Goal: Complete application form

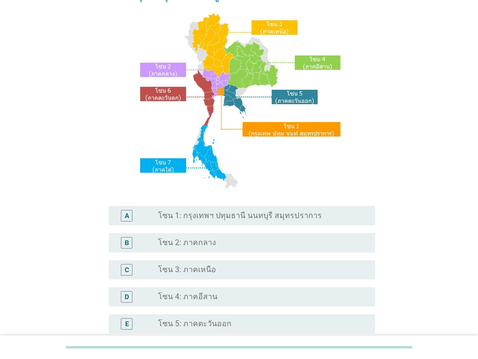
scroll to position [145, 0]
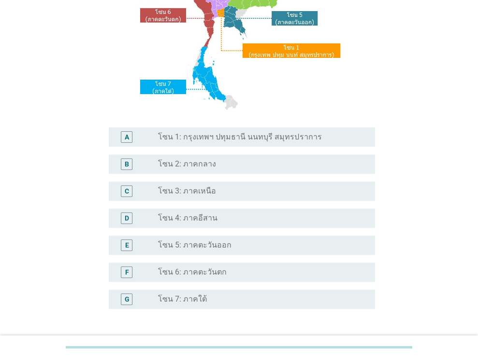
click at [219, 195] on div "radio_button_unchecked โซน 3: ภาคเหนือ" at bounding box center [258, 191] width 201 height 10
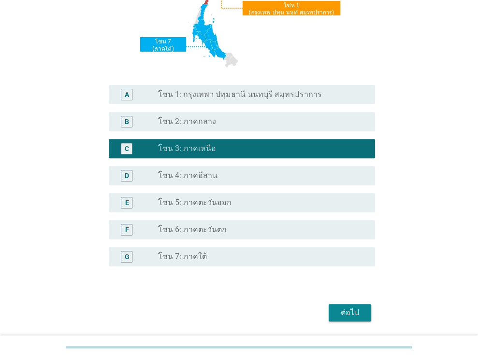
scroll to position [219, 0]
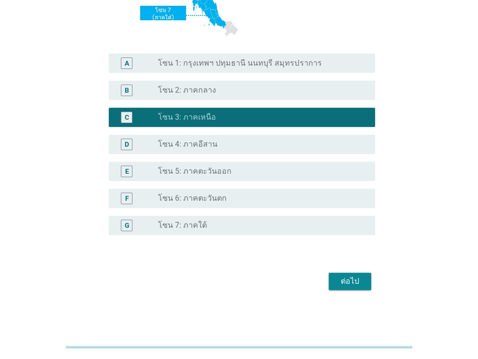
click at [344, 285] on div "ต่อไป" at bounding box center [349, 282] width 27 height 12
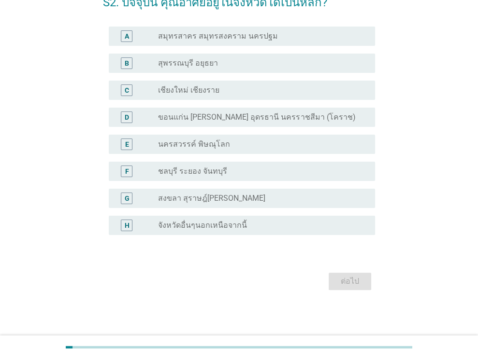
scroll to position [0, 0]
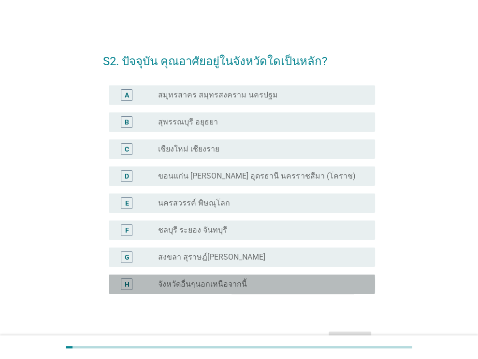
click at [276, 277] on div "H radio_button_unchecked จังหวัดอื่นๆนอกเหนือจากนี้" at bounding box center [242, 284] width 266 height 19
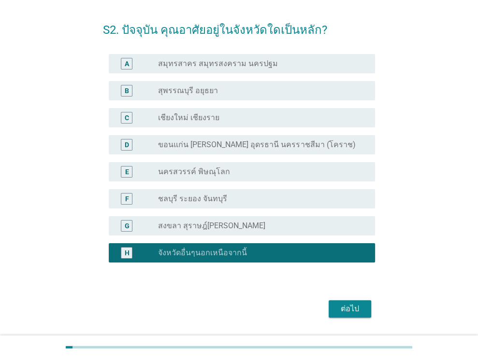
scroll to position [48, 0]
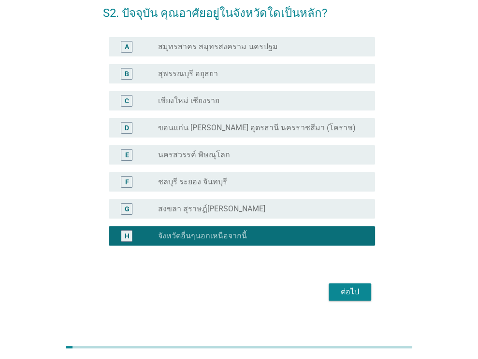
click at [330, 289] on button "ต่อไป" at bounding box center [349, 291] width 43 height 17
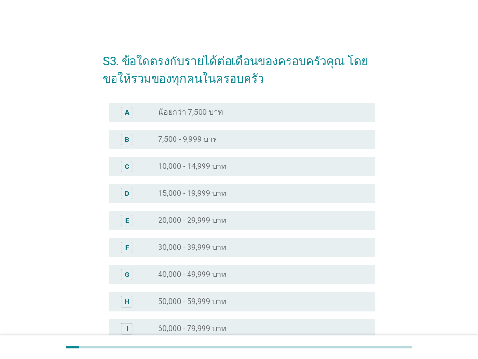
click at [193, 216] on label "20,000 - 29,999 บาท" at bounding box center [192, 221] width 69 height 10
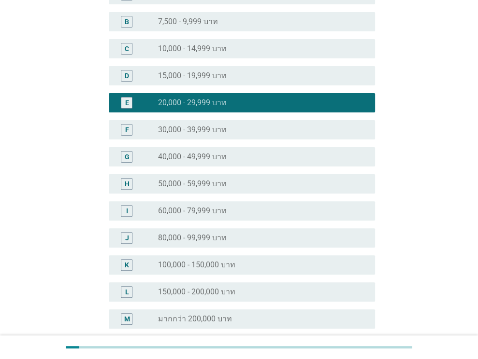
scroll to position [212, 0]
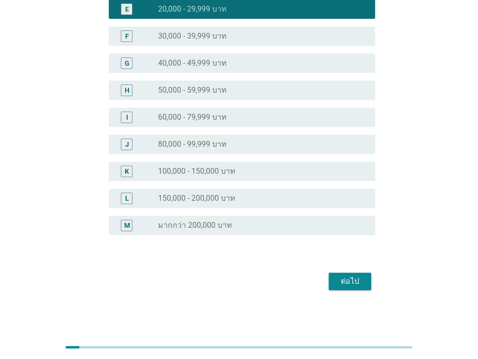
click at [336, 274] on button "ต่อไป" at bounding box center [349, 281] width 43 height 17
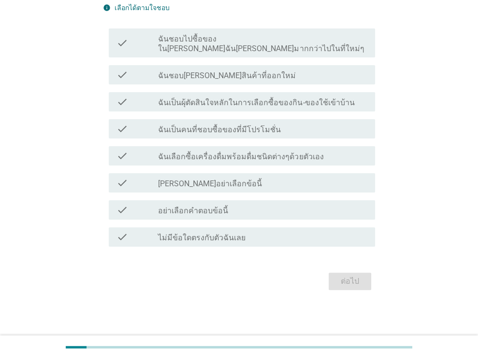
scroll to position [48, 0]
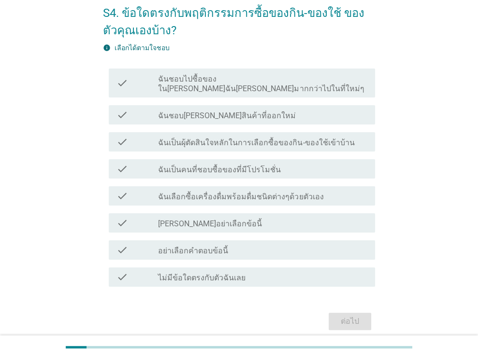
click at [246, 192] on label "ฉันเลือกซื้อเครื่องดื่มพร้อมดื่มชนิดต่างๆด้วยตัวเอง" at bounding box center [240, 197] width 165 height 10
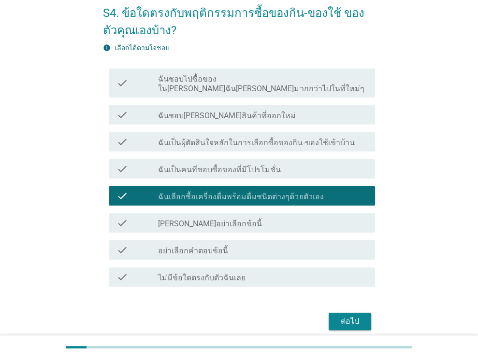
click at [248, 169] on div "check check_box_outline_blank ฉันเป็นคนที่ชอบซื้อของที่มีโปรโมชั่น" at bounding box center [242, 168] width 266 height 19
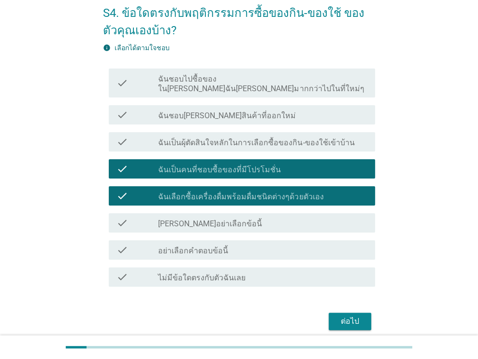
click at [252, 138] on label "ฉันเป็นผุ้ตัดสินใจหลักในการเลือกซื้อของกิน-ของใช้เข้าบ้าน" at bounding box center [256, 143] width 196 height 10
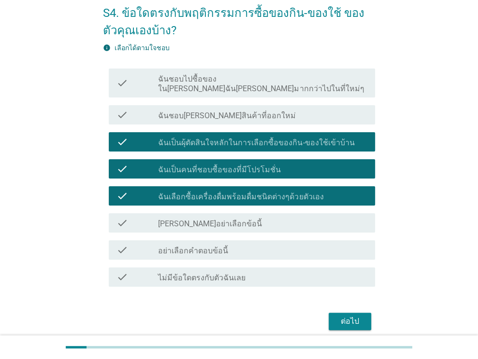
click at [272, 86] on div "check check_box_outline_blank ฉันชอบไปซื้อของใน[PERSON_NAME]ฉัน[PERSON_NAME]มาก…" at bounding box center [242, 83] width 266 height 29
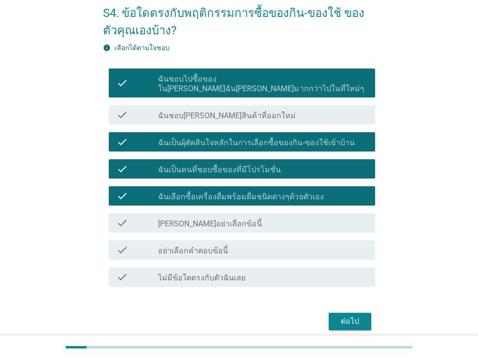
click at [272, 109] on div "check_box_outline_blank ฉันชอบ[PERSON_NAME]สินค้าที่ออกใหม่" at bounding box center [262, 115] width 209 height 12
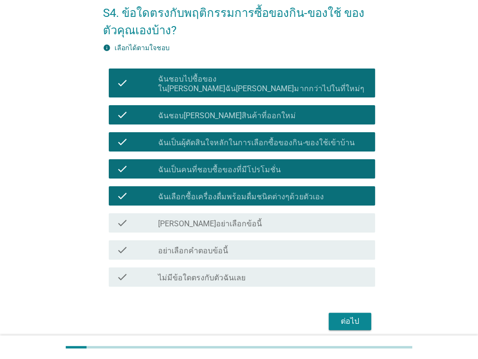
click at [272, 109] on div "check_box_outline_blank ฉันชอบ[PERSON_NAME]สินค้าที่ออกใหม่" at bounding box center [262, 115] width 209 height 12
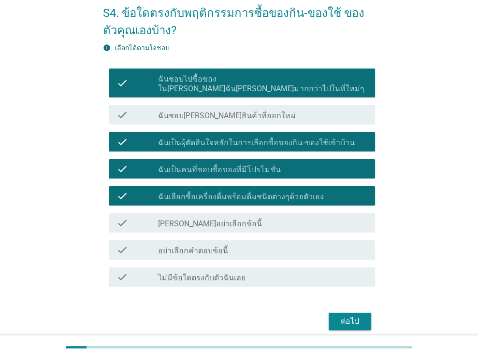
click at [272, 109] on div "check_box_outline_blank ฉันชอบ[PERSON_NAME]สินค้าที่ออกใหม่" at bounding box center [262, 115] width 209 height 12
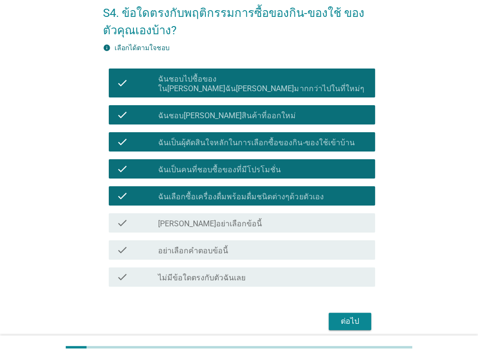
click at [354, 316] on div "ต่อไป" at bounding box center [349, 322] width 27 height 12
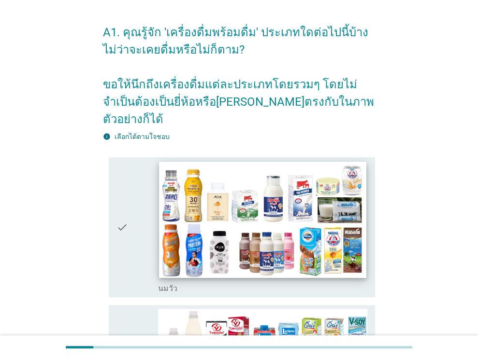
scroll to position [30, 0]
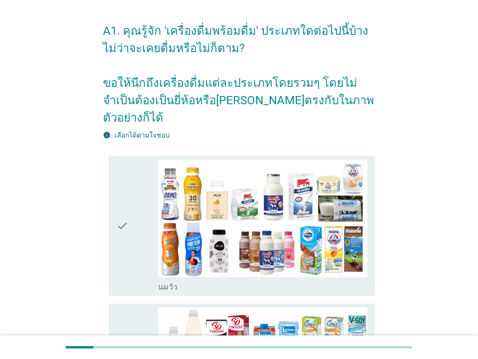
click at [139, 219] on div "check" at bounding box center [137, 226] width 42 height 132
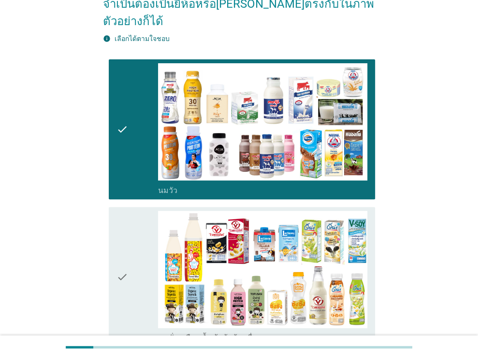
click at [139, 219] on div "check" at bounding box center [137, 277] width 42 height 132
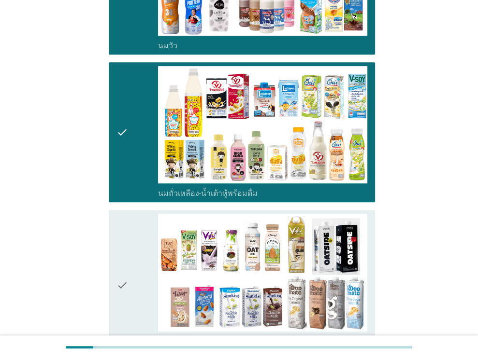
click at [139, 218] on div "check" at bounding box center [137, 285] width 42 height 142
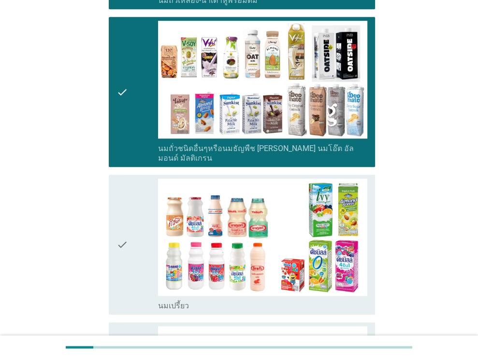
click at [139, 218] on div "check" at bounding box center [137, 245] width 42 height 132
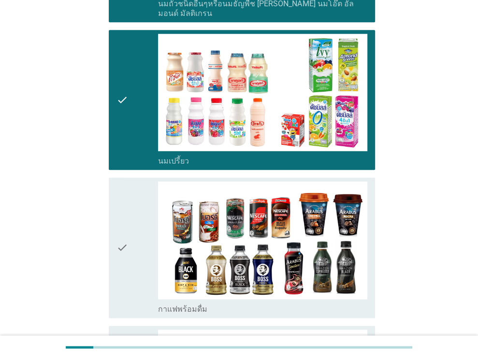
click at [139, 218] on div "check" at bounding box center [137, 248] width 42 height 132
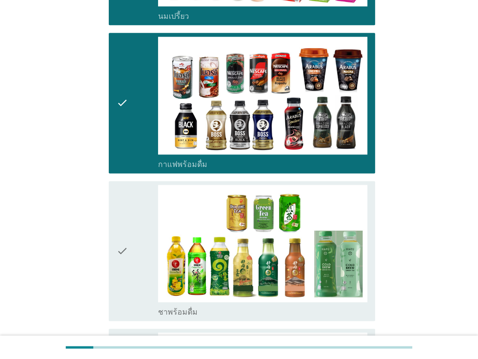
click at [139, 218] on div "check" at bounding box center [137, 251] width 42 height 132
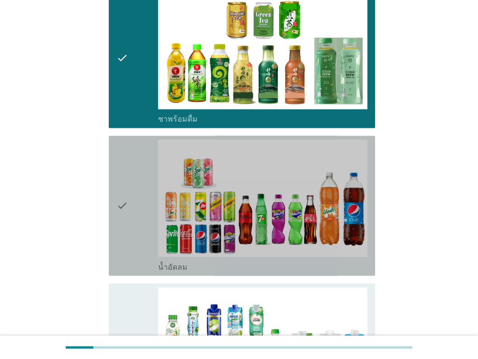
click at [139, 218] on div "check" at bounding box center [137, 206] width 42 height 132
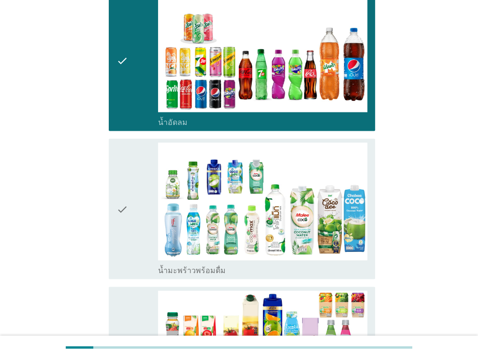
click at [139, 218] on div "check" at bounding box center [137, 208] width 42 height 132
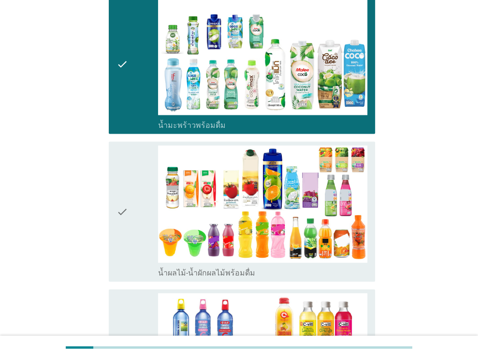
click at [139, 218] on div "check" at bounding box center [137, 212] width 42 height 132
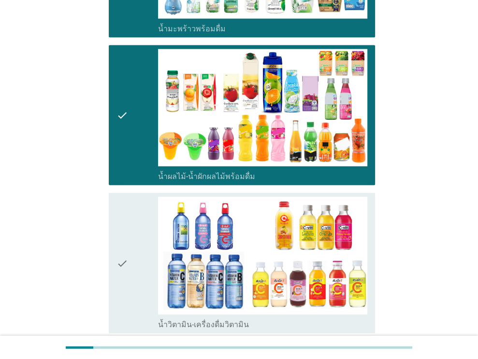
click at [139, 218] on div "check" at bounding box center [137, 263] width 42 height 132
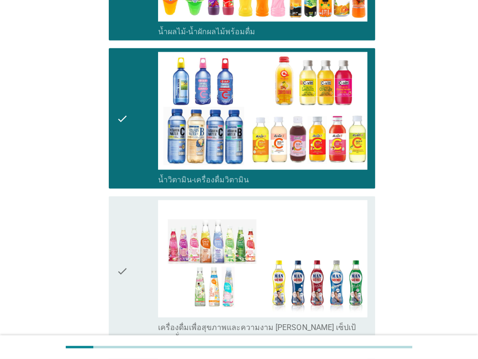
click at [139, 218] on div "check" at bounding box center [137, 271] width 42 height 142
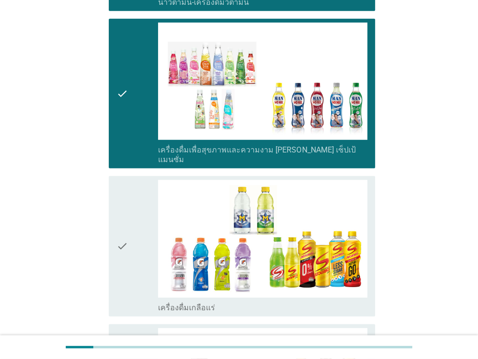
scroll to position [1721, 0]
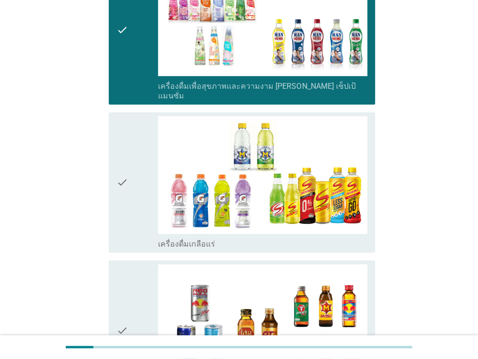
click at [139, 257] on div "check check_box_outline_blank เครื่องดื่ม[PERSON_NAME]กำลัง" at bounding box center [239, 331] width 272 height 148
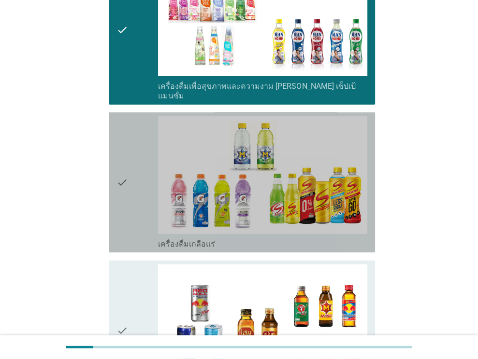
click at [142, 184] on div "check" at bounding box center [137, 182] width 42 height 132
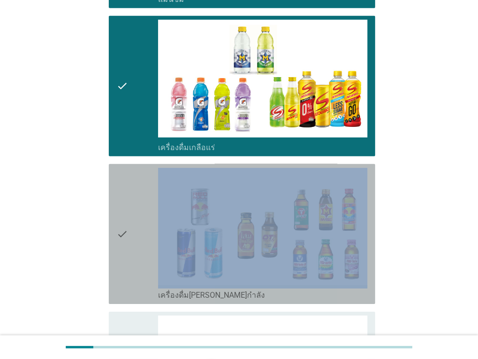
click at [142, 185] on div "check" at bounding box center [137, 234] width 42 height 132
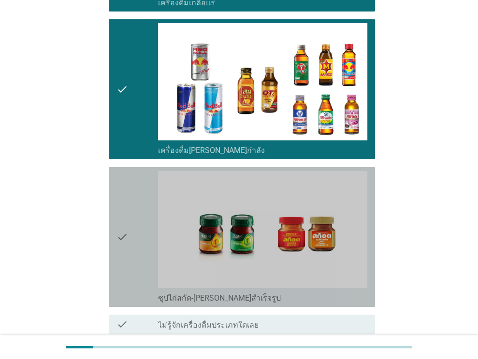
click at [142, 185] on div "check" at bounding box center [137, 237] width 42 height 132
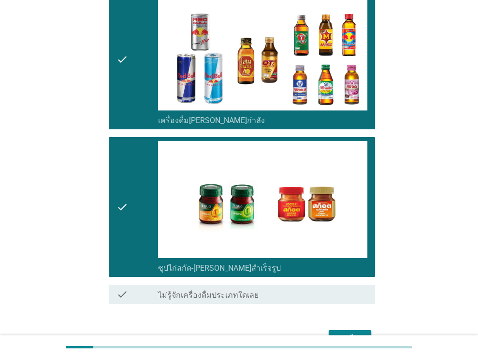
scroll to position [2009, 0]
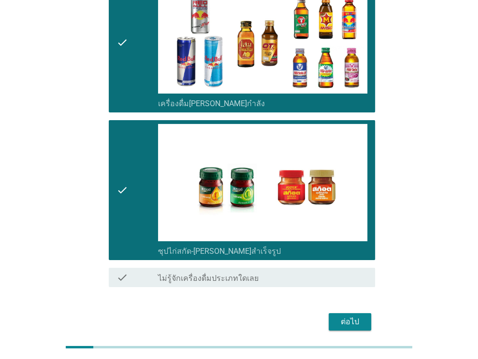
click at [360, 313] on button "ต่อไป" at bounding box center [349, 321] width 43 height 17
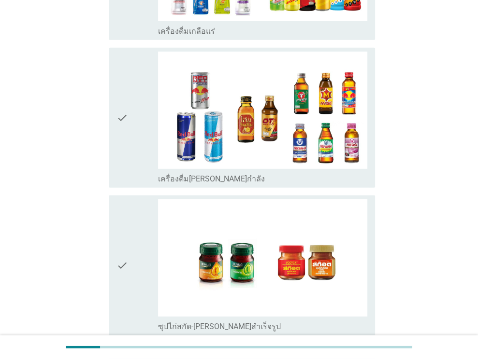
scroll to position [0, 0]
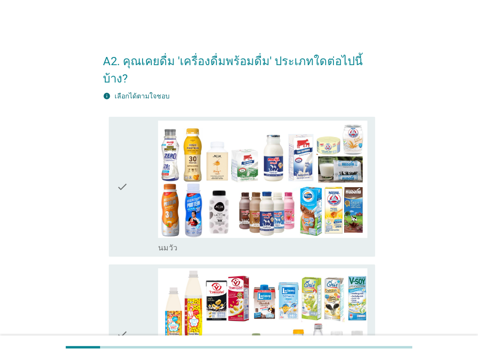
click at [144, 181] on div "check" at bounding box center [137, 187] width 42 height 132
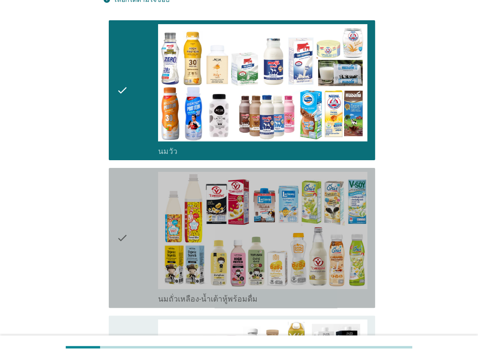
click at [123, 196] on icon "check" at bounding box center [122, 238] width 12 height 132
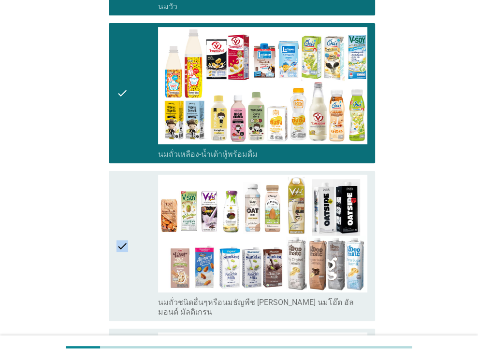
click at [123, 196] on icon "check" at bounding box center [122, 246] width 12 height 142
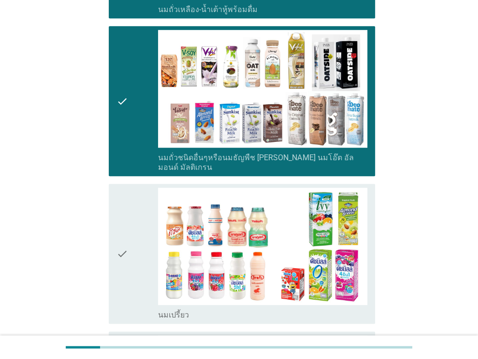
click at [123, 196] on icon "check" at bounding box center [122, 254] width 12 height 132
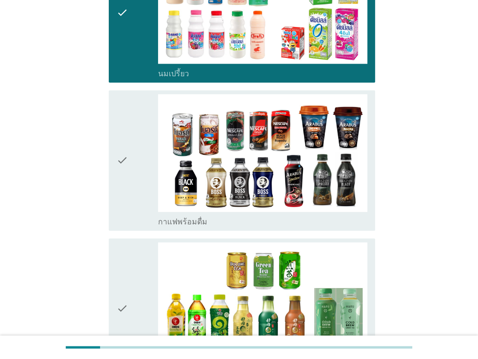
click at [123, 196] on icon "check" at bounding box center [122, 160] width 12 height 132
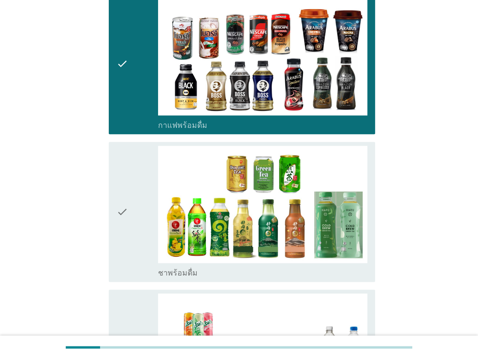
click at [123, 196] on icon "check" at bounding box center [122, 212] width 12 height 132
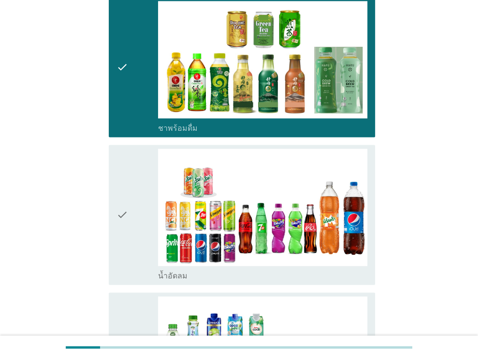
click at [123, 196] on icon "check" at bounding box center [122, 215] width 12 height 132
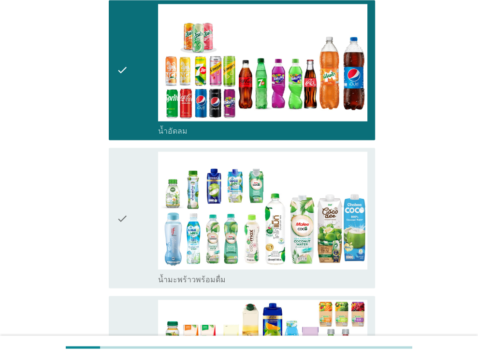
click at [123, 196] on icon "check" at bounding box center [122, 218] width 12 height 132
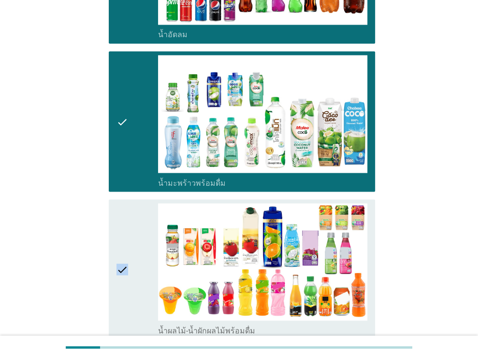
click at [123, 203] on icon "check" at bounding box center [122, 269] width 12 height 132
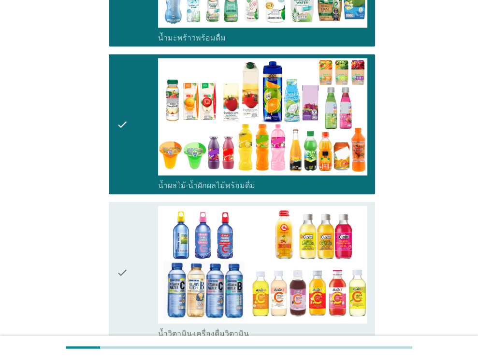
click at [123, 206] on icon "check" at bounding box center [122, 272] width 12 height 132
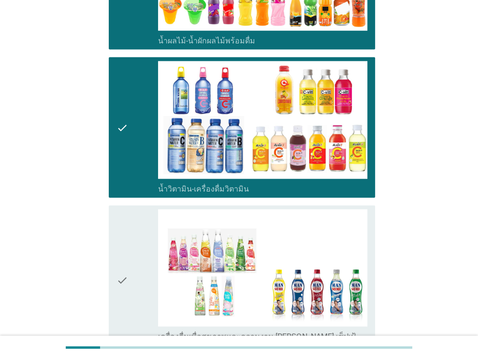
click at [123, 210] on icon "check" at bounding box center [122, 281] width 12 height 142
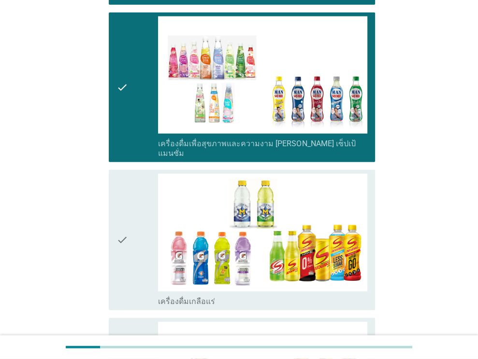
click at [123, 196] on icon "check" at bounding box center [122, 240] width 12 height 132
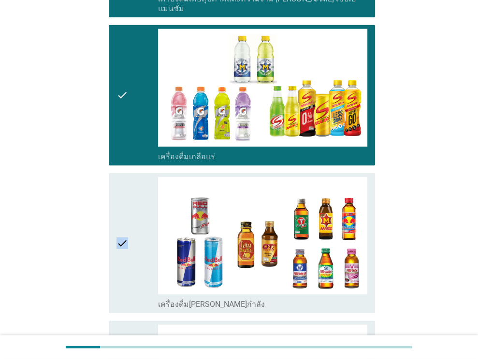
click at [123, 196] on icon "check" at bounding box center [122, 243] width 12 height 132
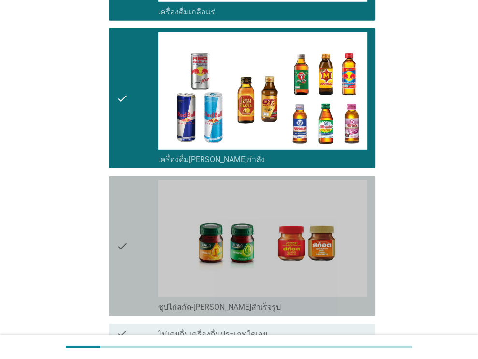
click at [123, 196] on icon "check" at bounding box center [122, 246] width 12 height 132
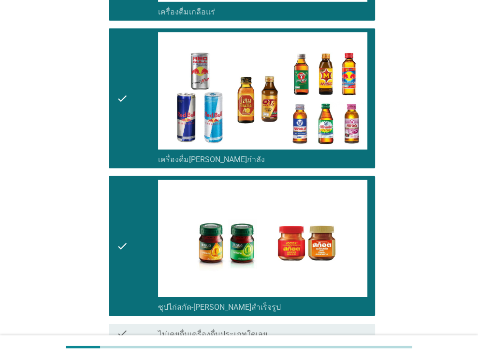
scroll to position [1940, 0]
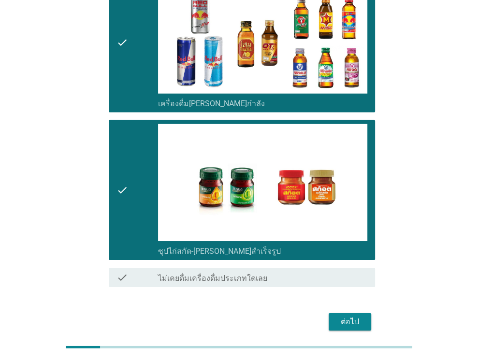
click at [361, 316] on div "ต่อไป" at bounding box center [349, 322] width 27 height 12
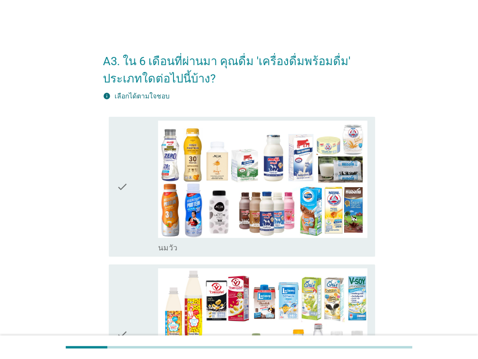
click at [131, 195] on div "check" at bounding box center [137, 187] width 42 height 132
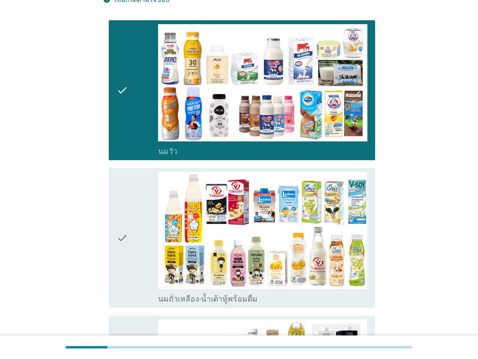
click at [133, 218] on div "check" at bounding box center [137, 238] width 42 height 132
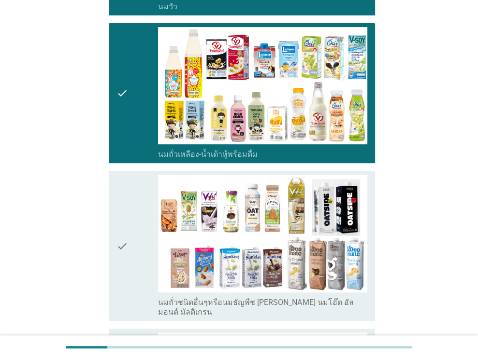
click at [133, 218] on div "check" at bounding box center [137, 246] width 42 height 142
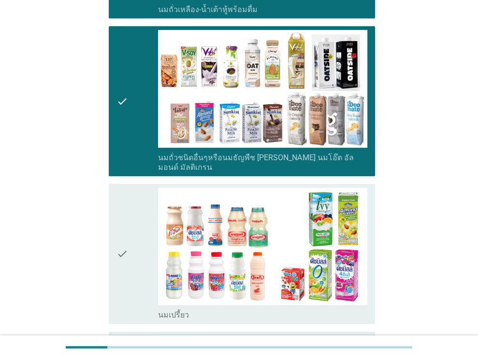
click at [133, 218] on div "check" at bounding box center [137, 254] width 42 height 132
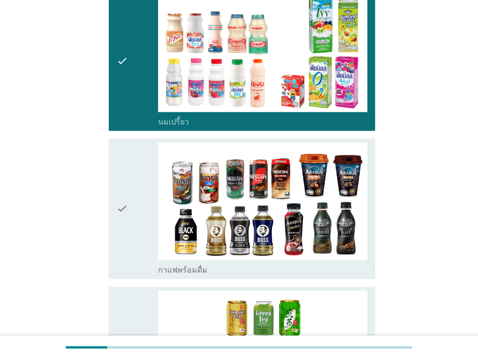
click at [133, 218] on div "check" at bounding box center [137, 208] width 42 height 132
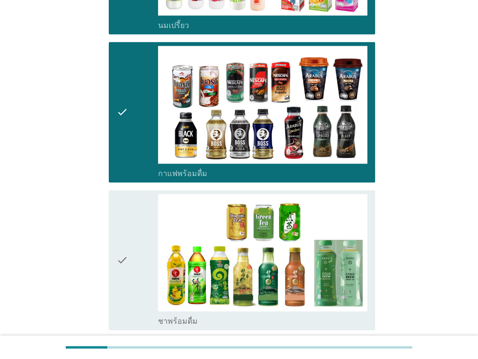
click at [133, 218] on div "check" at bounding box center [137, 260] width 42 height 132
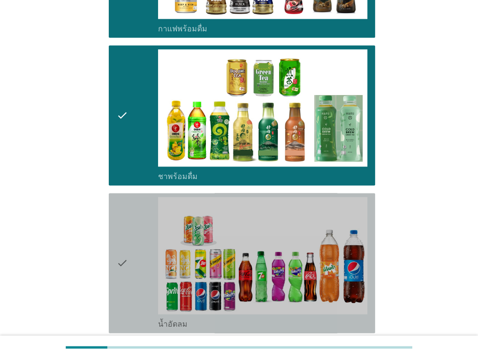
click at [133, 218] on div "check" at bounding box center [137, 263] width 42 height 132
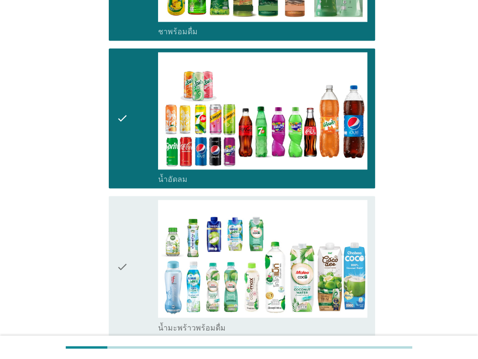
click at [133, 218] on div "check" at bounding box center [137, 266] width 42 height 132
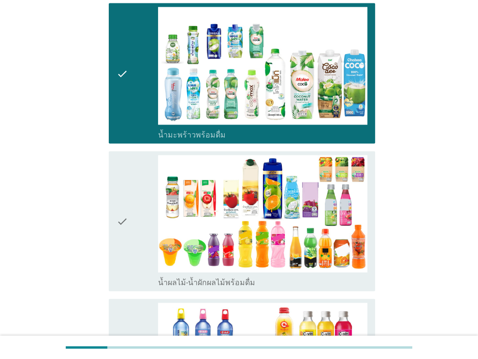
click at [133, 218] on div "check" at bounding box center [137, 221] width 42 height 132
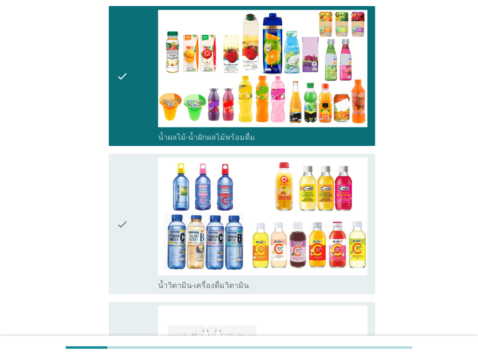
click at [133, 218] on div "check" at bounding box center [137, 224] width 42 height 132
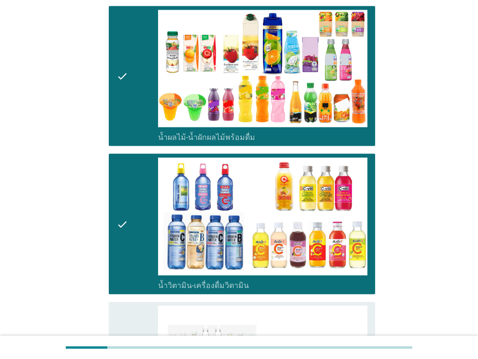
scroll to position [1449, 0]
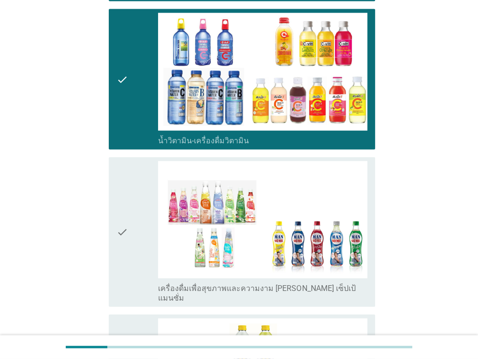
click at [133, 218] on div "check" at bounding box center [137, 232] width 42 height 142
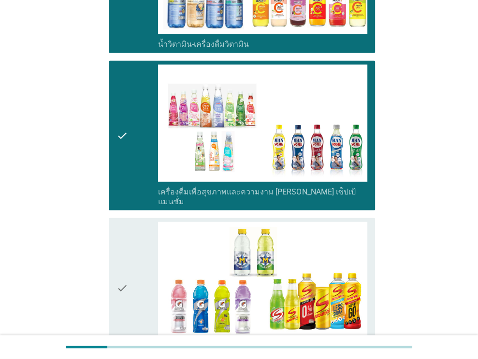
click at [133, 222] on div "check" at bounding box center [137, 288] width 42 height 132
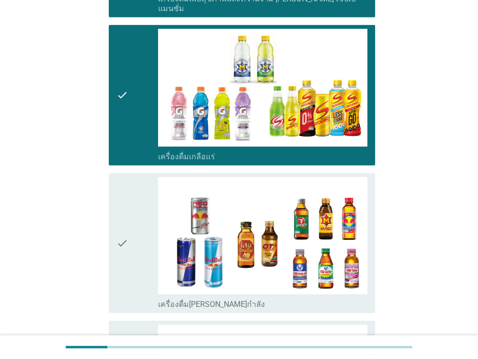
click at [130, 216] on div "check" at bounding box center [137, 243] width 42 height 132
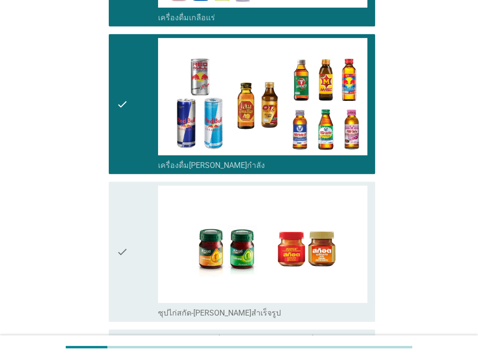
scroll to position [1932, 0]
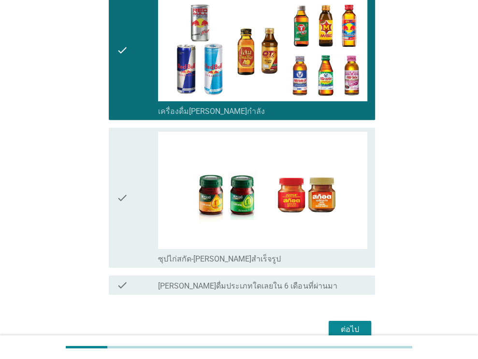
click at [129, 201] on div "check" at bounding box center [137, 198] width 42 height 132
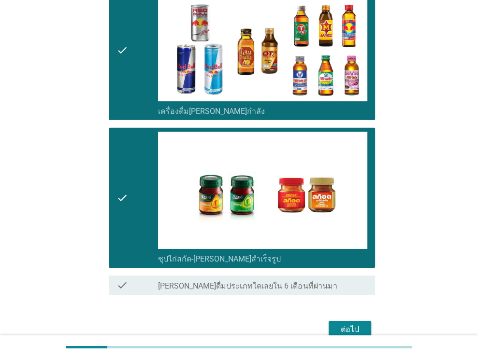
click at [348, 324] on div "ต่อไป" at bounding box center [349, 330] width 27 height 12
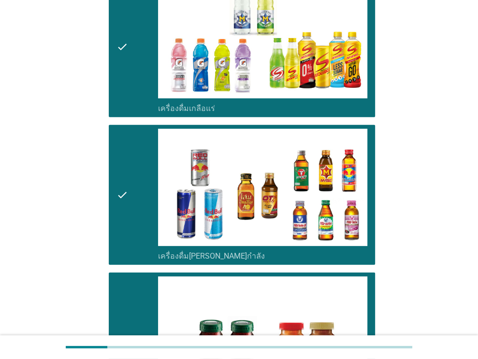
scroll to position [0, 0]
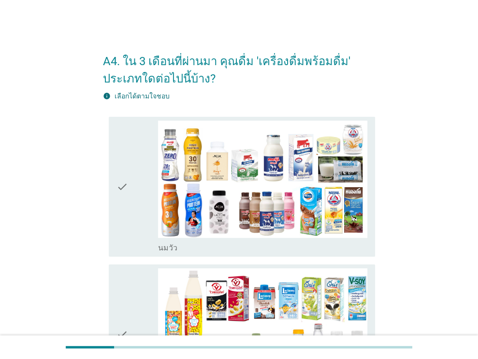
click at [125, 181] on icon "check" at bounding box center [122, 187] width 12 height 132
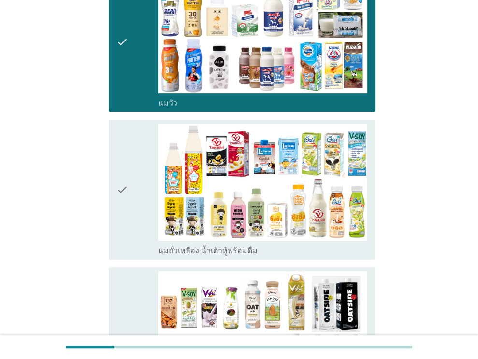
click at [125, 181] on icon "check" at bounding box center [122, 190] width 12 height 132
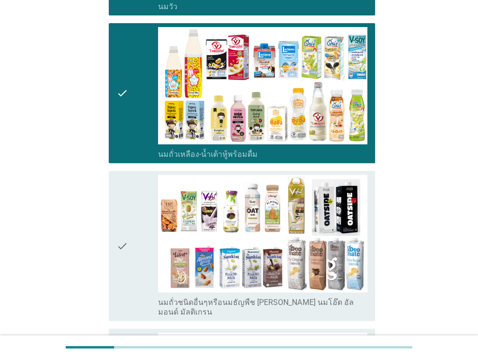
click at [125, 181] on icon "check" at bounding box center [122, 246] width 12 height 142
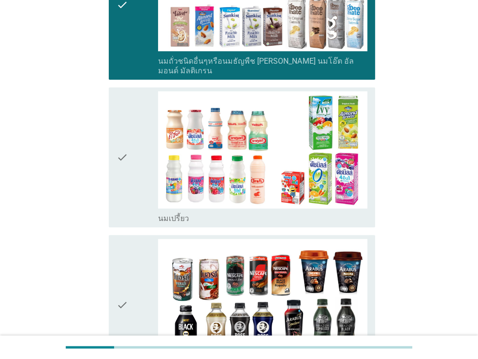
click at [124, 183] on icon "check" at bounding box center [122, 157] width 12 height 132
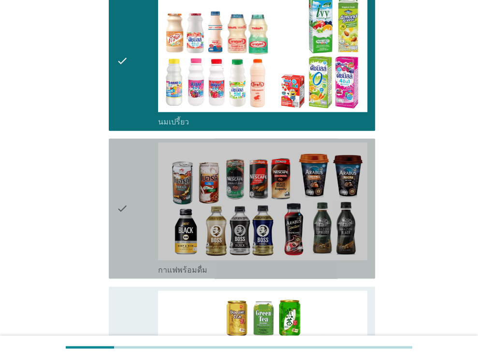
click at [124, 183] on icon "check" at bounding box center [122, 208] width 12 height 132
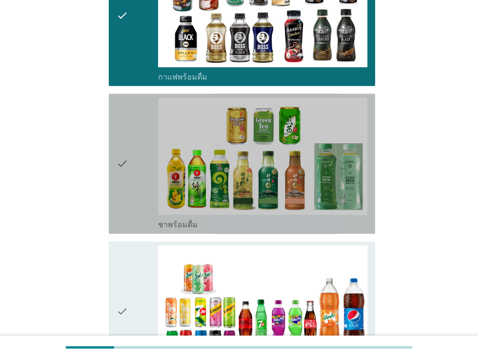
click at [124, 183] on icon "check" at bounding box center [122, 164] width 12 height 132
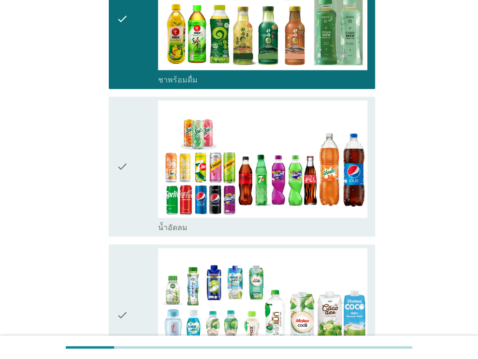
click at [124, 183] on icon "check" at bounding box center [122, 166] width 12 height 132
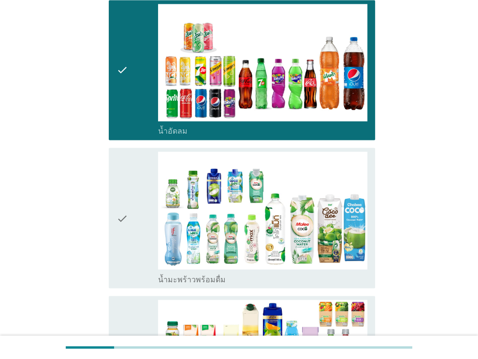
click at [124, 183] on icon "check" at bounding box center [122, 218] width 12 height 132
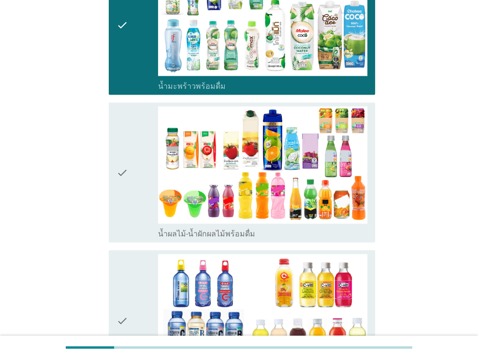
click at [124, 181] on icon "check" at bounding box center [122, 173] width 12 height 132
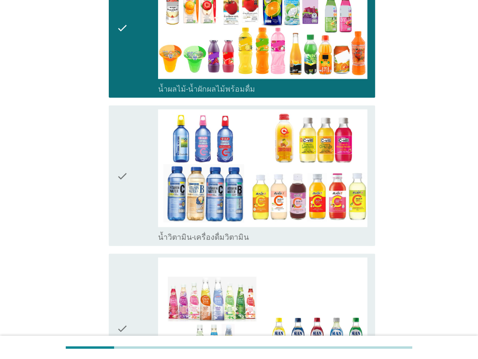
click at [124, 181] on icon "check" at bounding box center [122, 176] width 12 height 132
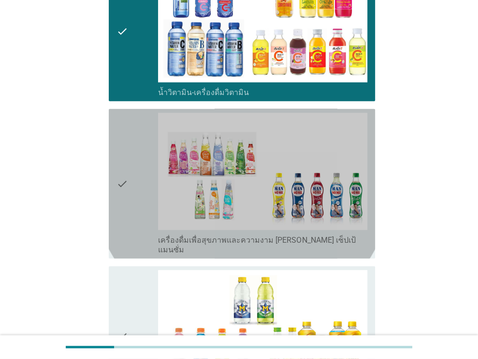
click at [124, 181] on icon "check" at bounding box center [122, 184] width 12 height 142
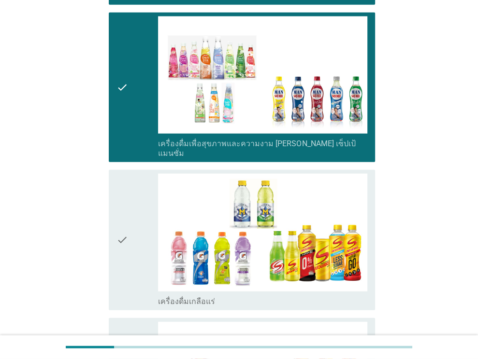
click at [124, 181] on icon "check" at bounding box center [122, 240] width 12 height 132
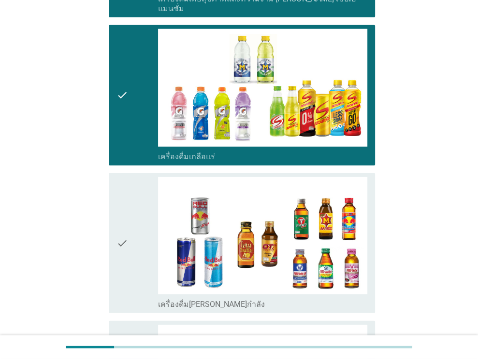
click at [124, 181] on icon "check" at bounding box center [122, 243] width 12 height 132
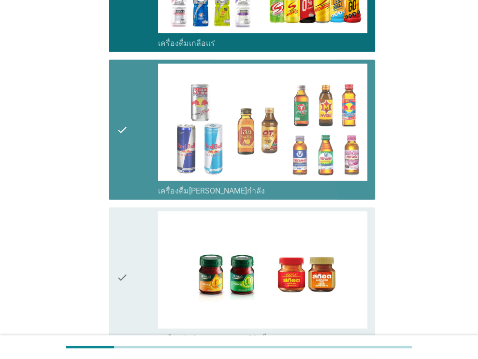
scroll to position [1932, 0]
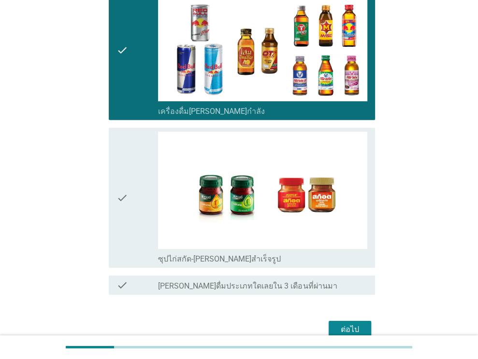
click at [124, 180] on icon "check" at bounding box center [122, 198] width 12 height 132
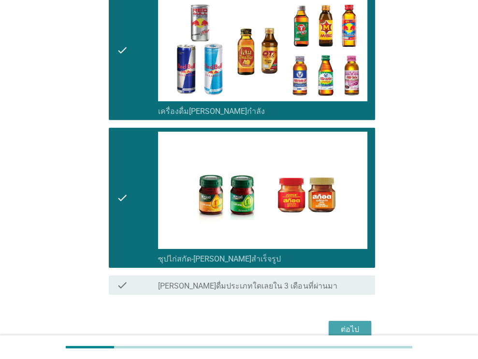
click at [365, 321] on button "ต่อไป" at bounding box center [349, 329] width 43 height 17
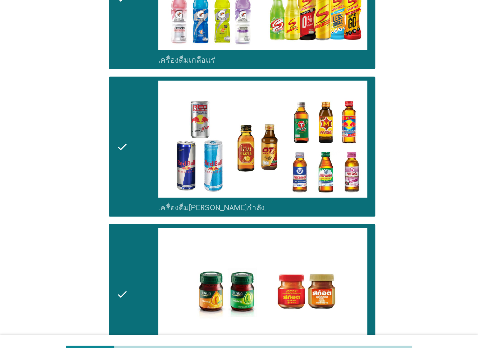
scroll to position [0, 0]
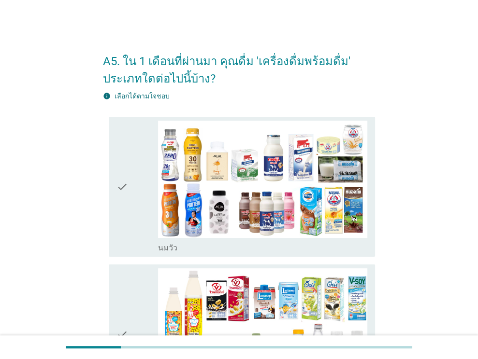
click at [124, 188] on icon "check" at bounding box center [122, 187] width 12 height 132
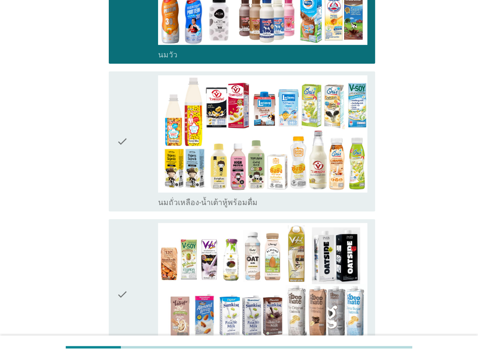
click at [129, 162] on div "check" at bounding box center [137, 141] width 42 height 132
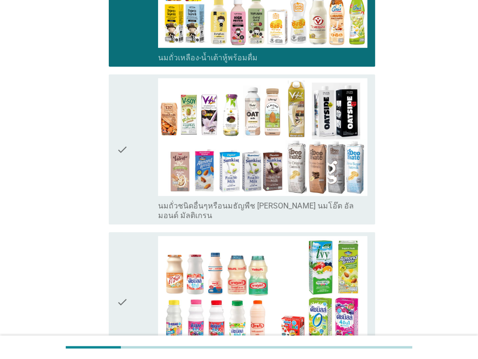
click at [129, 162] on div "check" at bounding box center [137, 149] width 42 height 142
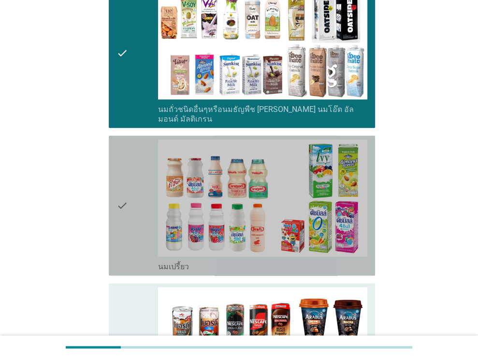
click at [129, 162] on div "check" at bounding box center [137, 206] width 42 height 132
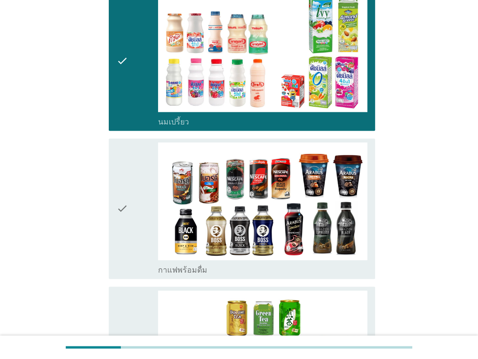
click at [129, 162] on div "check" at bounding box center [137, 208] width 42 height 132
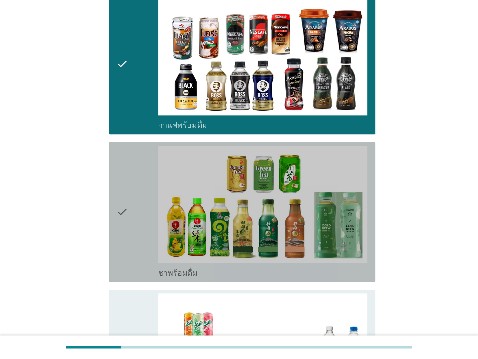
click at [129, 162] on div "check" at bounding box center [137, 212] width 42 height 132
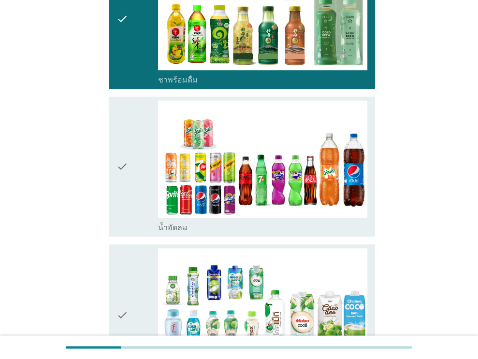
click at [129, 162] on div "check" at bounding box center [137, 166] width 42 height 132
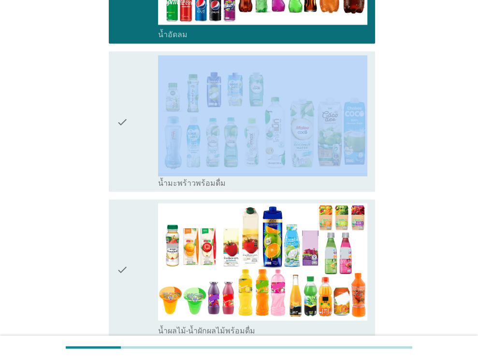
click at [129, 162] on div "check" at bounding box center [137, 121] width 42 height 132
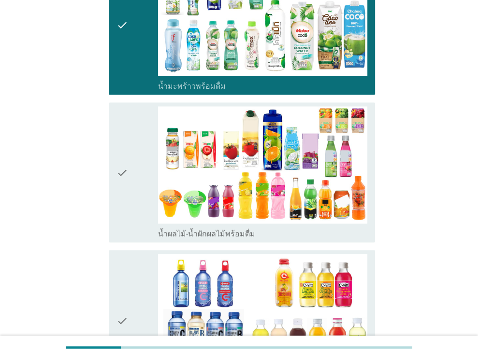
click at [129, 162] on div "check" at bounding box center [137, 173] width 42 height 132
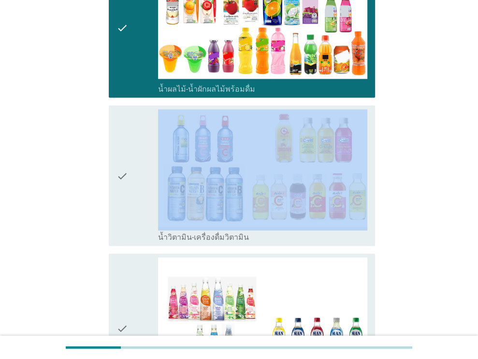
click at [129, 162] on div "check" at bounding box center [137, 176] width 42 height 132
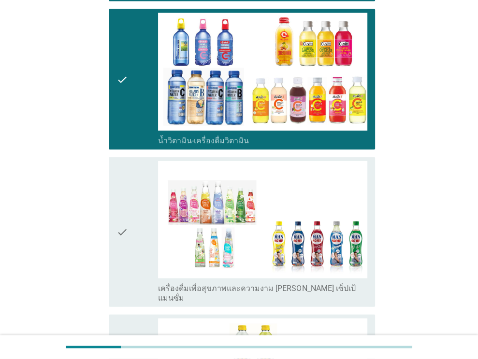
click at [129, 162] on div "check" at bounding box center [137, 232] width 42 height 142
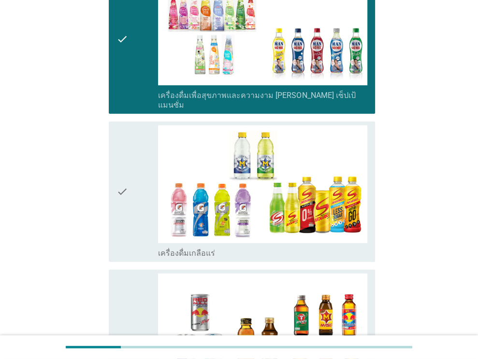
click at [129, 162] on div "check" at bounding box center [137, 192] width 42 height 132
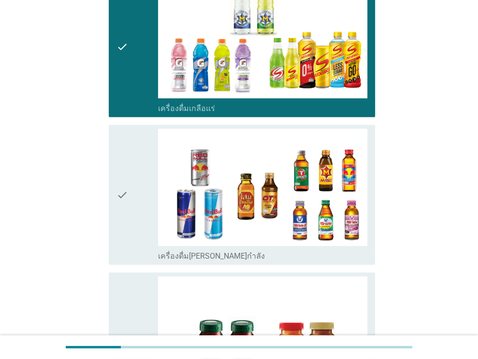
click at [129, 162] on div "check" at bounding box center [137, 195] width 42 height 132
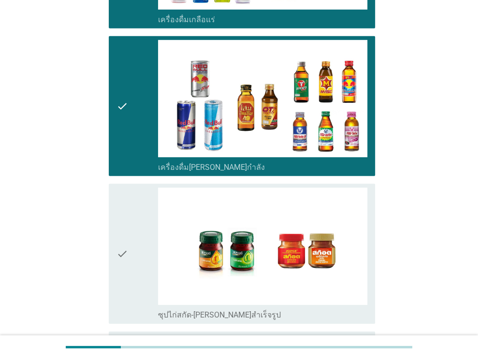
scroll to position [1932, 0]
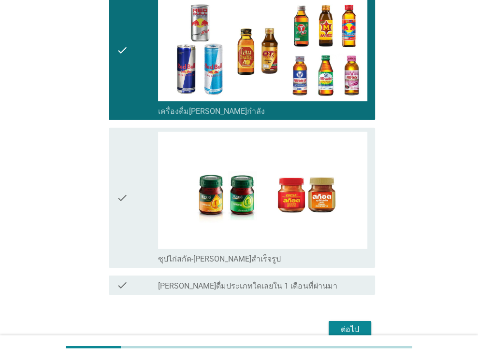
click at [129, 162] on div "check" at bounding box center [137, 198] width 42 height 132
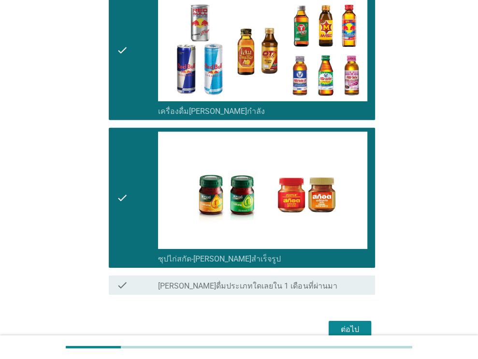
click at [351, 324] on div "ต่อไป" at bounding box center [349, 330] width 27 height 12
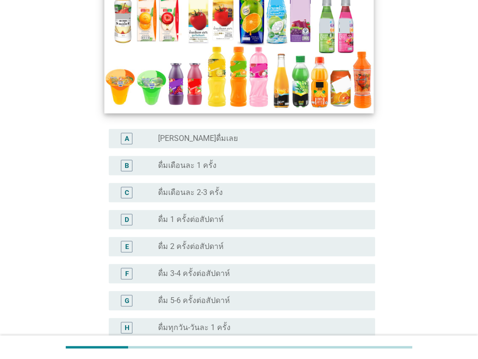
scroll to position [241, 0]
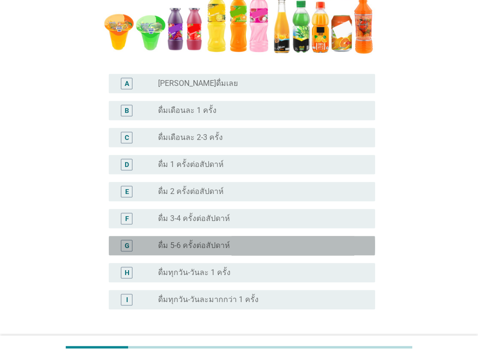
click at [211, 246] on label "ดื่ม 5-6 ครั้งต่อสัปดาห์" at bounding box center [194, 246] width 72 height 10
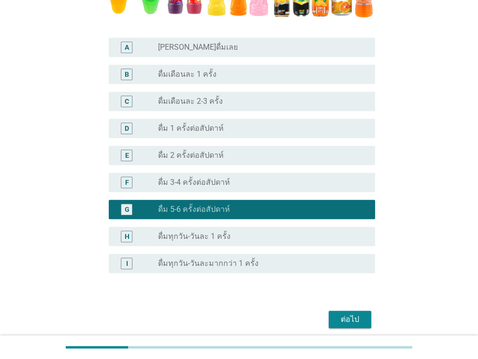
scroll to position [316, 0]
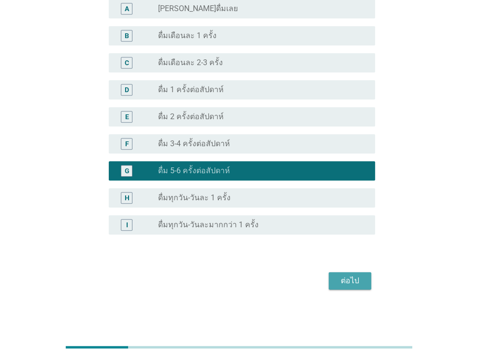
click at [340, 278] on div "ต่อไป" at bounding box center [349, 281] width 27 height 12
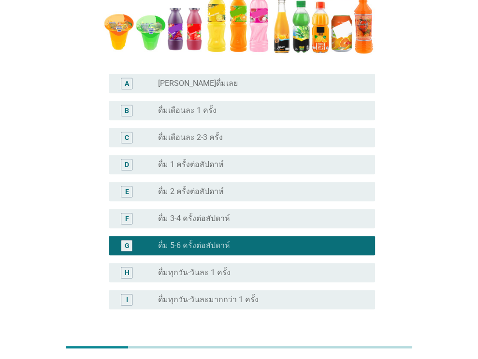
scroll to position [0, 0]
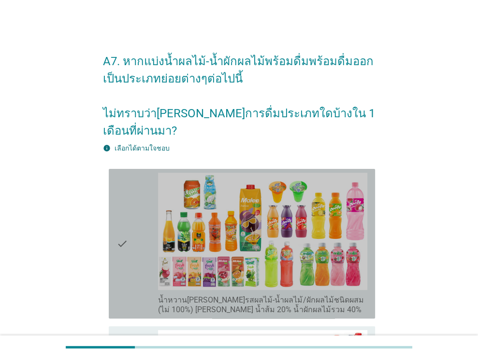
click at [138, 221] on div "check" at bounding box center [137, 244] width 42 height 142
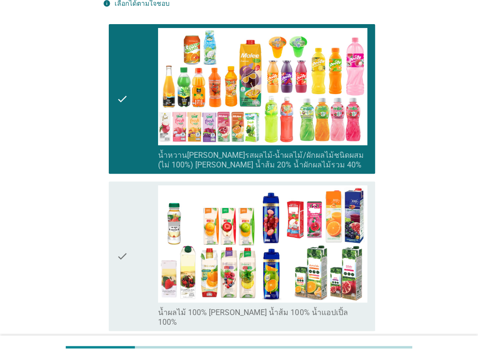
click at [136, 208] on div "check" at bounding box center [137, 256] width 42 height 142
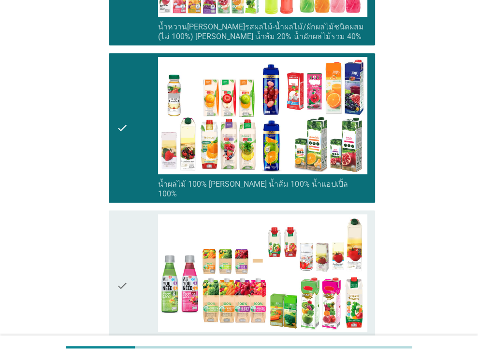
scroll to position [386, 0]
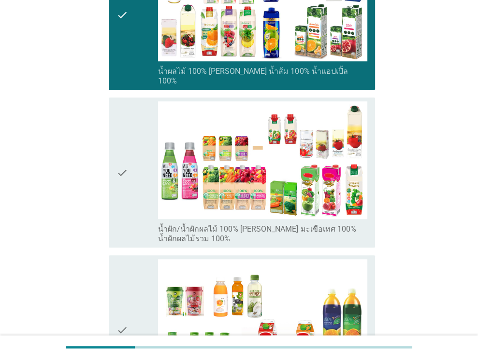
click at [130, 170] on div "check" at bounding box center [137, 172] width 42 height 142
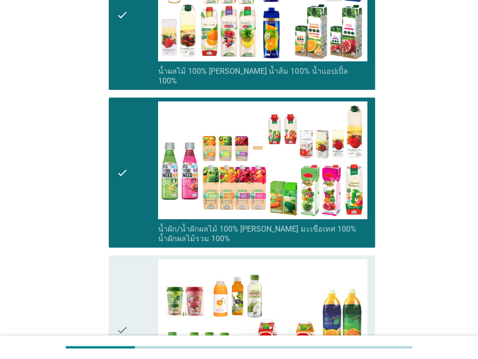
click at [122, 259] on icon "check" at bounding box center [122, 330] width 12 height 142
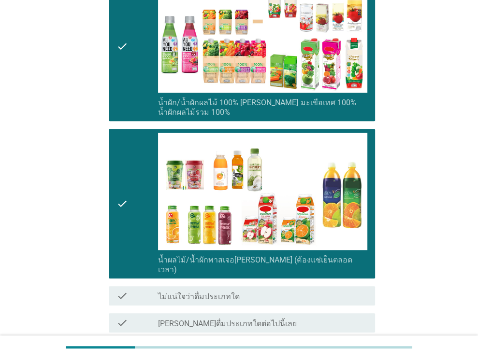
scroll to position [561, 0]
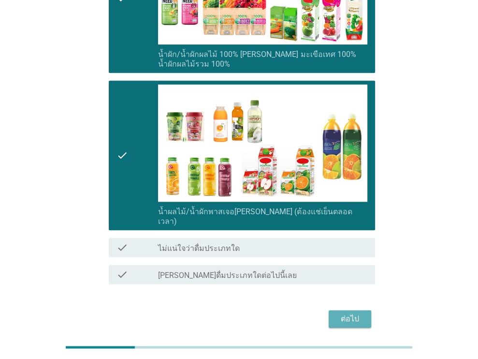
click at [352, 313] on div "ต่อไป" at bounding box center [349, 319] width 27 height 12
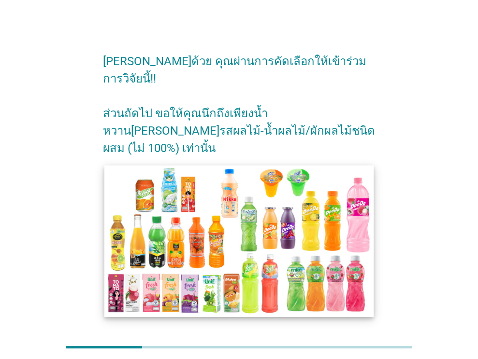
scroll to position [32, 0]
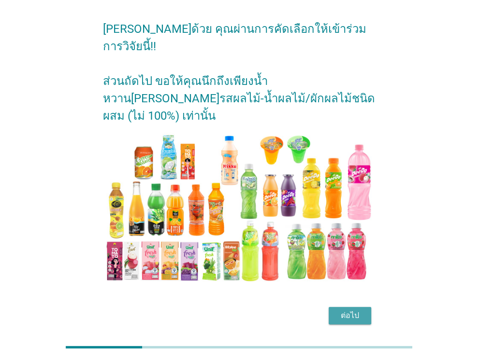
click at [337, 310] on div "ต่อไป" at bounding box center [349, 316] width 27 height 12
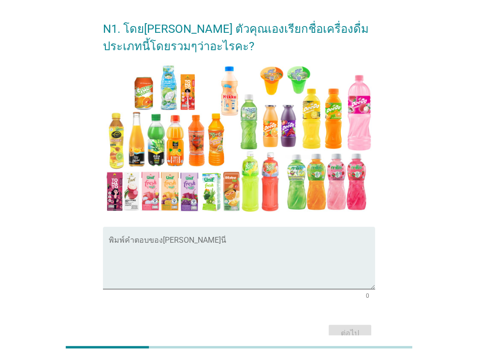
scroll to position [0, 0]
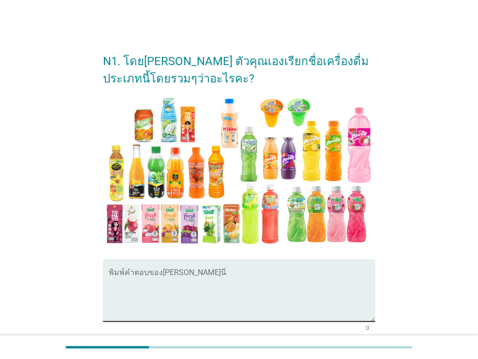
click at [210, 302] on textarea "พิมพ์คำตอบของคุณ ที่นี่" at bounding box center [242, 296] width 266 height 51
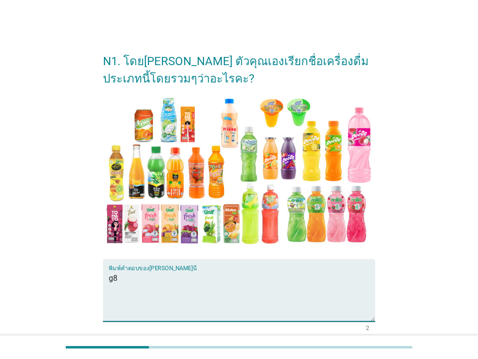
type textarea "g"
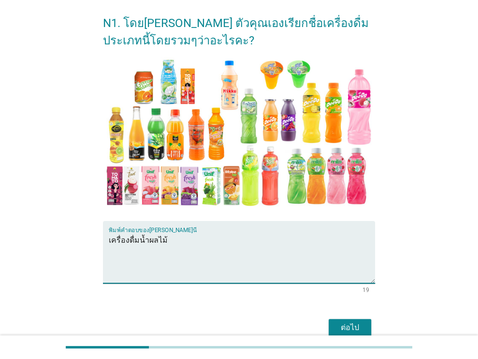
scroll to position [85, 0]
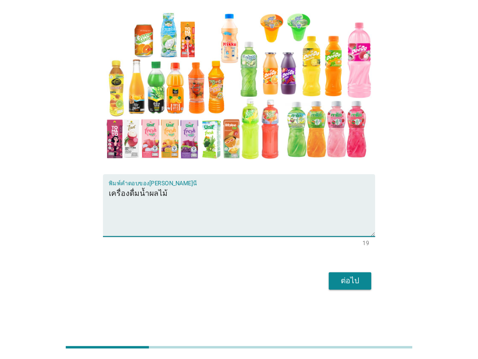
type textarea "เครื่องดื่มน้ำผลไม้"
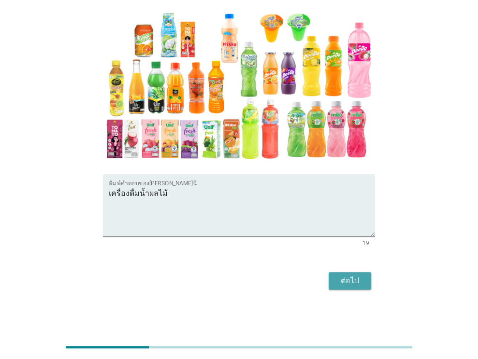
click at [346, 281] on div "ต่อไป" at bounding box center [349, 281] width 27 height 12
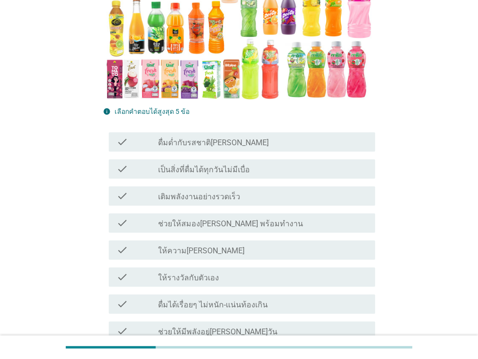
scroll to position [290, 0]
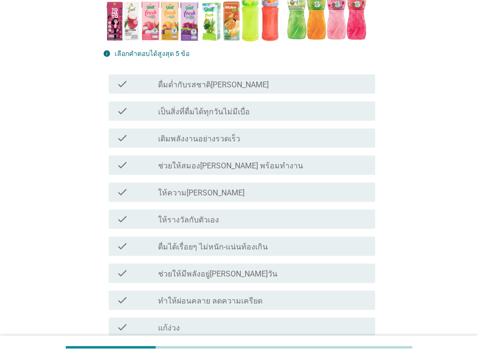
click at [213, 194] on div "check_box_outline_blank ให้ความ[PERSON_NAME]" at bounding box center [262, 192] width 209 height 12
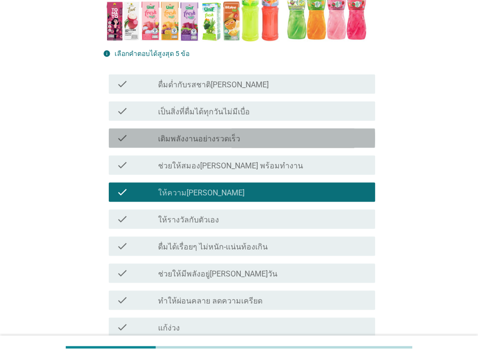
click at [226, 139] on label "เติมพลังงานอย่างรวดเร็ว" at bounding box center [199, 139] width 82 height 10
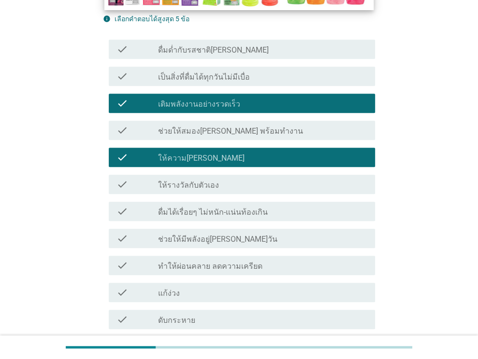
scroll to position [386, 0]
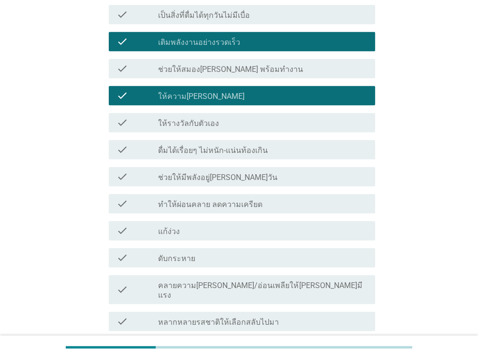
click at [210, 255] on div "check_box_outline_blank ดับกระหาย" at bounding box center [262, 258] width 209 height 12
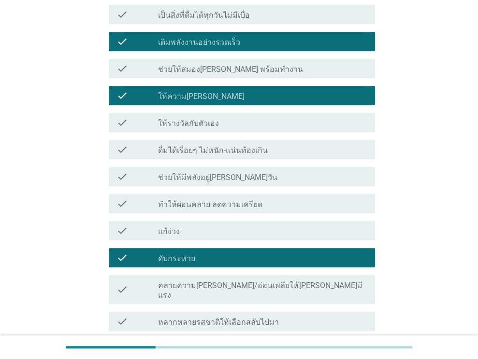
click at [235, 208] on label "ทำให้ผ่อนคลาย ลดความเครียด" at bounding box center [210, 205] width 104 height 10
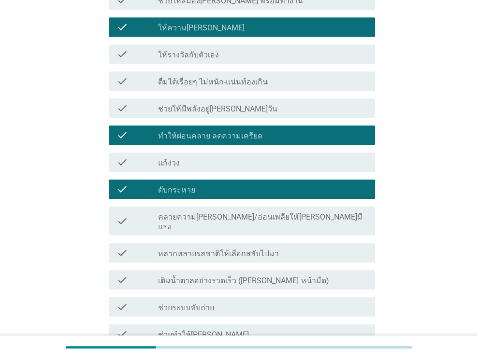
scroll to position [479, 0]
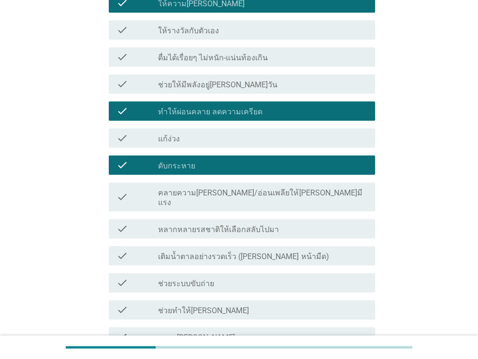
click at [263, 200] on div "check check_box_outline_blank คลายความ[PERSON_NAME]/อ่อนเพลียให้[PERSON_NAME]มี…" at bounding box center [242, 197] width 266 height 29
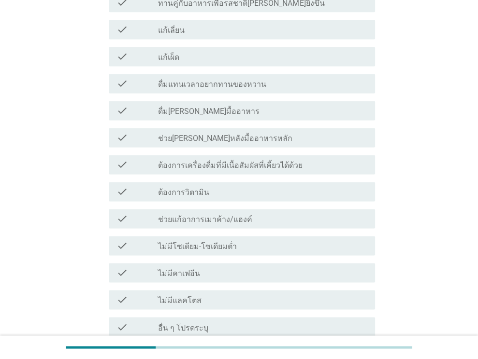
scroll to position [962, 0]
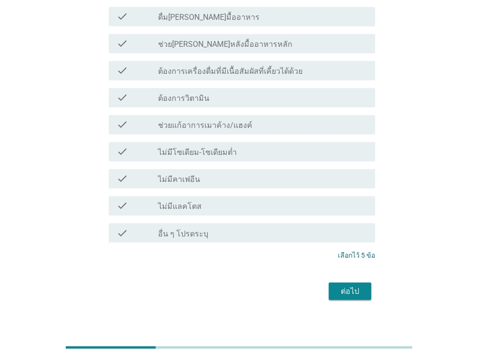
click at [340, 285] on div "ต่อไป" at bounding box center [349, 291] width 27 height 12
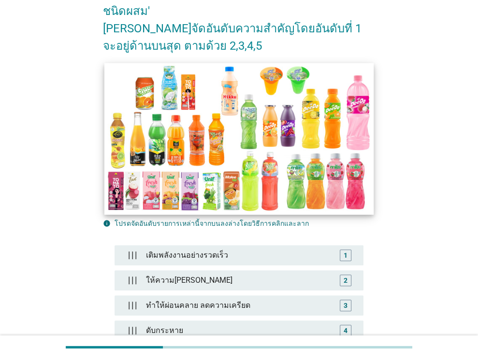
scroll to position [145, 0]
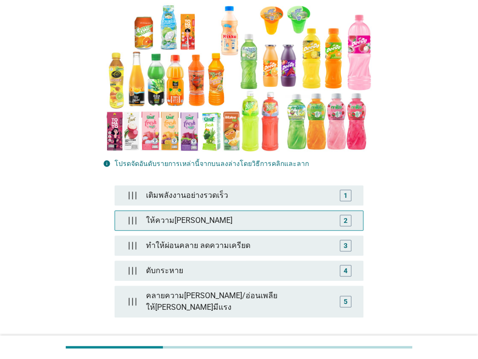
click at [255, 211] on div "ให้ความ[PERSON_NAME]" at bounding box center [239, 220] width 194 height 19
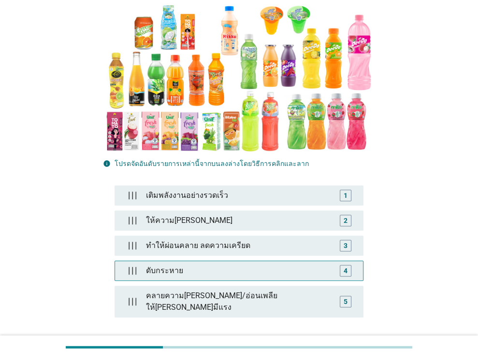
scroll to position [203, 0]
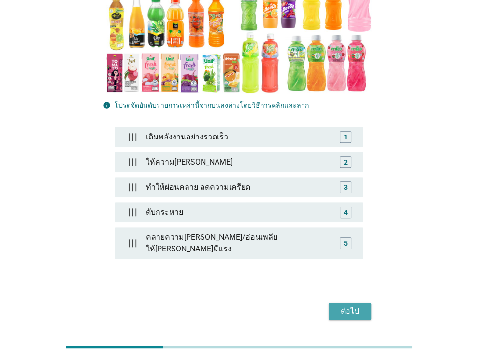
click at [348, 306] on div "ต่อไป" at bounding box center [349, 312] width 27 height 12
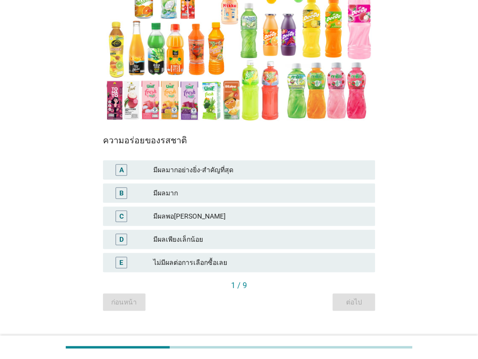
scroll to position [145, 0]
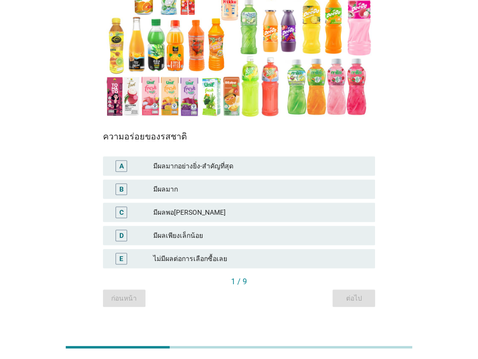
click at [218, 189] on div "มีผลมาก" at bounding box center [260, 190] width 214 height 12
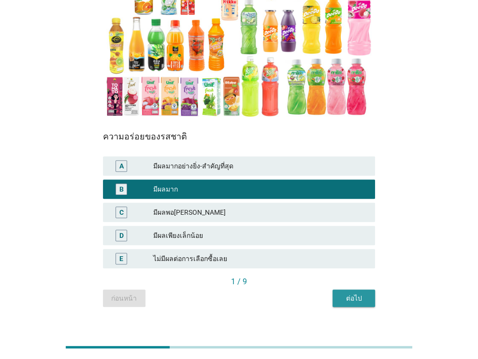
click at [344, 299] on div "ต่อไป" at bounding box center [353, 299] width 27 height 10
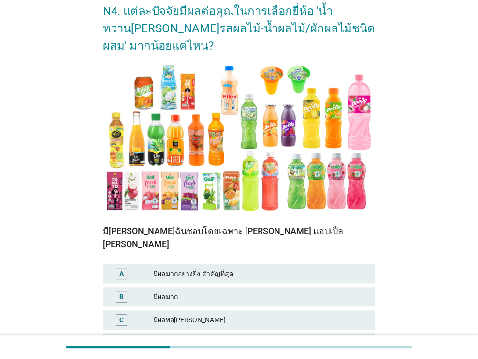
scroll to position [97, 0]
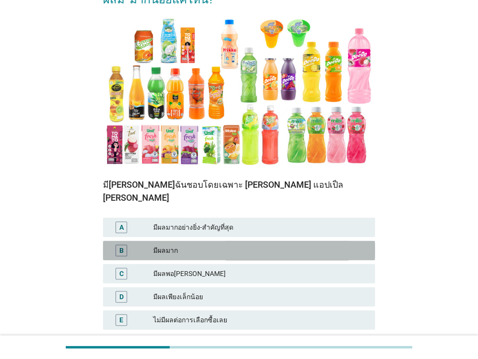
click at [227, 245] on div "มีผลมาก" at bounding box center [260, 251] width 214 height 12
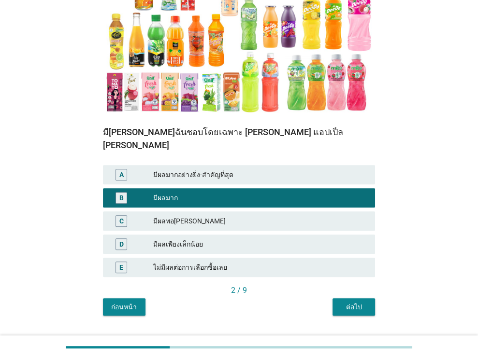
scroll to position [159, 0]
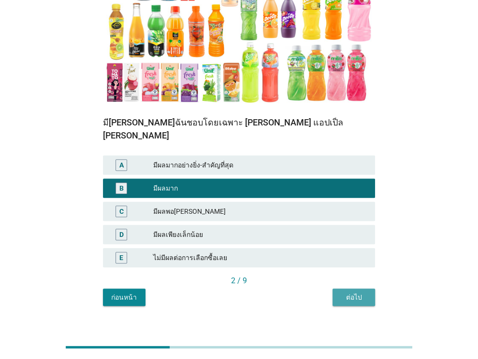
click at [342, 293] on div "ต่อไป" at bounding box center [353, 298] width 27 height 10
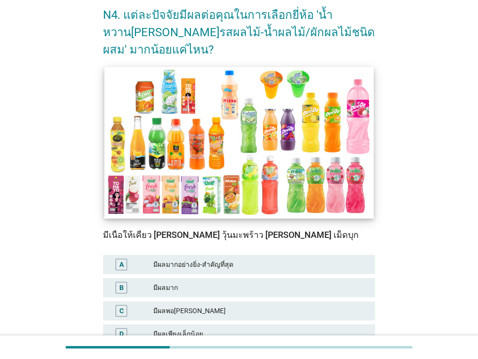
scroll to position [97, 0]
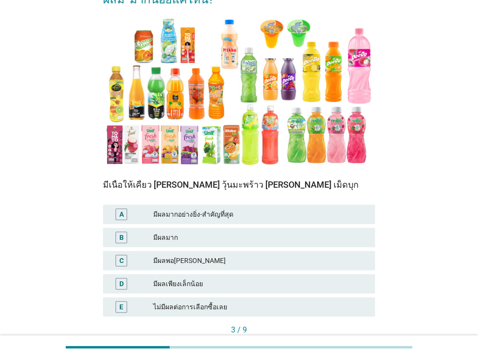
click at [225, 258] on div "มีผลพอ[PERSON_NAME]" at bounding box center [260, 261] width 214 height 12
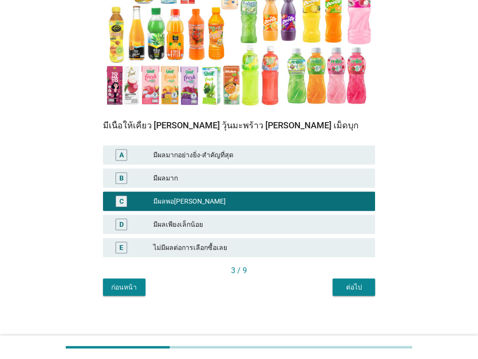
scroll to position [159, 0]
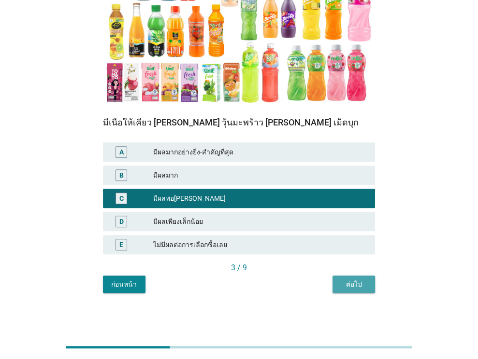
click at [340, 282] on div "ต่อไป" at bounding box center [353, 285] width 27 height 10
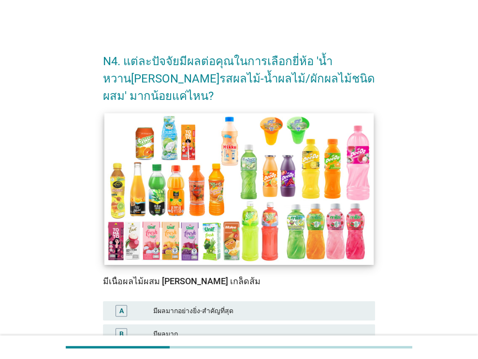
scroll to position [97, 0]
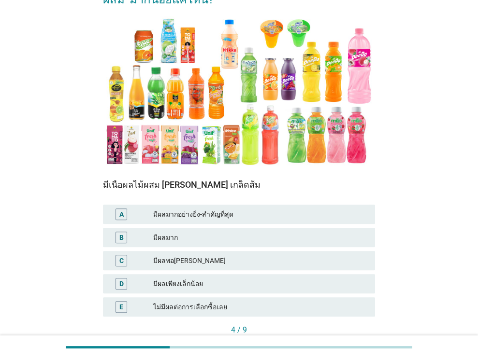
click at [250, 251] on div "C มีผลพอ[PERSON_NAME]" at bounding box center [239, 260] width 272 height 19
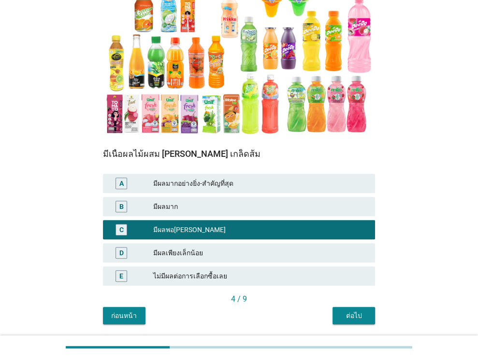
scroll to position [145, 0]
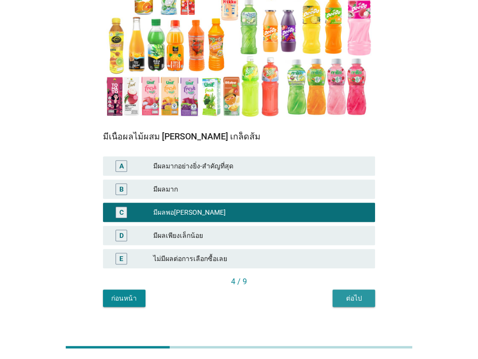
click at [352, 291] on button "ต่อไป" at bounding box center [353, 298] width 43 height 17
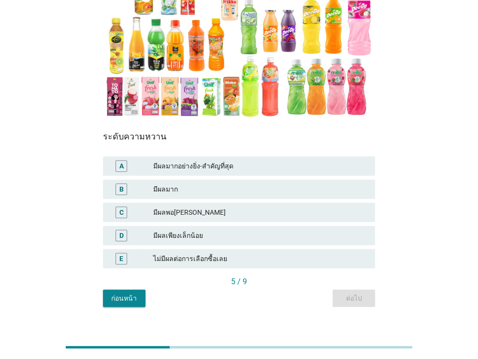
click at [249, 191] on div "มีผลมาก" at bounding box center [260, 190] width 214 height 12
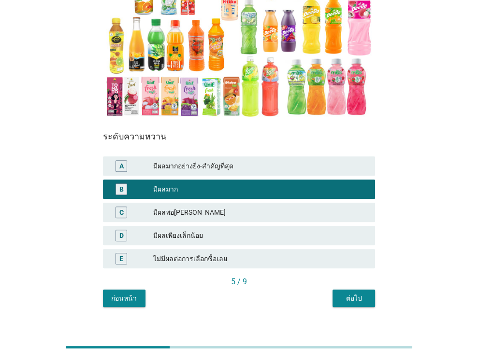
click at [346, 298] on div "ต่อไป" at bounding box center [353, 299] width 27 height 10
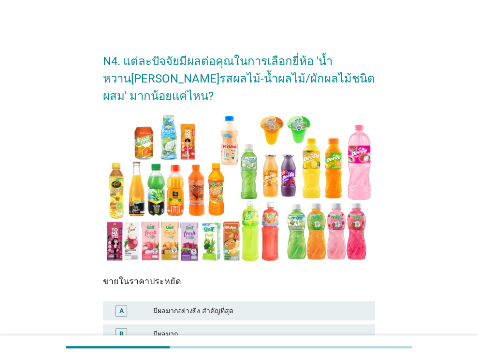
scroll to position [97, 0]
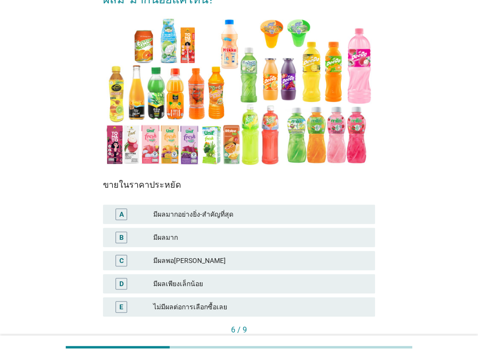
click at [236, 285] on div "มีผลเพียงเล็กน้อย" at bounding box center [260, 284] width 214 height 12
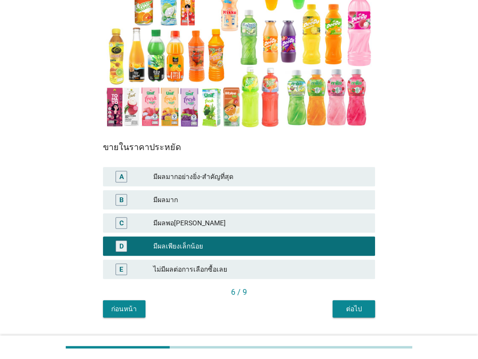
scroll to position [145, 0]
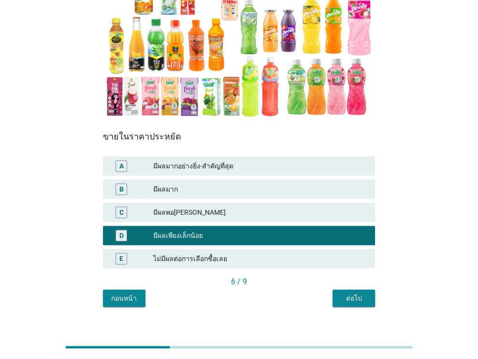
click at [354, 294] on div "ต่อไป" at bounding box center [353, 299] width 27 height 10
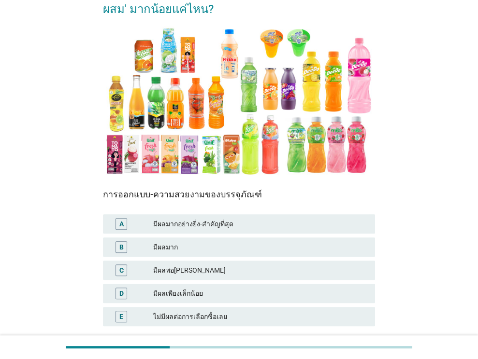
scroll to position [159, 0]
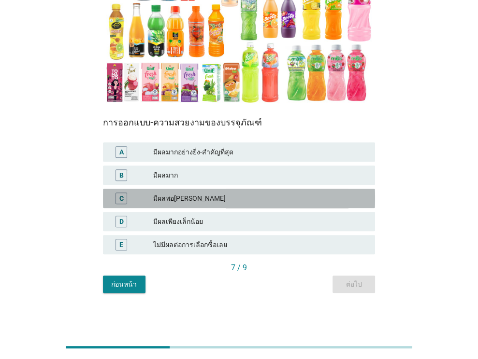
click at [252, 200] on div "มีผลพอ[PERSON_NAME]" at bounding box center [260, 199] width 214 height 12
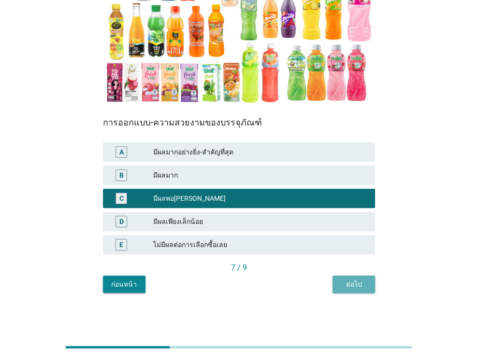
click at [340, 279] on button "ต่อไป" at bounding box center [353, 284] width 43 height 17
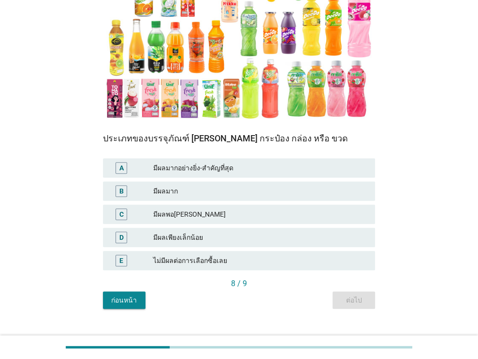
scroll to position [0, 0]
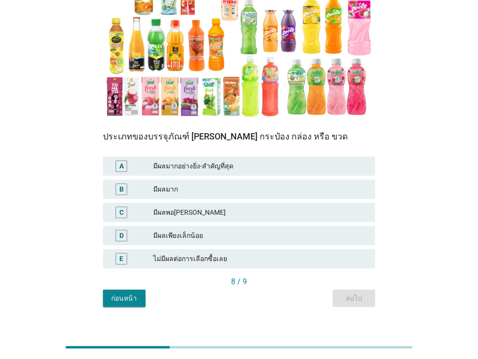
click at [255, 195] on div "มีผลมาก" at bounding box center [260, 190] width 214 height 12
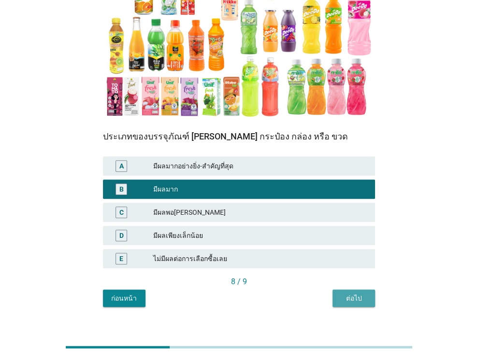
click at [355, 299] on div "ต่อไป" at bounding box center [353, 299] width 27 height 10
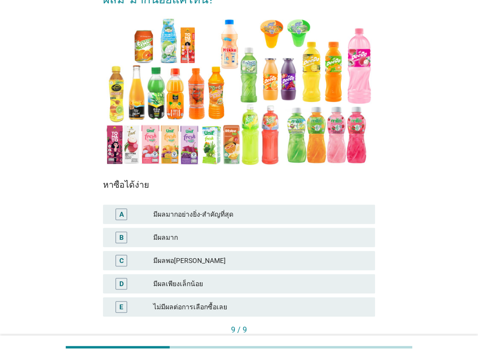
drag, startPoint x: 236, startPoint y: 257, endPoint x: 254, endPoint y: 265, distance: 19.2
click at [237, 258] on div "มีผลพอ[PERSON_NAME]" at bounding box center [260, 261] width 214 height 12
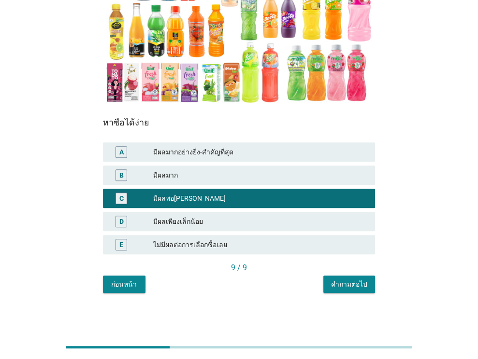
click at [346, 293] on div "N4. แต่ละปัจจัยมีผลต่อคุณในการเลือกยี่ห้อ 'น้ำหวาน[PERSON_NAME]รสผลไม้-น้ำผลไม้…" at bounding box center [238, 88] width 287 height 425
click at [345, 291] on button "คำถามต่อไป" at bounding box center [349, 284] width 52 height 17
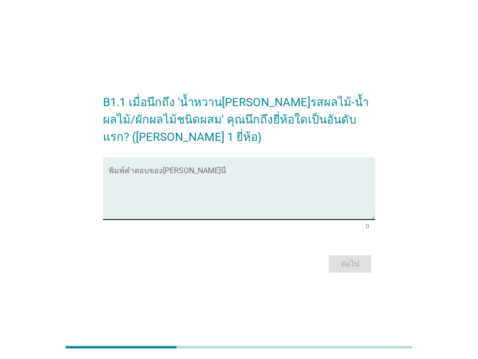
click at [180, 205] on textarea "พิมพ์คำตอบของคุณ ที่นี่" at bounding box center [242, 194] width 266 height 51
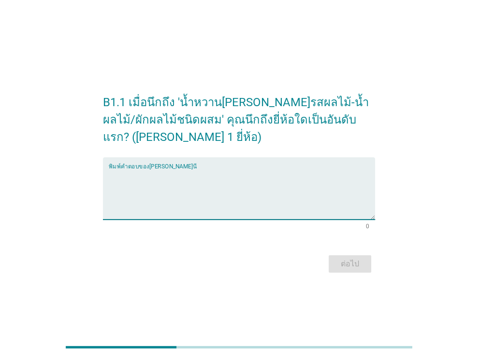
click at [178, 212] on textarea "พิมพ์คำตอบของคุณ ที่นี่" at bounding box center [242, 194] width 266 height 51
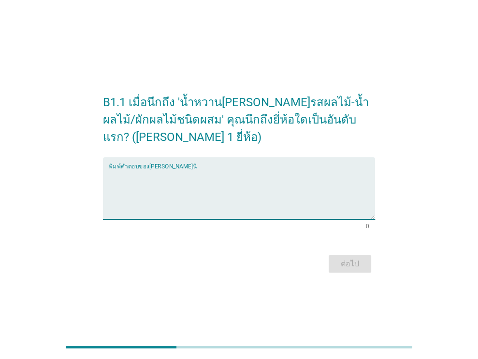
click at [178, 212] on textarea "พิมพ์คำตอบของคุณ ที่นี่" at bounding box center [242, 194] width 266 height 51
type textarea "มินิเมด"
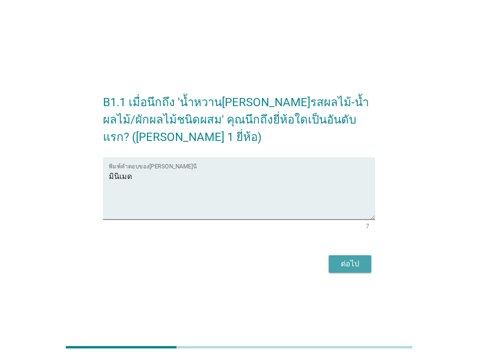
click at [353, 259] on div "ต่อไป" at bounding box center [349, 264] width 27 height 12
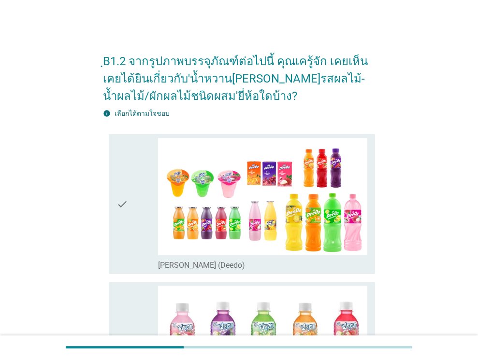
click at [129, 202] on div "check" at bounding box center [137, 204] width 42 height 132
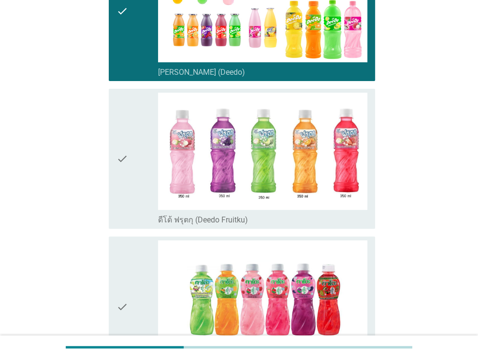
click at [134, 179] on div "check" at bounding box center [137, 159] width 42 height 132
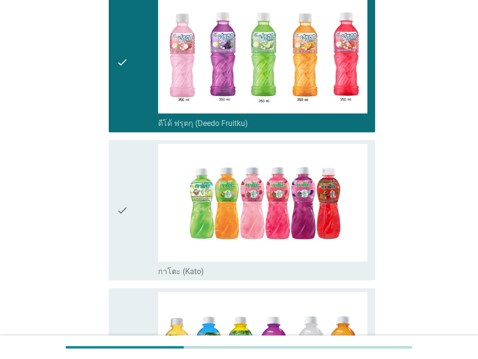
click at [134, 202] on div "check" at bounding box center [137, 210] width 42 height 132
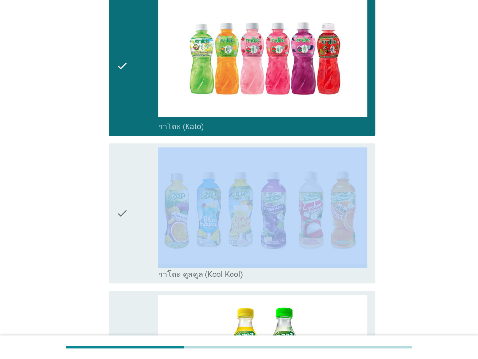
click at [134, 202] on div "check" at bounding box center [137, 213] width 42 height 132
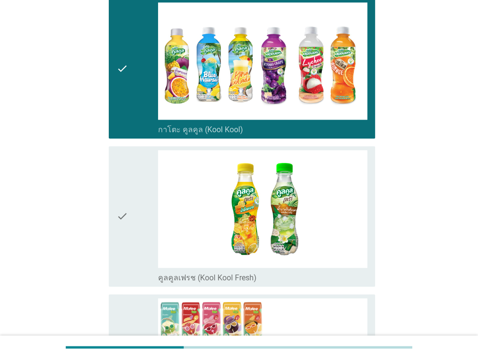
click at [134, 202] on div "check" at bounding box center [137, 216] width 42 height 132
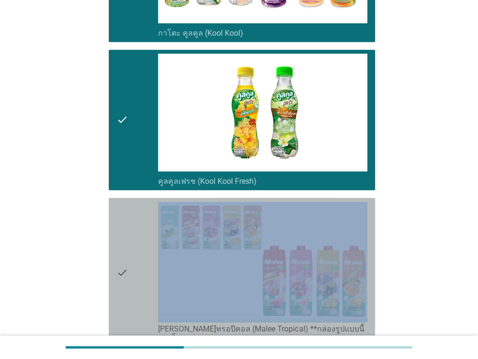
click at [134, 202] on div "check" at bounding box center [137, 273] width 42 height 142
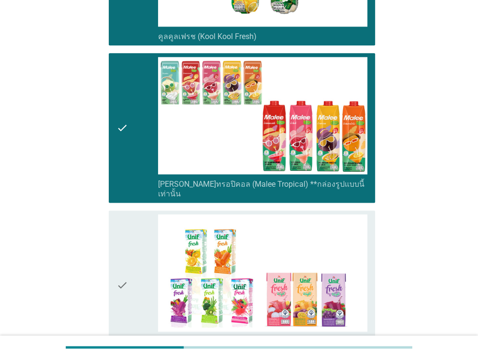
click at [134, 214] on div "check" at bounding box center [137, 285] width 42 height 142
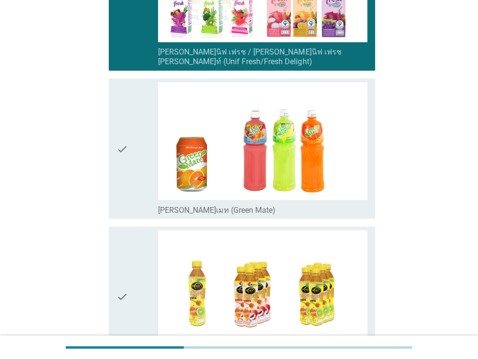
click at [130, 161] on div "check" at bounding box center [137, 148] width 42 height 132
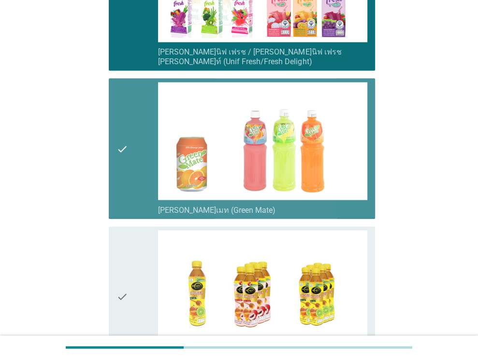
click at [120, 230] on icon "check" at bounding box center [122, 296] width 12 height 132
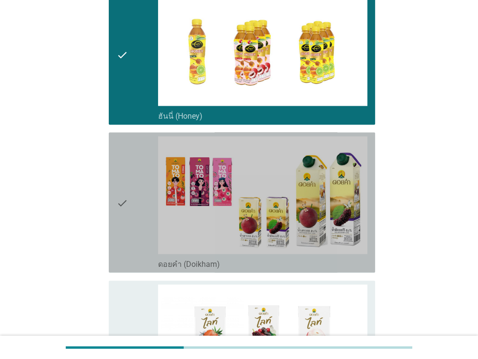
click at [119, 180] on icon "check" at bounding box center [122, 203] width 12 height 132
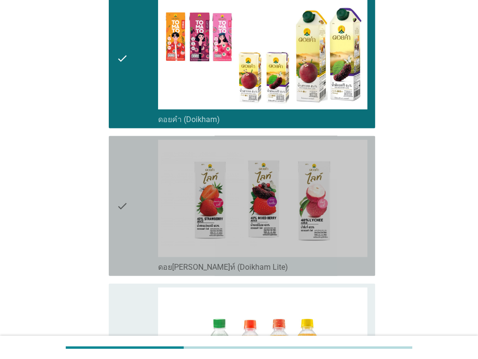
click at [128, 204] on div "check" at bounding box center [137, 206] width 42 height 132
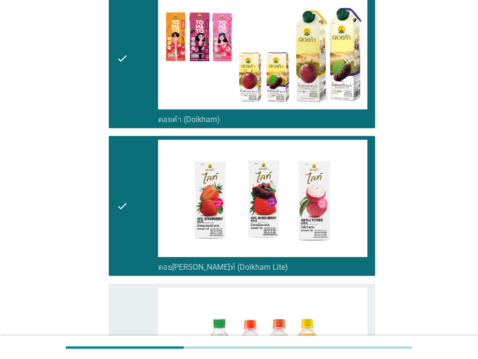
click at [130, 288] on div "check" at bounding box center [137, 354] width 42 height 132
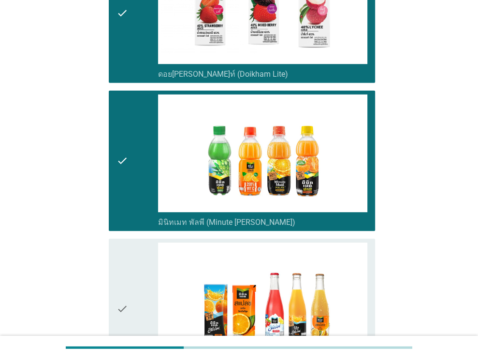
click at [129, 256] on div "check" at bounding box center [137, 309] width 42 height 132
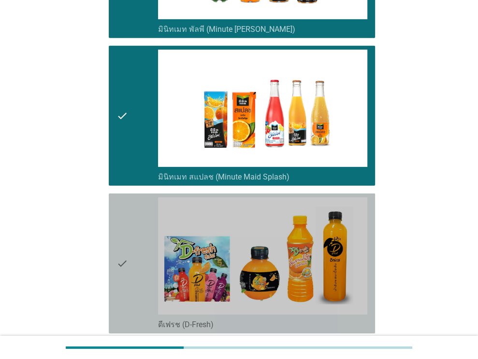
click at [130, 244] on div "check" at bounding box center [137, 264] width 42 height 132
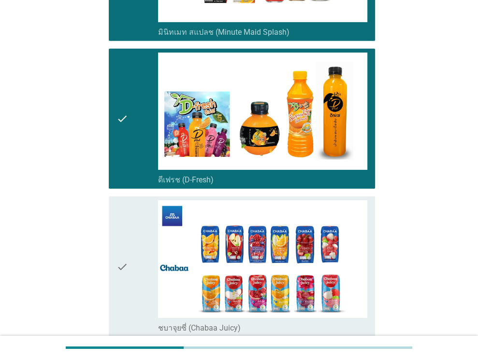
click at [132, 230] on div "check" at bounding box center [137, 266] width 42 height 132
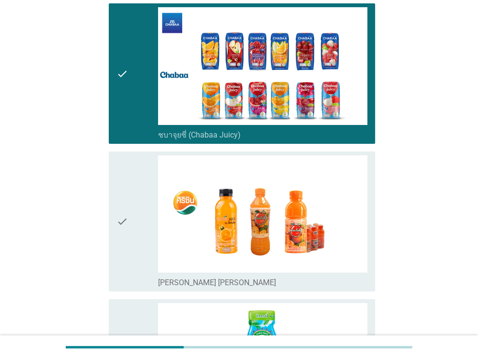
click at [134, 216] on div "check" at bounding box center [137, 222] width 42 height 132
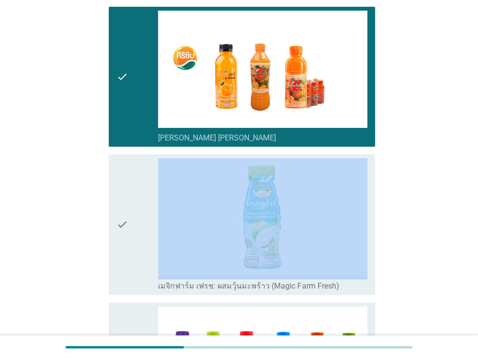
click at [134, 216] on div "check" at bounding box center [137, 224] width 42 height 132
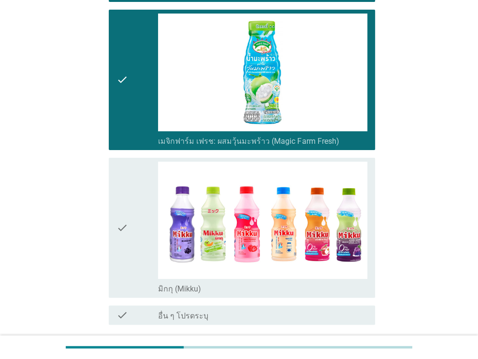
click at [134, 216] on div "check" at bounding box center [137, 228] width 42 height 132
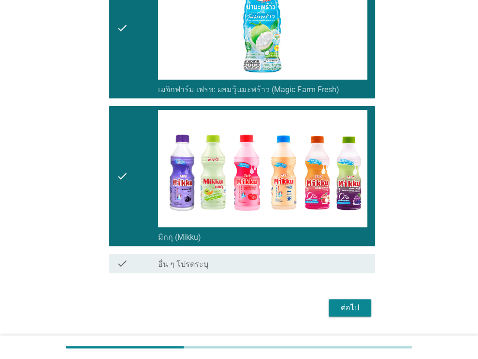
scroll to position [2565, 0]
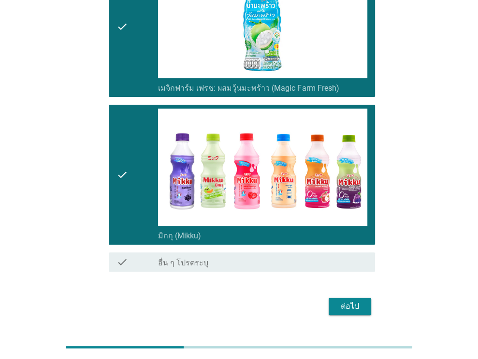
click at [339, 301] on div "ต่อไป" at bounding box center [349, 307] width 27 height 12
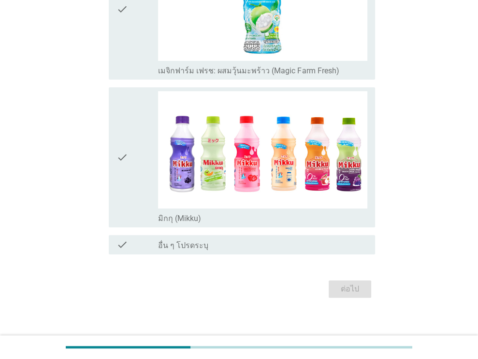
scroll to position [0, 0]
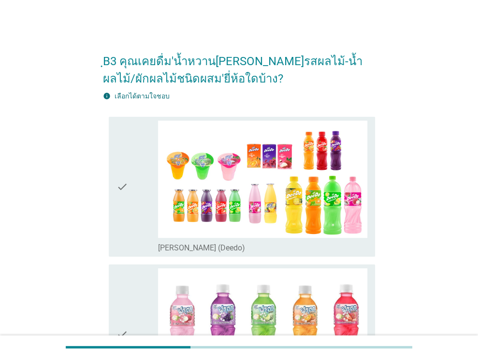
click at [135, 202] on div "check" at bounding box center [137, 187] width 42 height 132
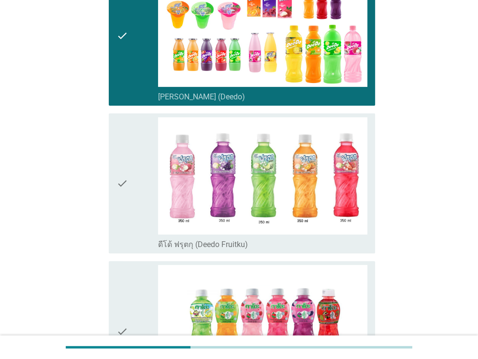
scroll to position [193, 0]
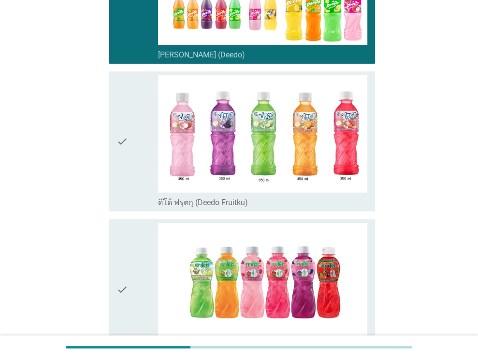
click at [135, 185] on div "check" at bounding box center [137, 141] width 42 height 132
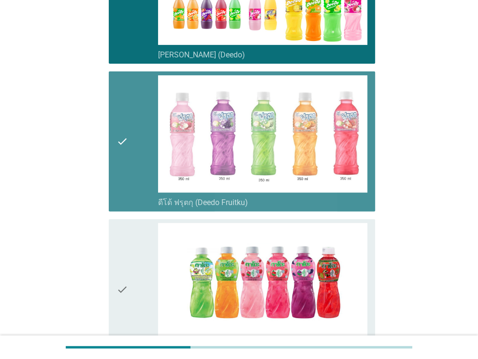
click at [133, 250] on div "check" at bounding box center [137, 289] width 42 height 132
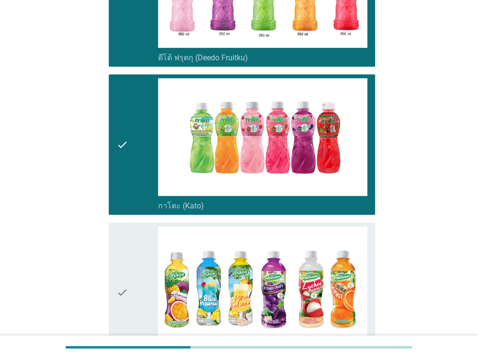
click at [132, 247] on div "check" at bounding box center [137, 293] width 42 height 132
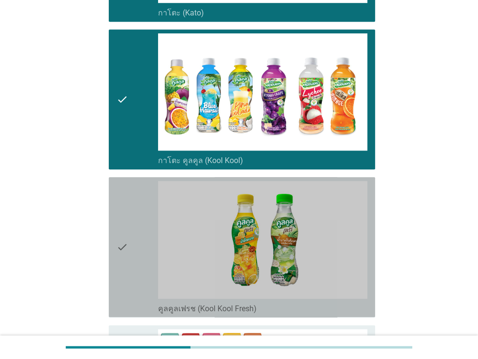
click at [132, 237] on div "check" at bounding box center [137, 247] width 42 height 132
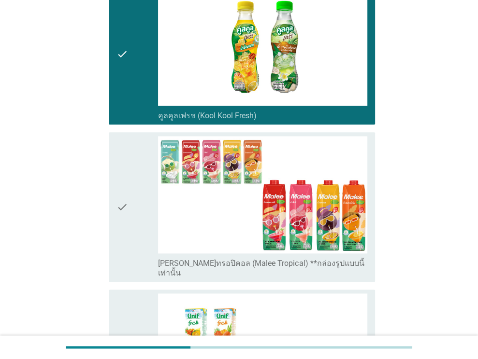
click at [132, 237] on div "check" at bounding box center [137, 207] width 42 height 142
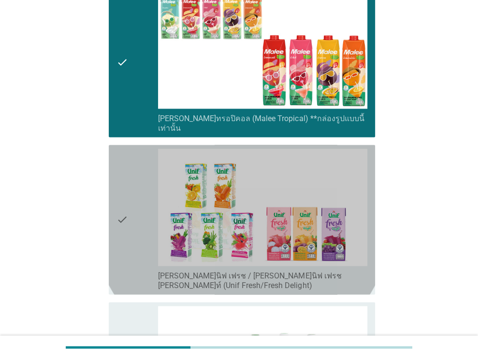
click at [132, 237] on div "check" at bounding box center [137, 220] width 42 height 142
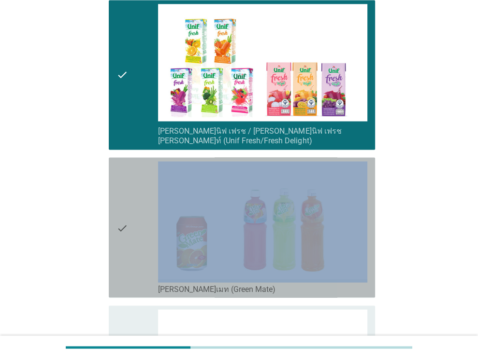
click at [132, 237] on div "check" at bounding box center [137, 227] width 42 height 132
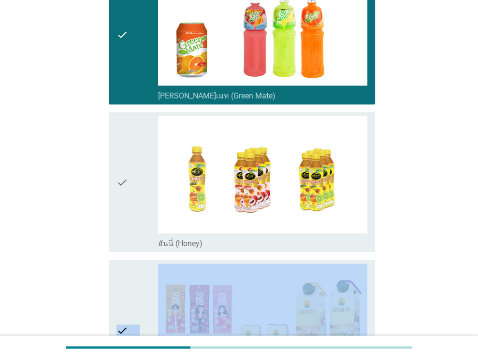
click at [132, 256] on div "check check_box_outline_blank ดอยคำ (Doikham)" at bounding box center [239, 330] width 272 height 148
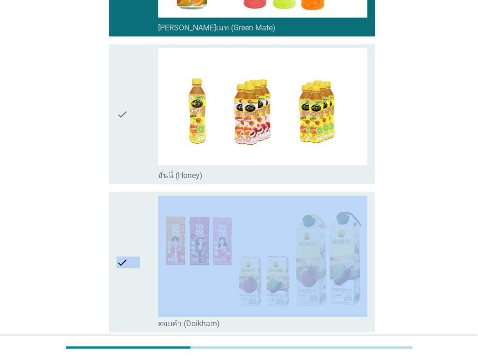
scroll to position [1304, 0]
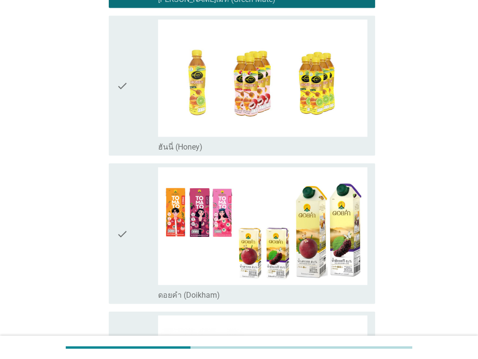
click at [129, 131] on div "check check_box_outline_blank ฮันนี่ (Honey)" at bounding box center [242, 86] width 266 height 140
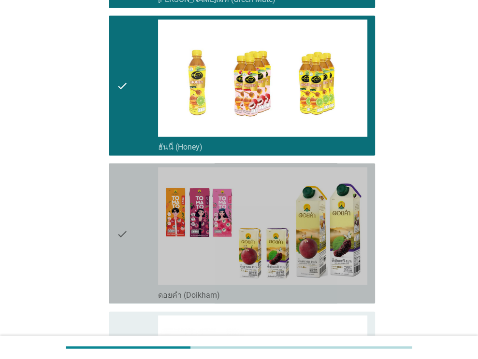
click at [125, 173] on icon "check" at bounding box center [122, 234] width 12 height 132
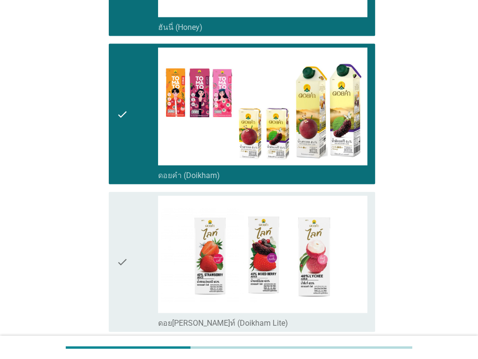
scroll to position [1594, 0]
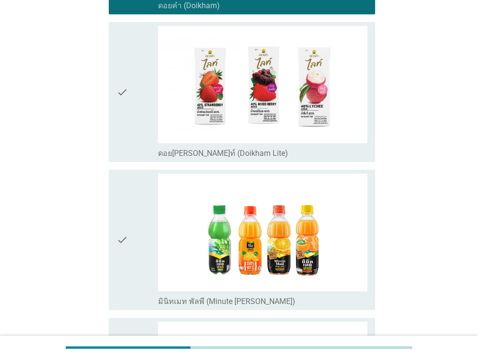
click at [125, 125] on icon "check" at bounding box center [122, 92] width 12 height 132
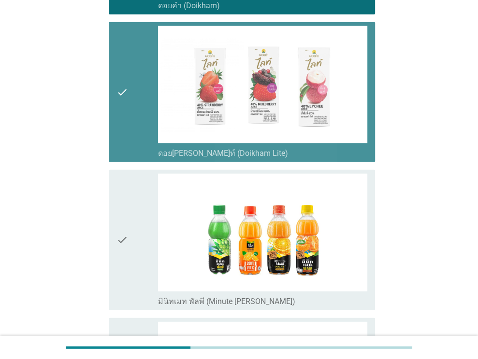
click at [118, 199] on icon "check" at bounding box center [122, 240] width 12 height 132
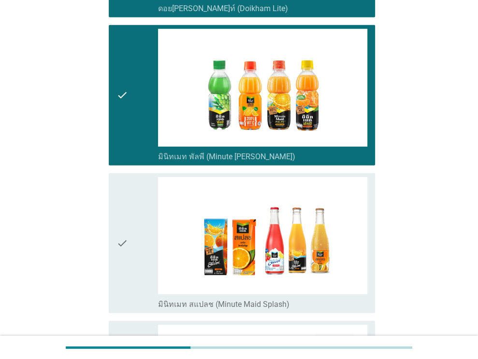
click at [122, 204] on icon "check" at bounding box center [122, 243] width 12 height 132
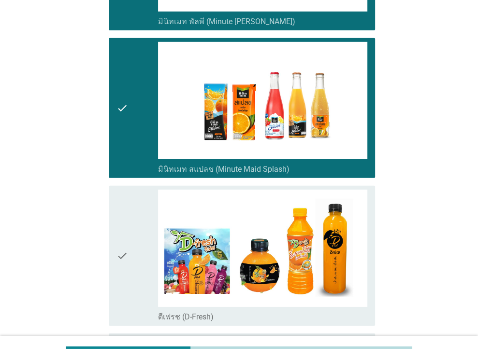
scroll to position [1932, 0]
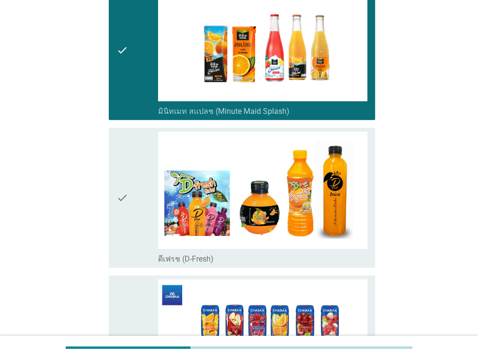
click at [124, 200] on icon "check" at bounding box center [122, 198] width 12 height 132
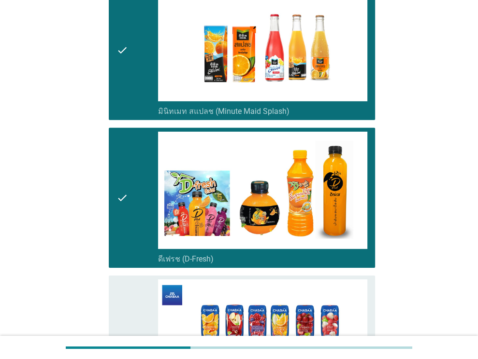
scroll to position [2077, 0]
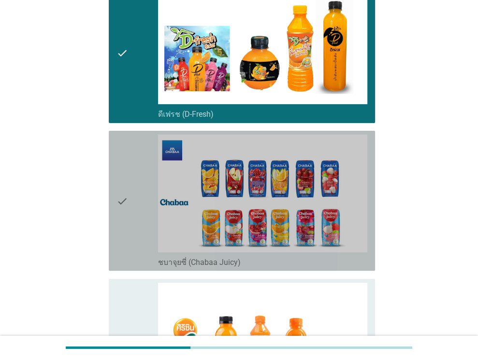
click at [124, 204] on icon "check" at bounding box center [122, 201] width 12 height 132
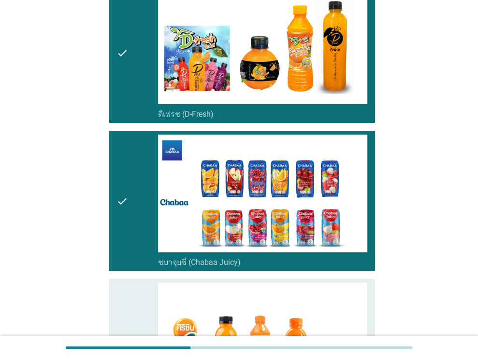
scroll to position [2270, 0]
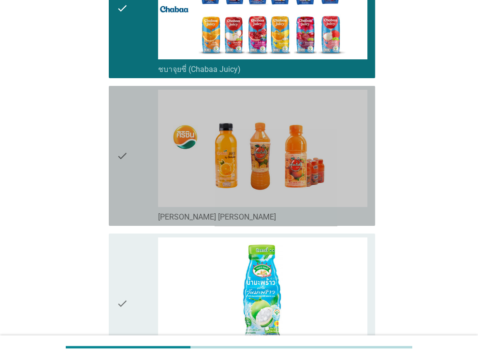
click at [126, 184] on icon "check" at bounding box center [122, 156] width 12 height 132
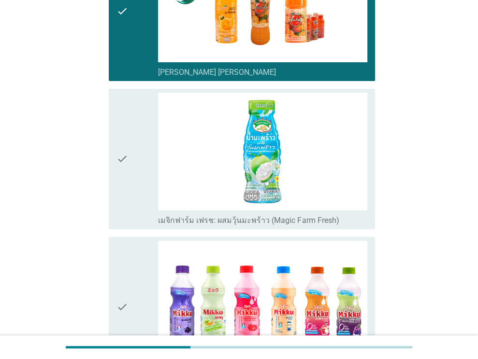
click at [128, 178] on div "check" at bounding box center [137, 159] width 42 height 132
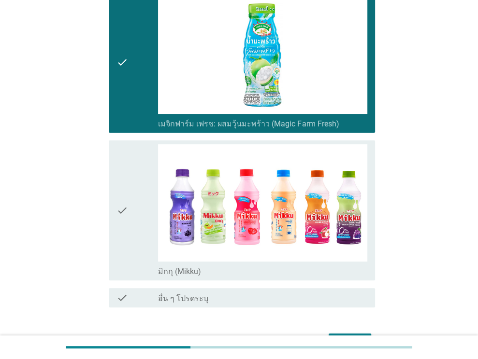
click at [127, 179] on icon "check" at bounding box center [122, 210] width 12 height 132
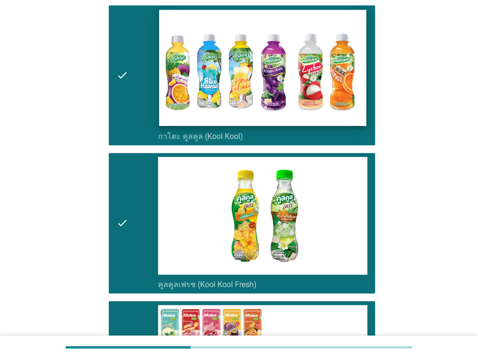
scroll to position [580, 0]
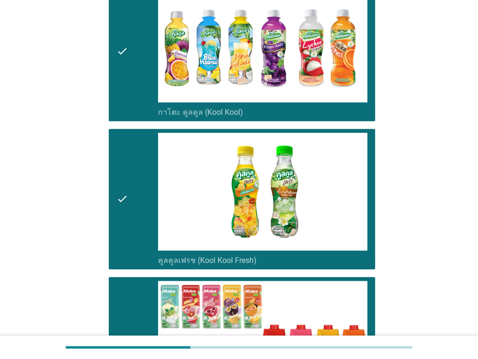
click at [113, 197] on div "check check_box_outline_blank คูลคูลเฟรช (Kool Kool Fresh)" at bounding box center [242, 199] width 266 height 140
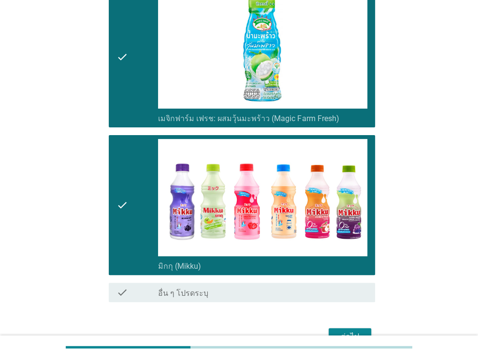
scroll to position [2547, 0]
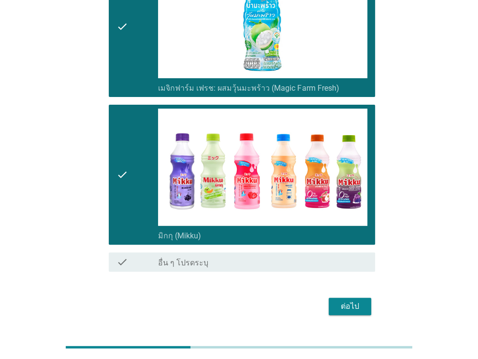
click at [357, 301] on div "ต่อไป" at bounding box center [349, 307] width 27 height 12
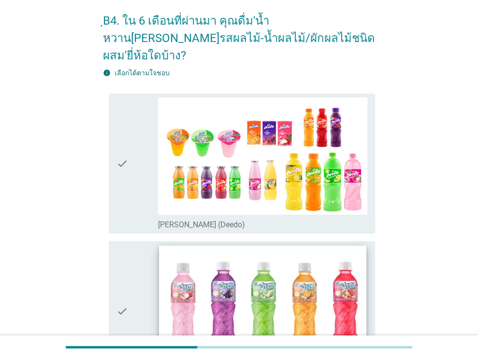
scroll to position [0, 0]
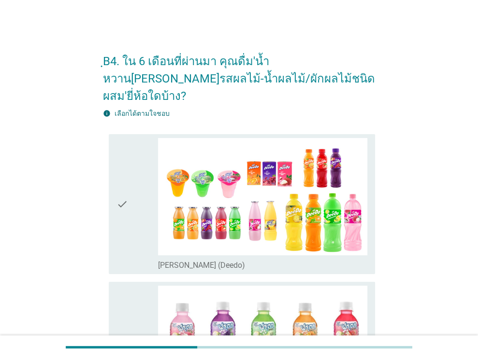
click at [109, 163] on div "check check_box_outline_blank [PERSON_NAME] (Deedo)" at bounding box center [242, 204] width 266 height 140
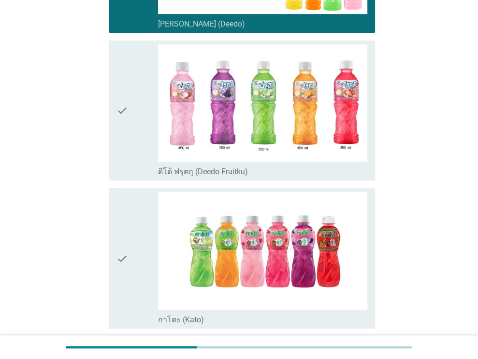
click at [113, 143] on div "check check_box_outline_blank ดีโด้ ฟรุตกุ (Deedo Fruitku)" at bounding box center [242, 111] width 266 height 140
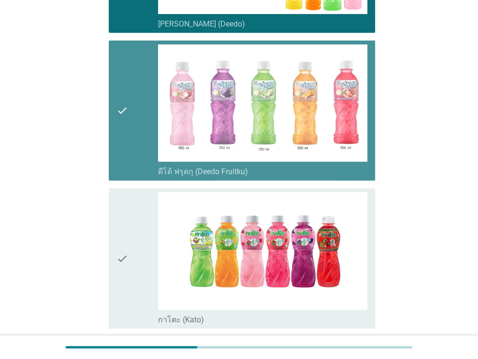
click at [121, 193] on icon "check" at bounding box center [122, 258] width 12 height 132
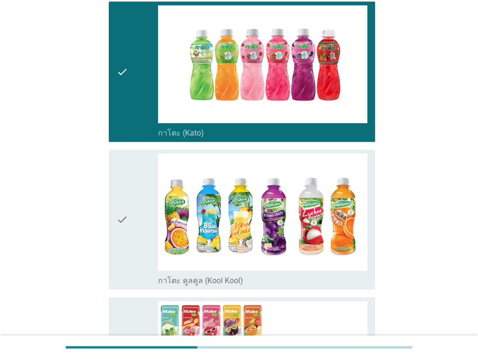
scroll to position [531, 0]
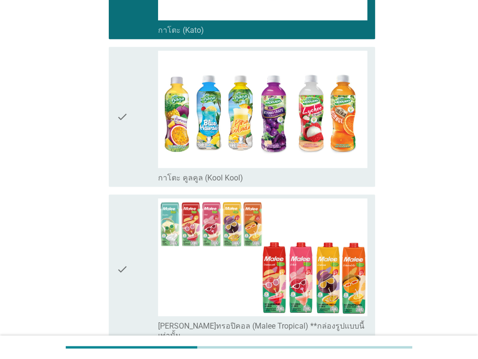
click at [120, 152] on icon "check" at bounding box center [122, 117] width 12 height 132
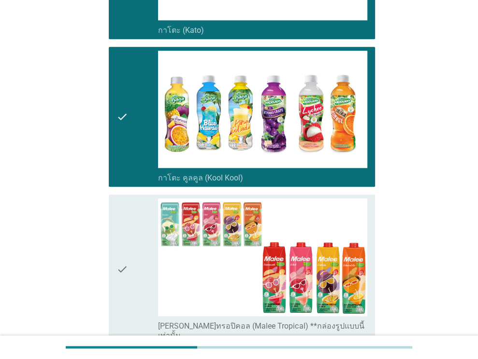
click at [114, 197] on div "check check_box [PERSON_NAME]ทรอปิคอล (Malee Tropical) **กล่องรูปแบบนี้เท่านั้น" at bounding box center [242, 270] width 266 height 150
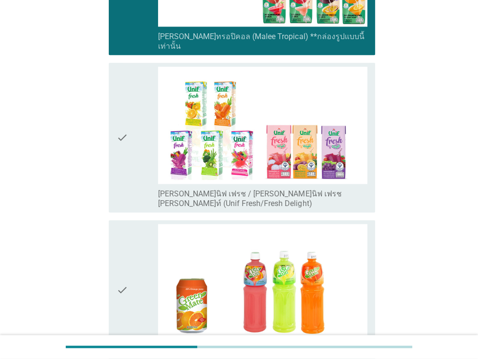
click at [128, 130] on div "check" at bounding box center [137, 138] width 42 height 142
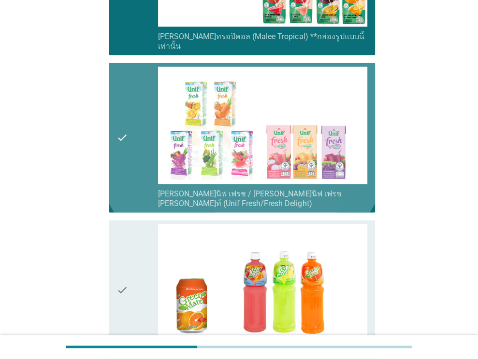
click at [128, 224] on div "check" at bounding box center [137, 290] width 42 height 132
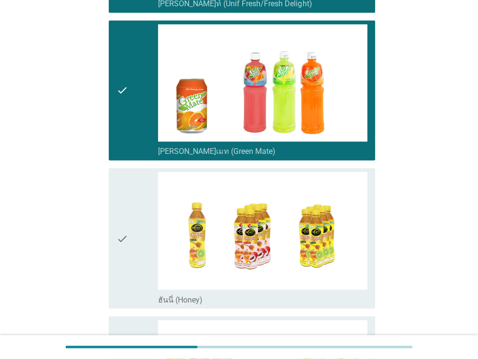
scroll to position [1111, 0]
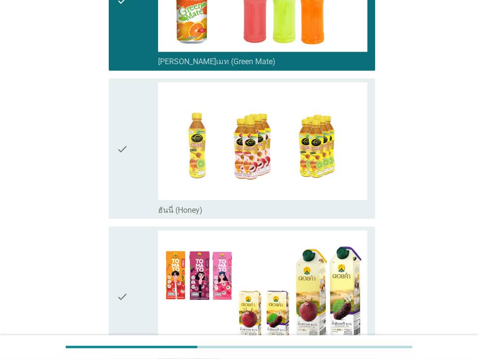
click at [131, 153] on div "check" at bounding box center [137, 148] width 42 height 132
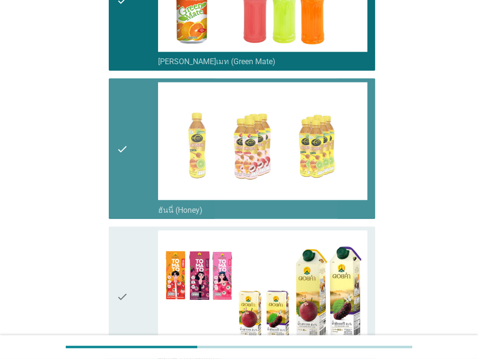
click at [119, 230] on icon "check" at bounding box center [122, 296] width 12 height 132
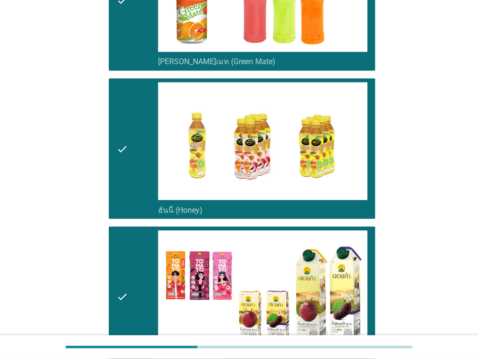
scroll to position [1401, 0]
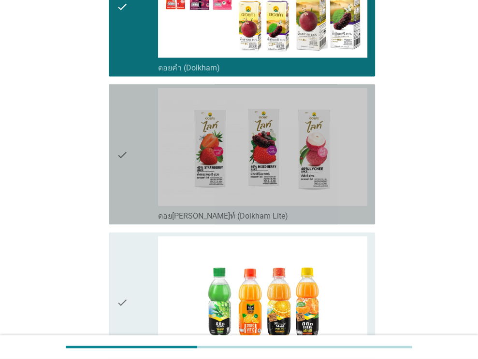
click at [126, 174] on icon "check" at bounding box center [122, 154] width 12 height 132
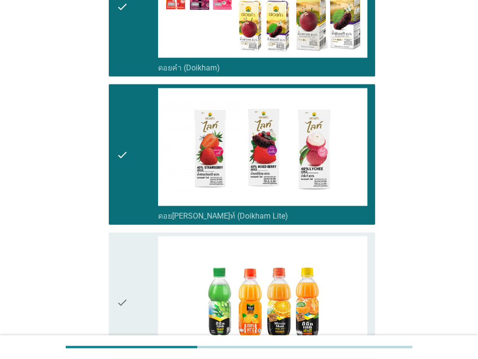
click at [120, 237] on icon "check" at bounding box center [122, 303] width 12 height 132
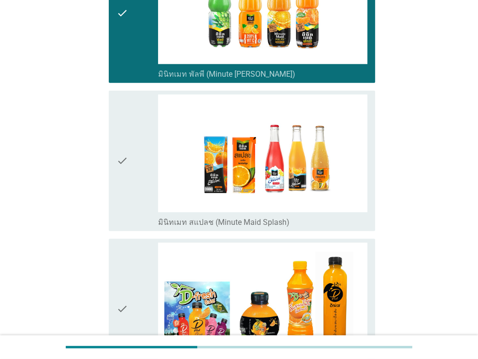
click at [130, 170] on div "check" at bounding box center [137, 161] width 42 height 132
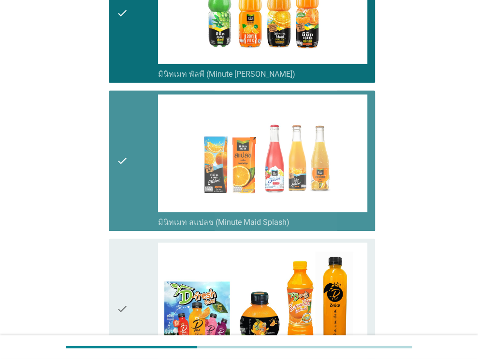
click at [119, 243] on icon "check" at bounding box center [122, 309] width 12 height 132
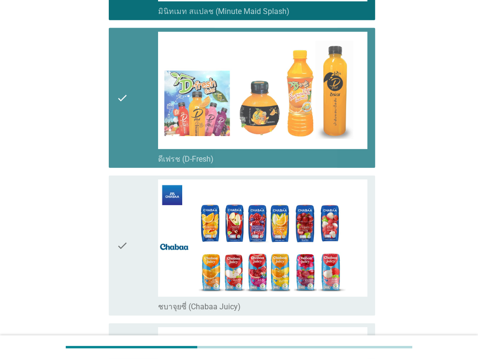
scroll to position [1980, 0]
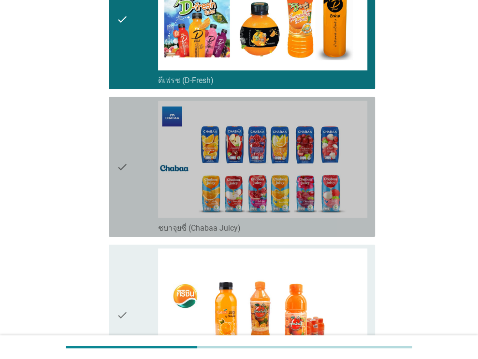
click at [121, 162] on icon "check" at bounding box center [122, 167] width 12 height 132
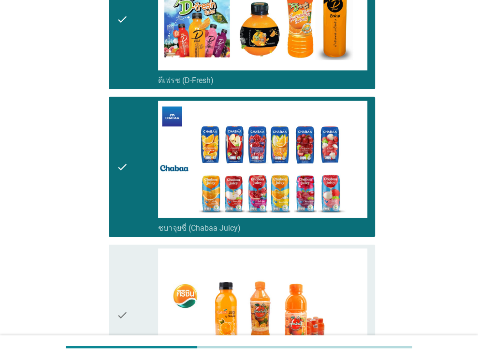
click at [115, 245] on div "check check_box [PERSON_NAME] [PERSON_NAME]" at bounding box center [242, 315] width 266 height 140
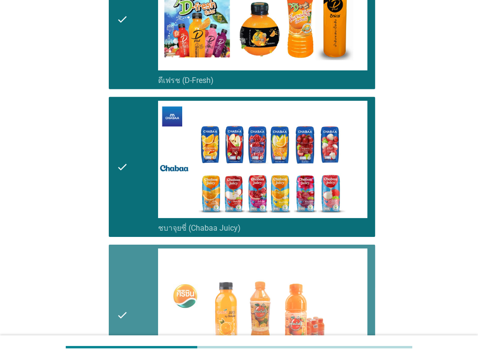
scroll to position [2270, 0]
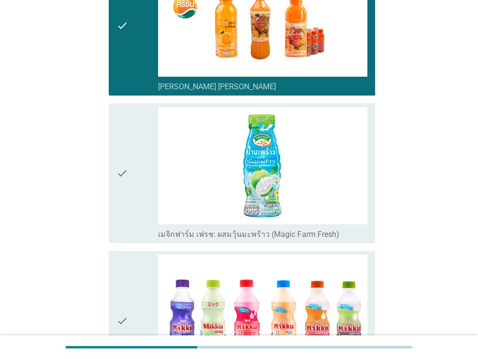
click at [131, 173] on div "check" at bounding box center [137, 173] width 42 height 132
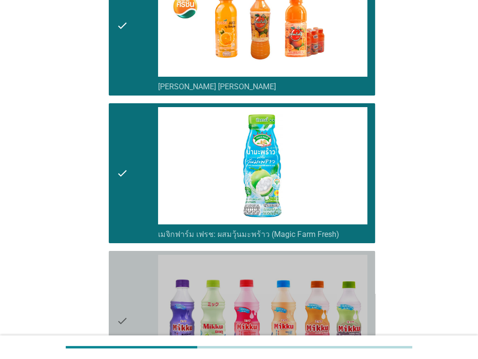
click at [120, 255] on icon "check" at bounding box center [122, 321] width 12 height 132
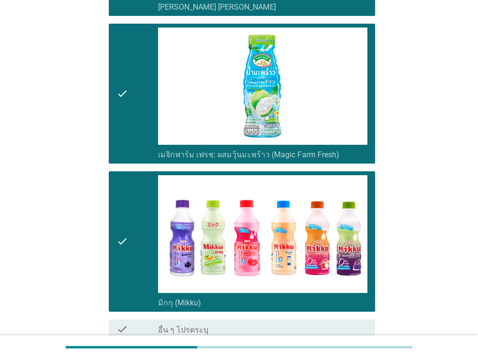
scroll to position [2399, 0]
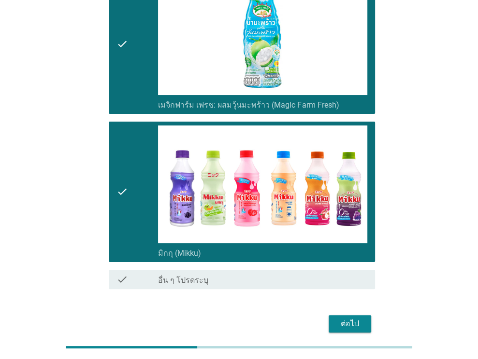
click at [355, 318] on div "ต่อไป" at bounding box center [349, 324] width 27 height 12
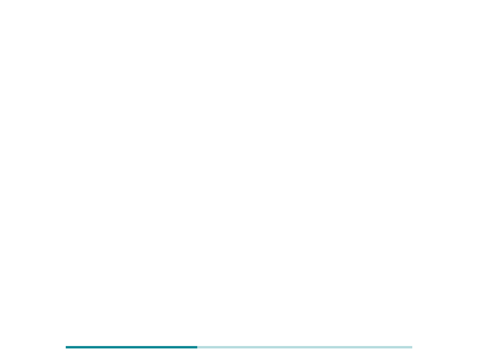
scroll to position [0, 0]
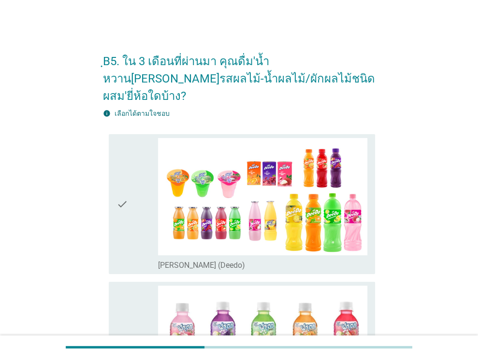
click at [128, 188] on icon "check" at bounding box center [122, 204] width 12 height 132
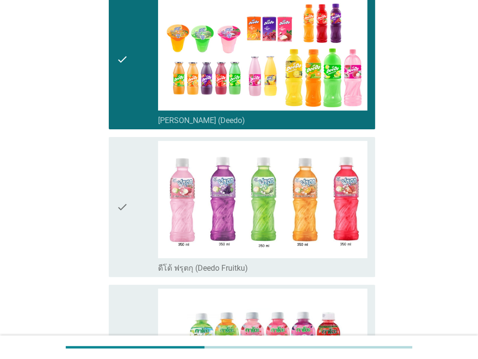
click at [127, 188] on icon "check" at bounding box center [122, 207] width 12 height 132
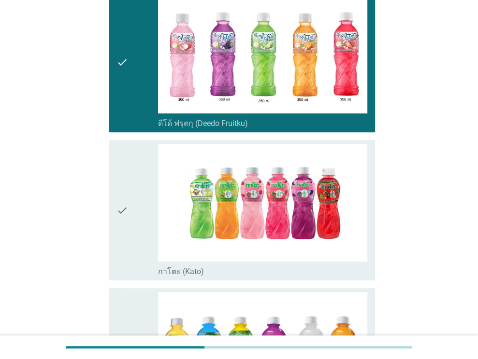
click at [127, 188] on icon "check" at bounding box center [122, 210] width 12 height 132
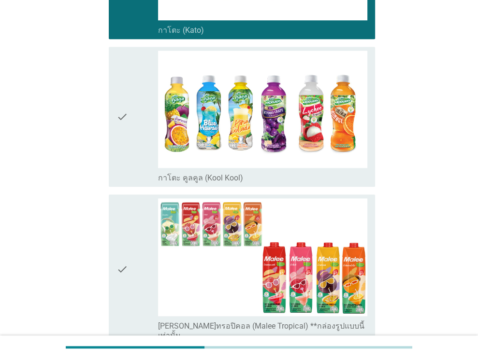
click at [126, 150] on icon "check" at bounding box center [122, 117] width 12 height 132
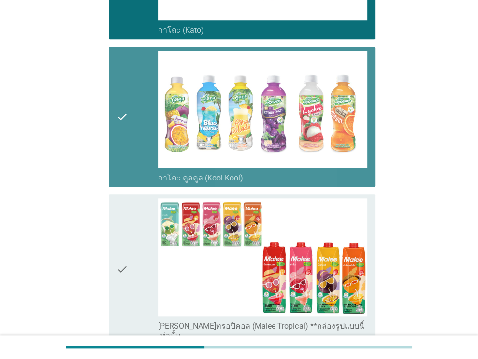
click at [124, 224] on icon "check" at bounding box center [122, 269] width 12 height 142
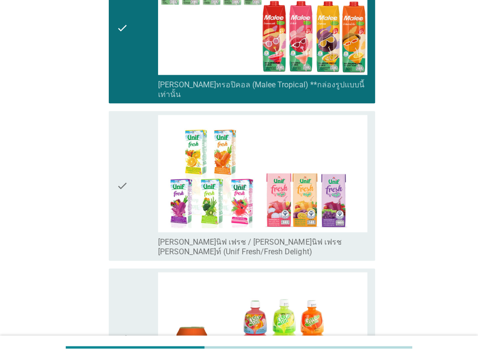
click at [131, 180] on div "check" at bounding box center [137, 186] width 42 height 142
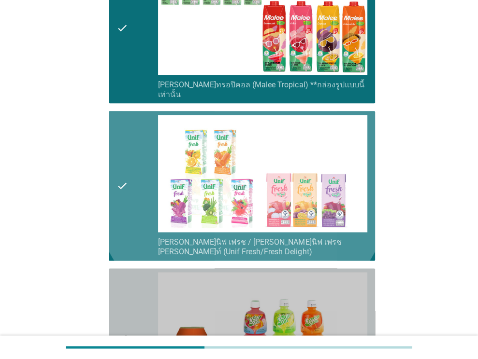
click at [131, 272] on div "check" at bounding box center [137, 338] width 42 height 132
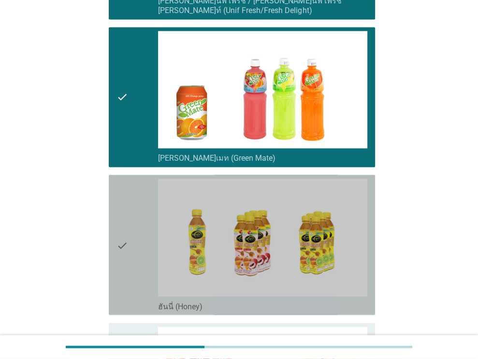
click at [135, 231] on div "check" at bounding box center [137, 245] width 42 height 132
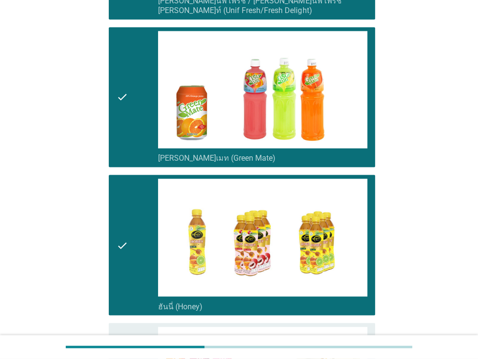
scroll to position [1256, 0]
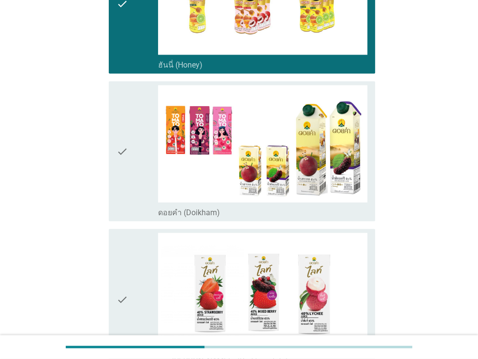
click at [137, 233] on div "check" at bounding box center [137, 299] width 42 height 132
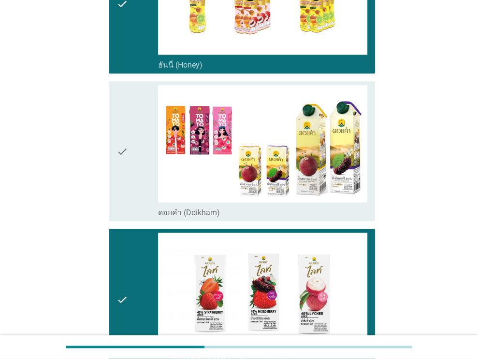
click at [133, 121] on div "check" at bounding box center [137, 151] width 42 height 132
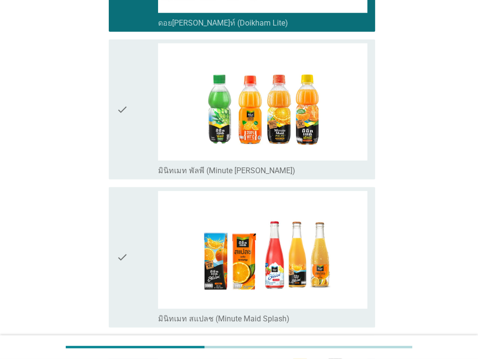
click at [128, 123] on div "check" at bounding box center [137, 109] width 42 height 132
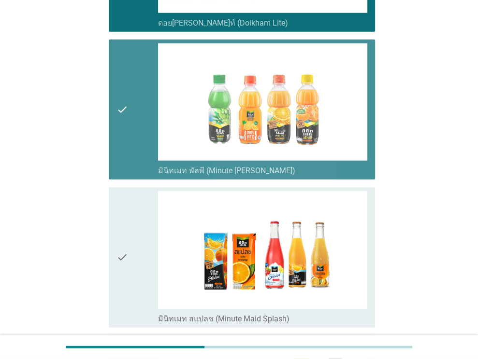
click at [122, 205] on icon "check" at bounding box center [122, 257] width 12 height 132
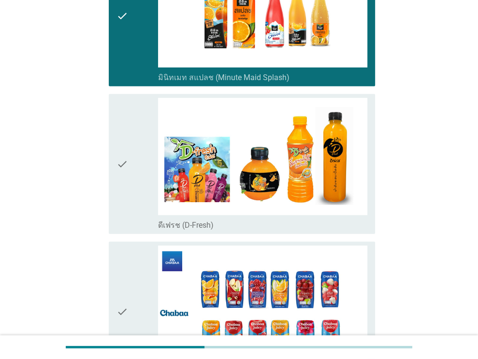
click at [133, 160] on div "check" at bounding box center [137, 164] width 42 height 132
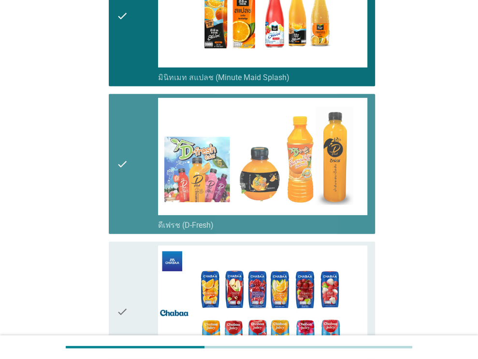
click at [126, 246] on icon "check" at bounding box center [122, 312] width 12 height 132
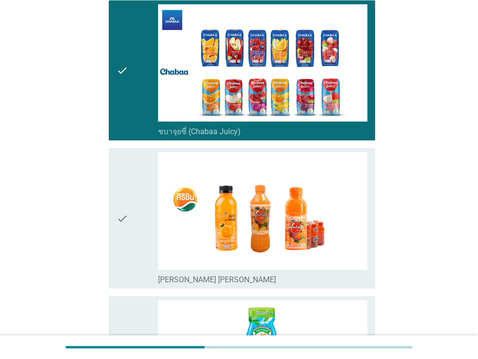
click at [127, 236] on icon "check" at bounding box center [122, 218] width 12 height 132
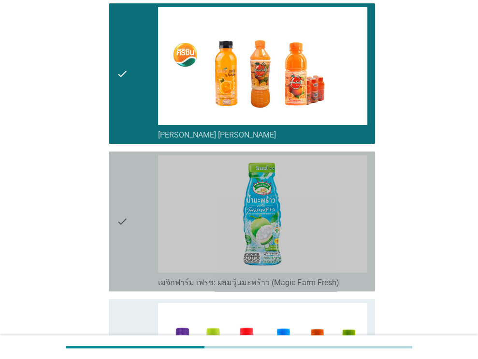
click at [131, 194] on div "check" at bounding box center [137, 222] width 42 height 132
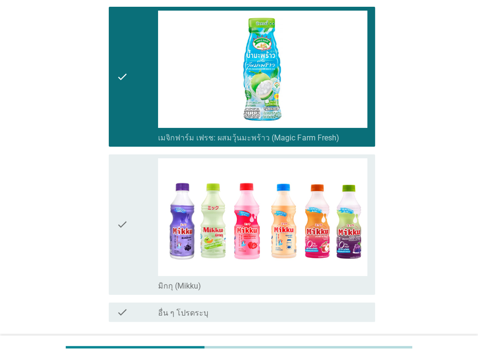
click at [126, 197] on icon "check" at bounding box center [122, 224] width 12 height 132
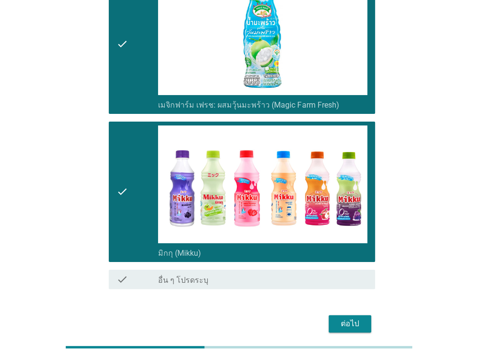
click at [354, 318] on div "ต่อไป" at bounding box center [349, 324] width 27 height 12
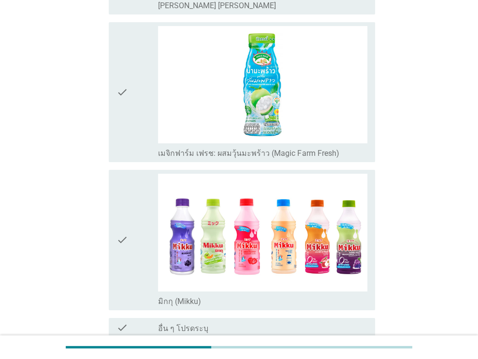
scroll to position [0, 0]
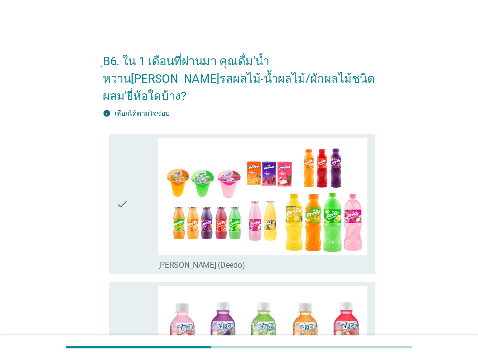
click at [124, 205] on icon "check" at bounding box center [122, 204] width 12 height 132
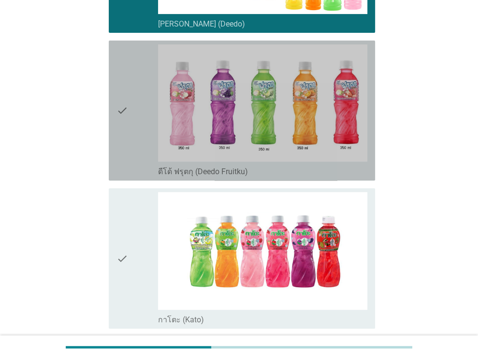
click at [139, 142] on div "check" at bounding box center [137, 110] width 42 height 132
click at [131, 202] on div "check" at bounding box center [137, 258] width 42 height 132
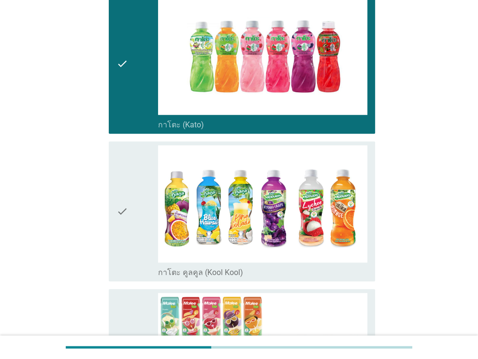
scroll to position [483, 0]
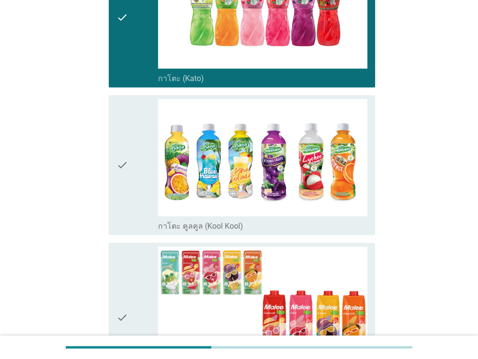
click at [130, 162] on div "check" at bounding box center [137, 165] width 42 height 132
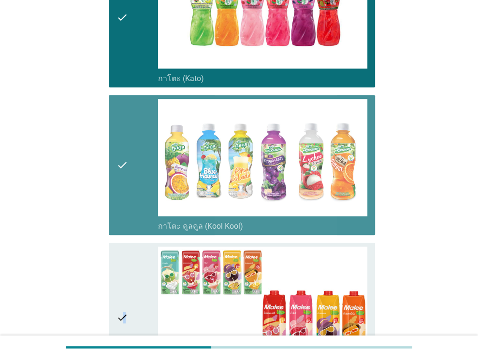
click at [125, 247] on icon "check" at bounding box center [122, 318] width 12 height 142
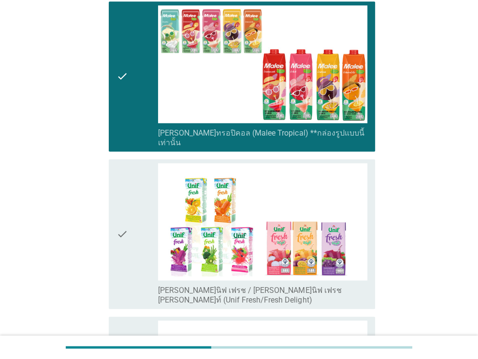
click at [133, 185] on div "check" at bounding box center [137, 234] width 42 height 142
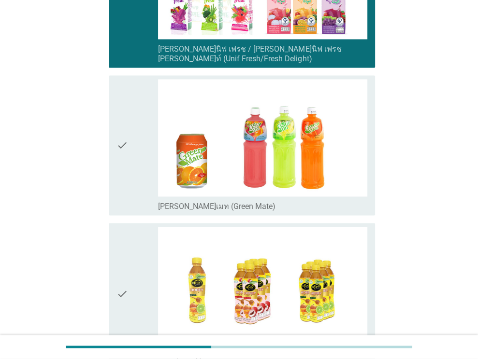
click at [138, 166] on div "check" at bounding box center [137, 145] width 42 height 132
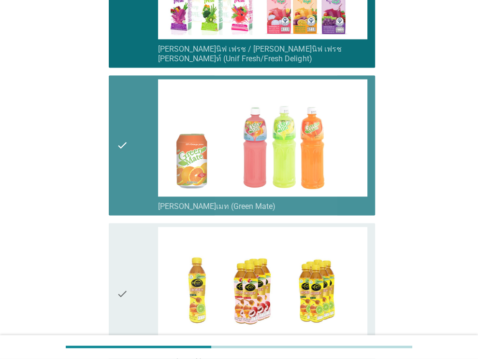
click at [136, 227] on div "check" at bounding box center [137, 293] width 42 height 132
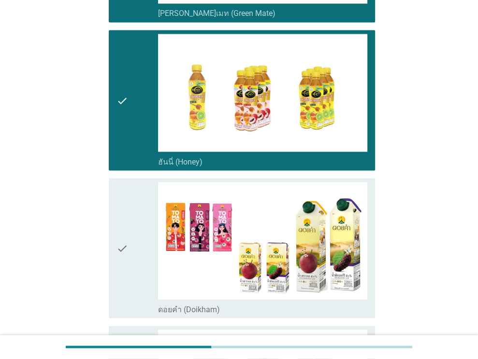
click at [134, 195] on div "check" at bounding box center [137, 248] width 42 height 132
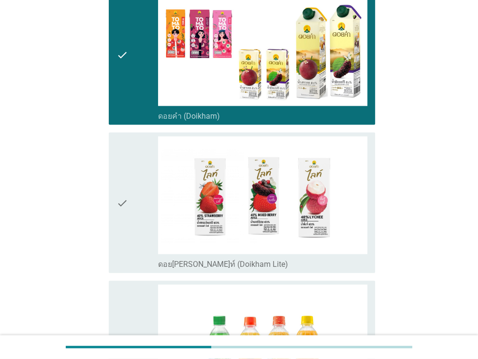
click at [137, 187] on div "check" at bounding box center [137, 203] width 42 height 132
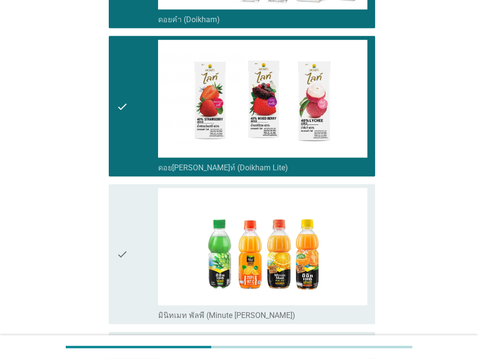
click at [136, 209] on div "check" at bounding box center [137, 254] width 42 height 132
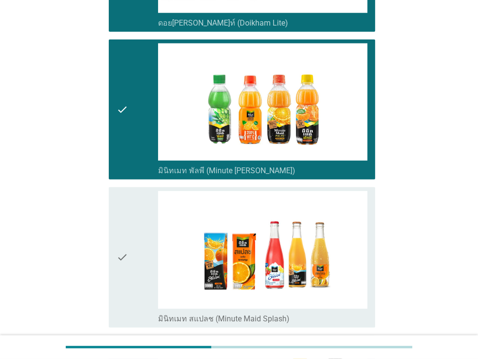
click at [136, 209] on div "check" at bounding box center [137, 257] width 42 height 132
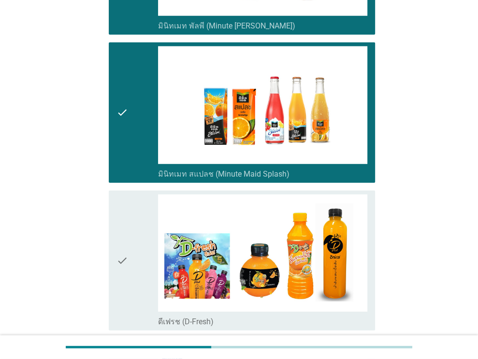
click at [136, 209] on div "check" at bounding box center [137, 261] width 42 height 132
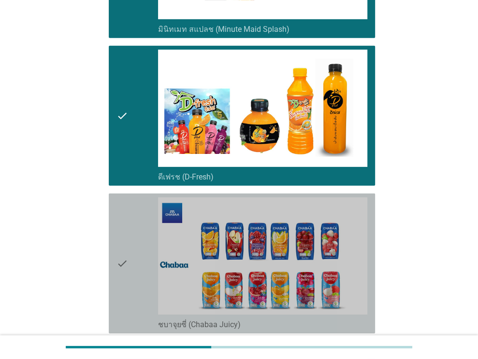
click at [136, 209] on div "check" at bounding box center [137, 264] width 42 height 132
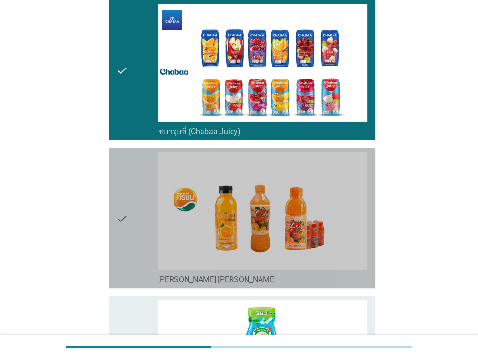
click at [136, 209] on div "check" at bounding box center [137, 218] width 42 height 132
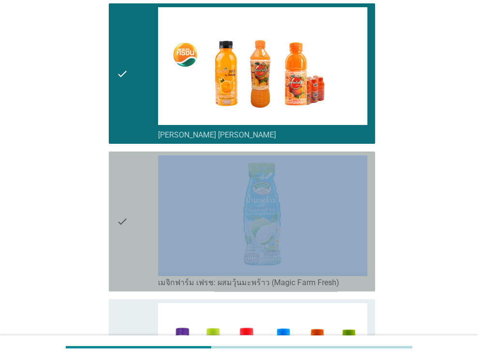
click at [136, 209] on div "check" at bounding box center [137, 222] width 42 height 132
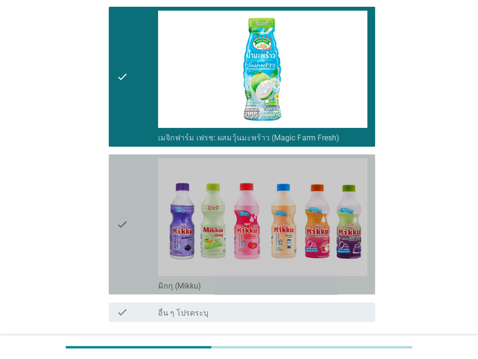
click at [136, 209] on div "check" at bounding box center [137, 224] width 42 height 132
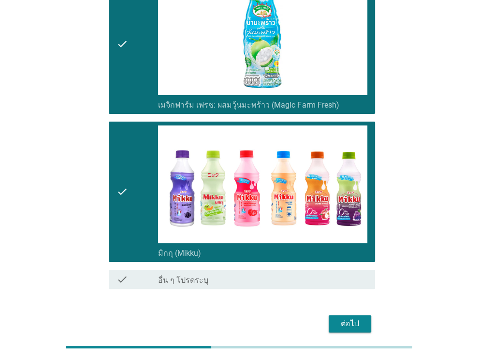
click at [338, 318] on div "ต่อไป" at bounding box center [349, 324] width 27 height 12
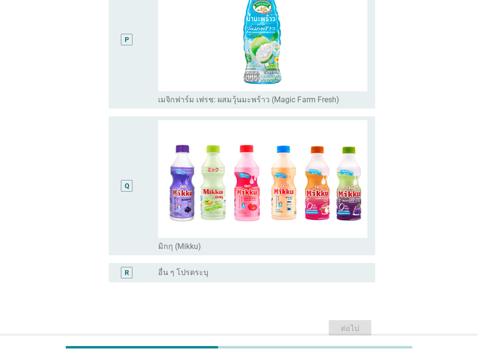
scroll to position [0, 0]
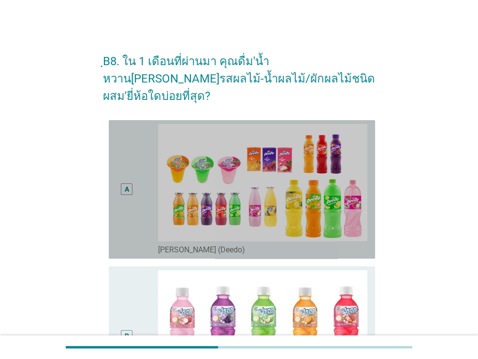
click at [140, 183] on div "A" at bounding box center [137, 189] width 42 height 131
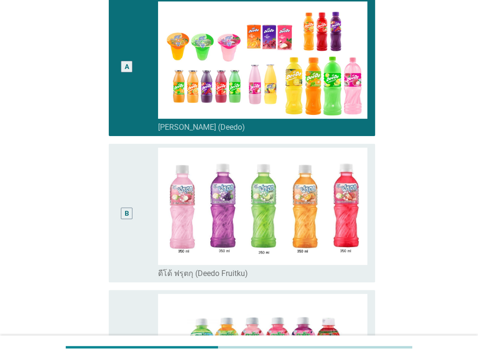
scroll to position [145, 0]
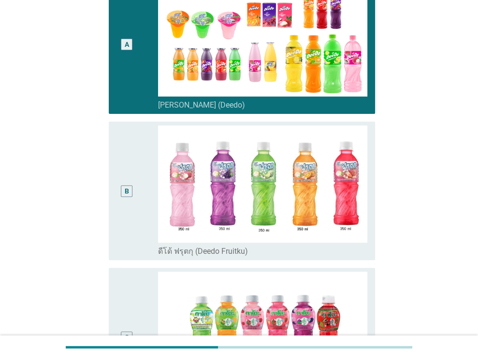
click at [139, 190] on div "B" at bounding box center [137, 191] width 42 height 131
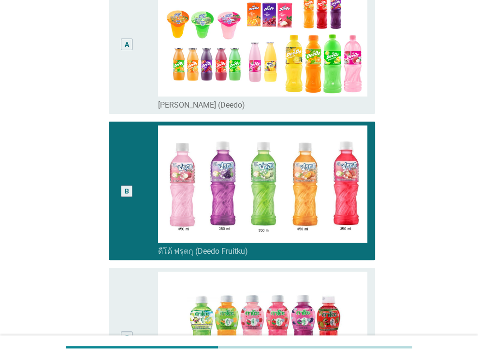
click at [131, 79] on div "A" at bounding box center [126, 44] width 21 height 131
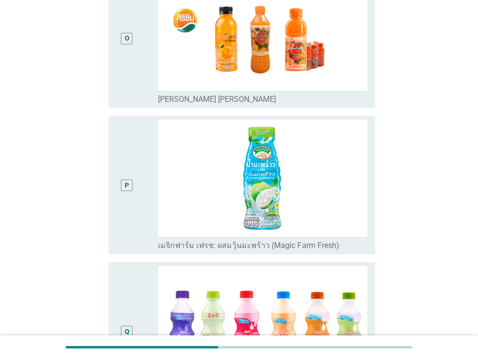
scroll to position [2378, 0]
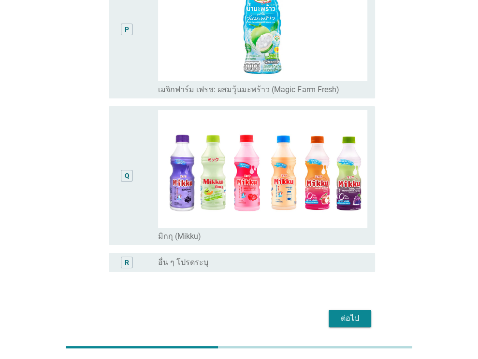
click at [346, 313] on div "ต่อไป" at bounding box center [349, 319] width 27 height 12
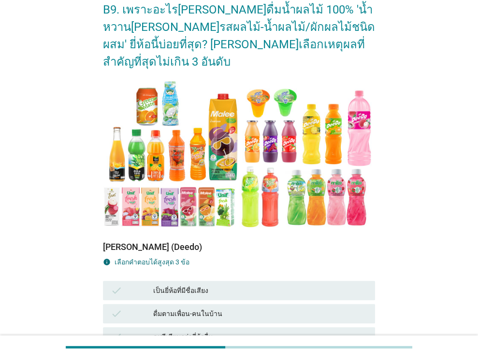
scroll to position [97, 0]
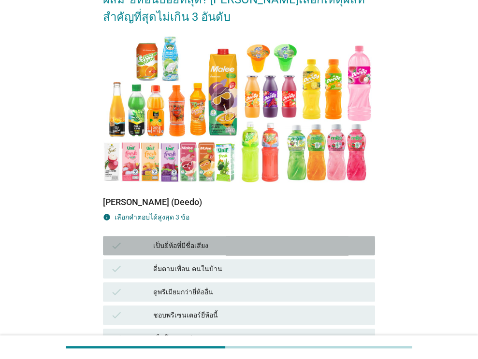
click at [226, 240] on div "เป็นยี่ห้อที่มีชื่อเสียง" at bounding box center [260, 246] width 214 height 12
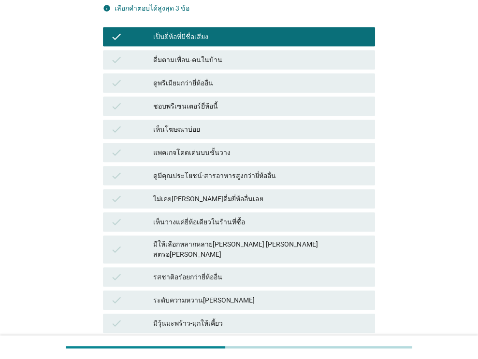
scroll to position [386, 0]
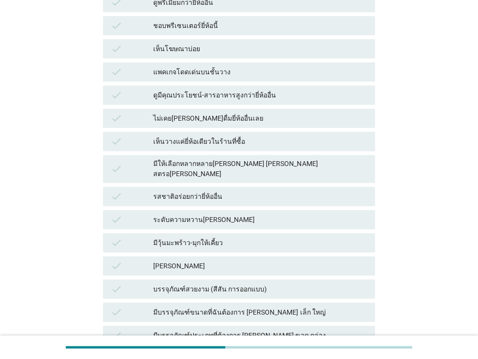
click at [242, 191] on div "รสชาติอร่อยกว่ายี่ห้ออื่น" at bounding box center [260, 197] width 214 height 12
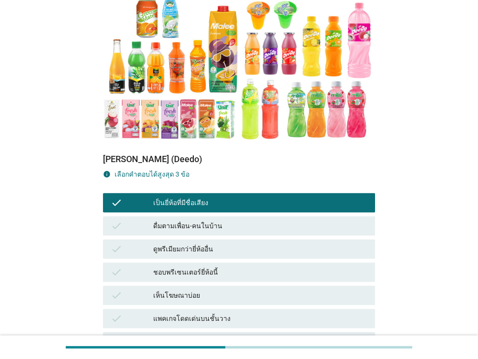
scroll to position [241, 0]
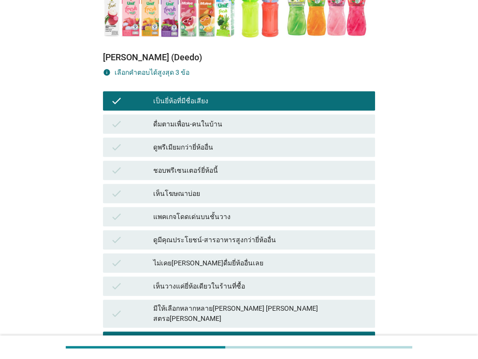
click at [239, 184] on div "check เห็นโฆษณาบ่อย" at bounding box center [239, 193] width 272 height 19
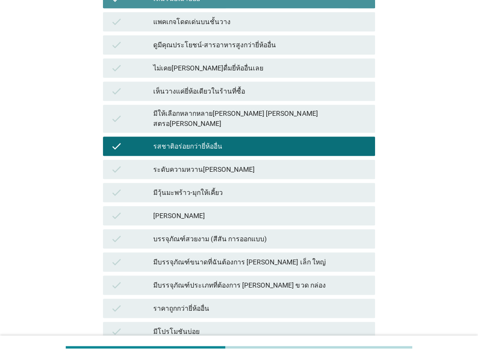
scroll to position [558, 0]
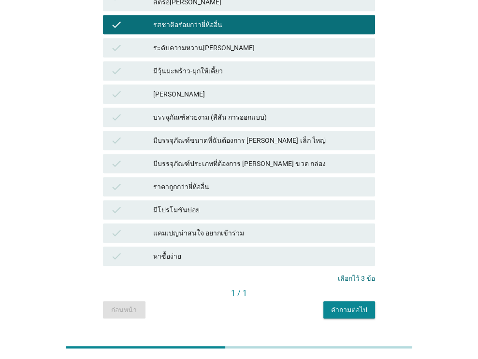
click at [332, 305] on div "คำถามต่อไป" at bounding box center [349, 310] width 36 height 10
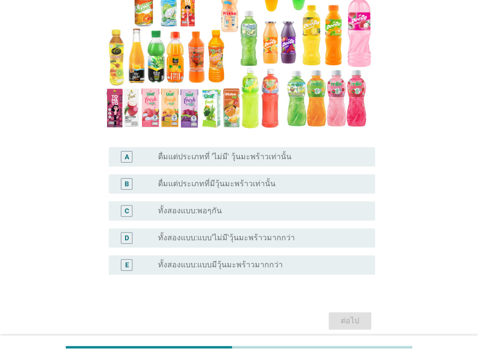
scroll to position [173, 0]
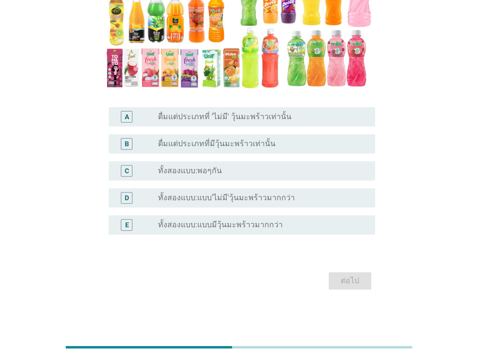
click at [263, 171] on div "radio_button_unchecked ทั้งสองแบบ:พอๆกัน" at bounding box center [258, 171] width 201 height 10
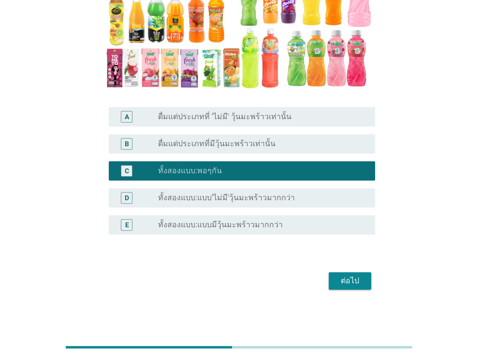
click at [339, 281] on div "ต่อไป" at bounding box center [349, 281] width 27 height 12
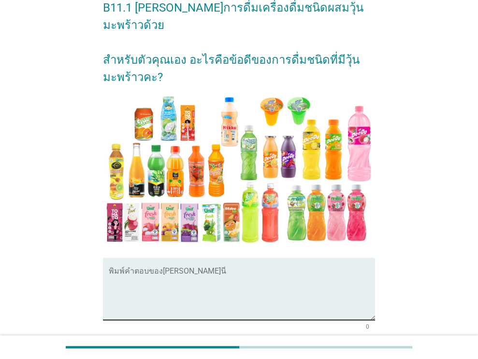
scroll to position [120, 0]
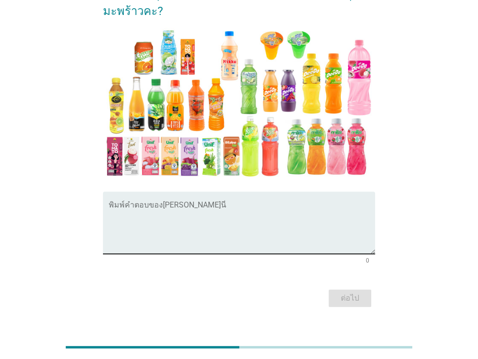
click at [250, 223] on textarea "พิมพ์คำตอบของคุณ ที่นี่" at bounding box center [242, 228] width 266 height 51
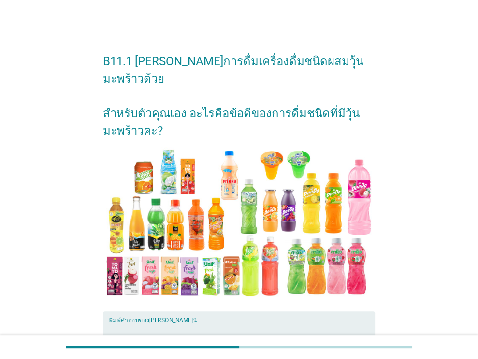
scroll to position [97, 0]
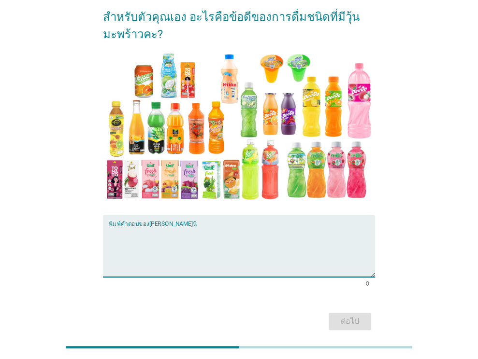
click at [205, 243] on textarea "พิมพ์คำตอบของคุณ ที่นี่" at bounding box center [242, 252] width 266 height 51
type textarea "ได้เคี้ยวอร่อยๆนึบๆ"
click at [332, 313] on button "ต่อไป" at bounding box center [349, 321] width 43 height 17
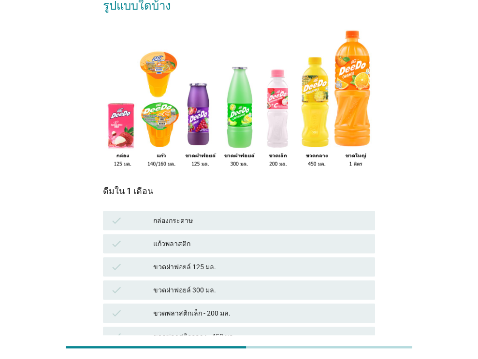
scroll to position [145, 0]
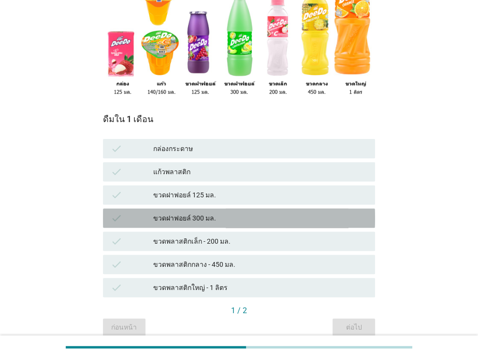
click at [213, 213] on div "ขวดฝาฟอยล์ 300 มล." at bounding box center [260, 219] width 214 height 12
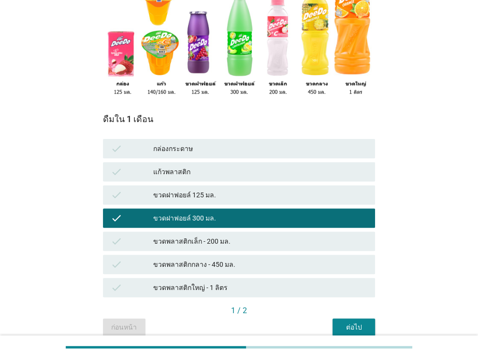
drag, startPoint x: 221, startPoint y: 224, endPoint x: 225, endPoint y: 237, distance: 13.9
click at [221, 236] on div "ขวดพลาสติกเล็ก - 200 มล." at bounding box center [260, 242] width 214 height 12
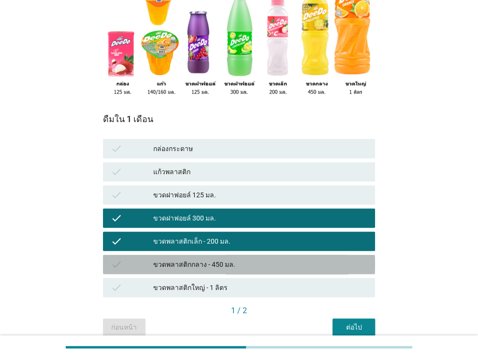
click at [225, 255] on div "check ขวดพลาสติกกลาง - 450 มล." at bounding box center [239, 264] width 272 height 19
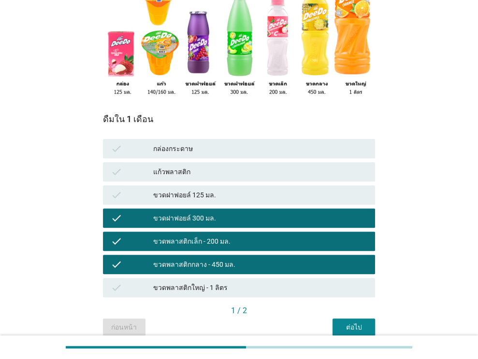
click at [228, 276] on div "check ขวดพลาสติกใหญ่ - 1 ลิตร" at bounding box center [239, 287] width 276 height 23
click at [223, 282] on div "ขวดพลาสติกใหญ่ - 1 ลิตร" at bounding box center [260, 288] width 214 height 12
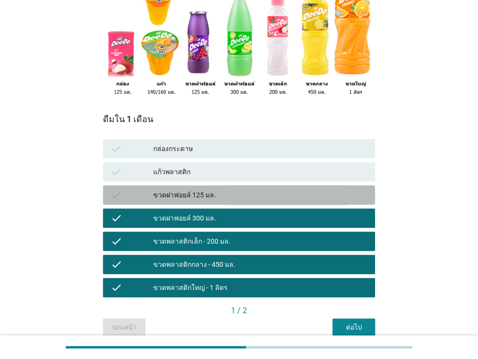
click at [215, 189] on div "ขวดฝาฟอยล์ 125 มล." at bounding box center [260, 195] width 214 height 12
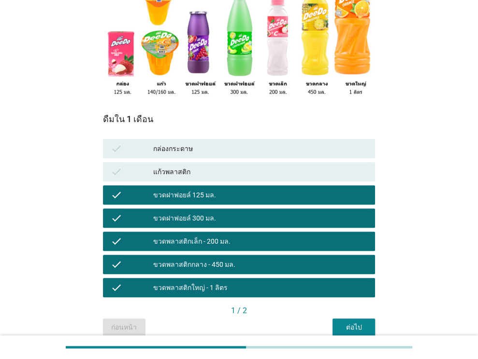
click at [220, 166] on div "แก้วพลาสติก" at bounding box center [260, 172] width 214 height 12
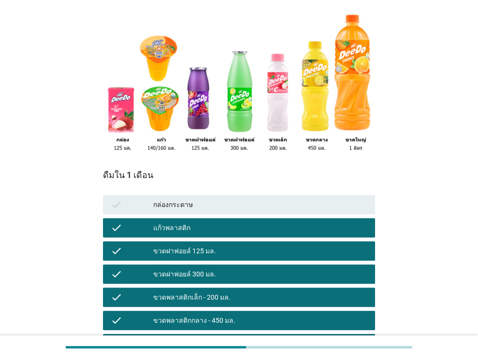
scroll to position [170, 0]
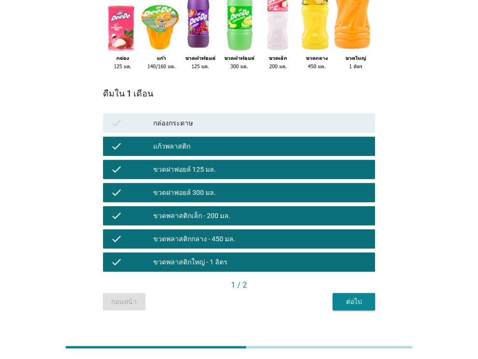
click at [357, 297] on div "ต่อไป" at bounding box center [353, 302] width 27 height 10
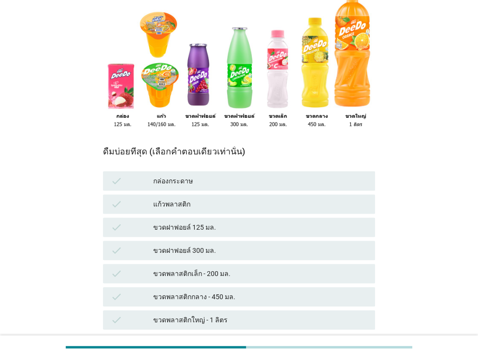
scroll to position [97, 0]
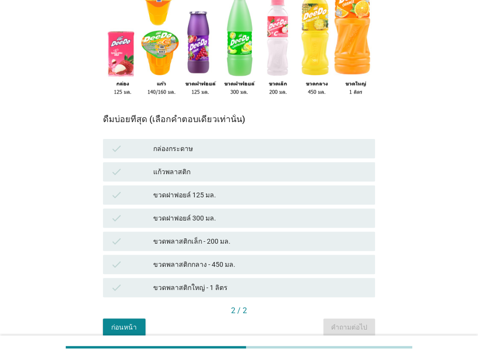
click at [236, 236] on div "ขวดพลาสติกเล็ก - 200 มล." at bounding box center [260, 242] width 214 height 12
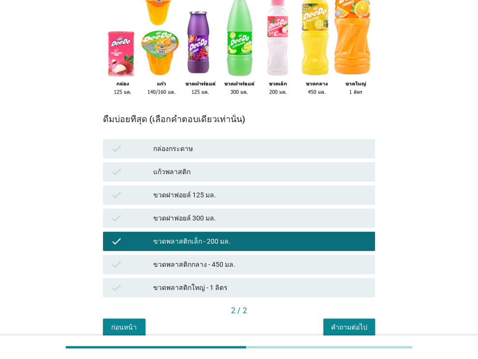
scroll to position [170, 0]
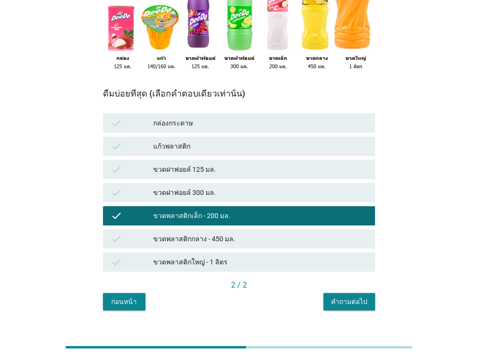
click at [340, 297] on div "คำถามต่อไป" at bounding box center [349, 302] width 36 height 10
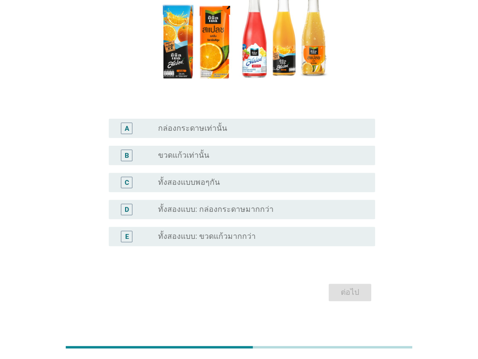
scroll to position [145, 0]
click at [230, 184] on div "radio_button_unchecked ทั้งสองแบบพอๆกัน" at bounding box center [258, 182] width 201 height 10
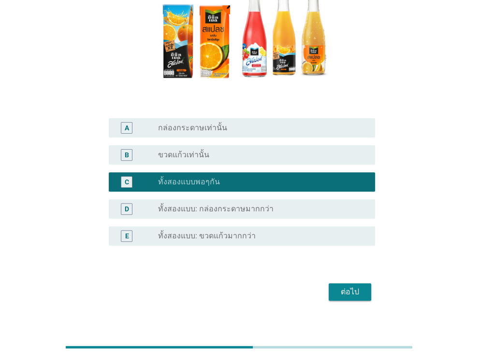
click at [344, 295] on div "ต่อไป" at bounding box center [349, 292] width 27 height 12
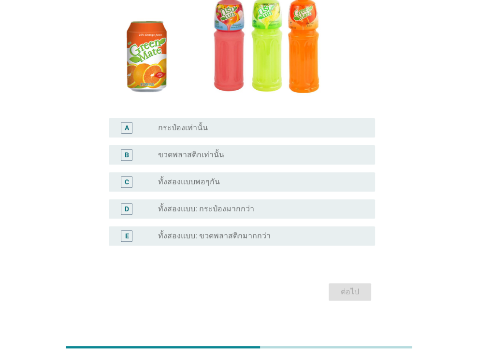
click at [225, 184] on div "radio_button_unchecked ทั้งสองแบบพอๆกัน" at bounding box center [258, 182] width 201 height 10
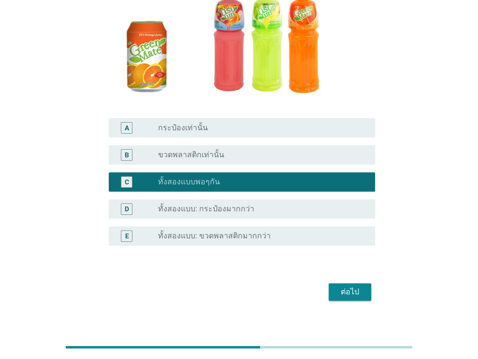
click at [347, 295] on div "ต่อไป" at bounding box center [349, 292] width 27 height 12
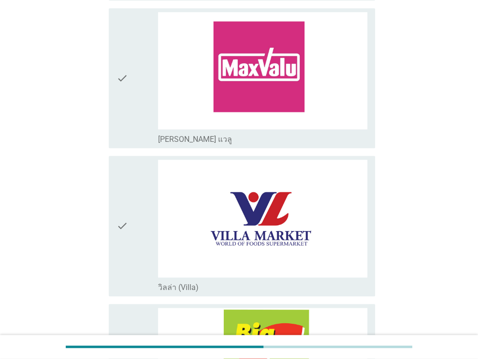
scroll to position [48, 0]
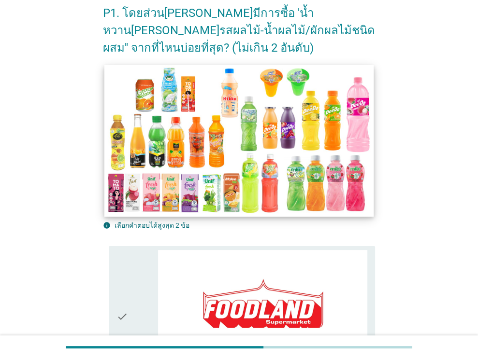
click at [302, 184] on img at bounding box center [238, 141] width 269 height 152
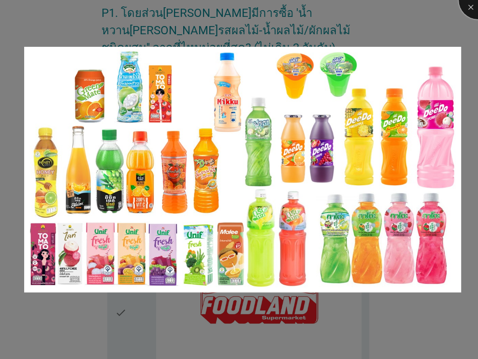
click at [468, 11] on div at bounding box center [477, 0] width 39 height 39
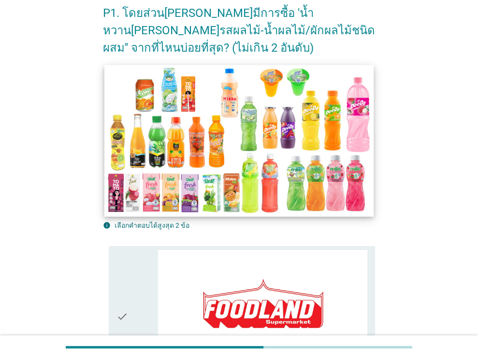
click at [106, 164] on img at bounding box center [238, 141] width 269 height 152
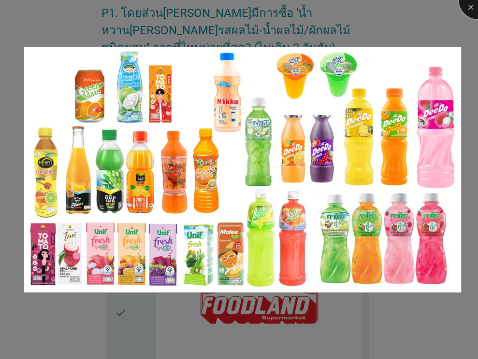
click at [475, 6] on div at bounding box center [477, 0] width 39 height 39
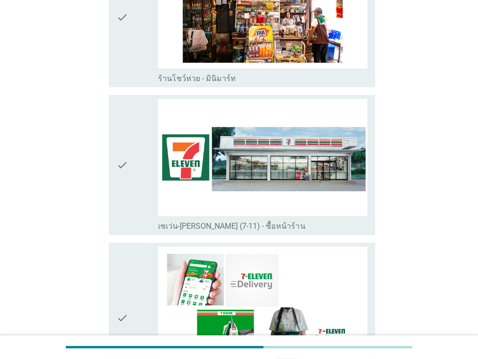
click at [133, 157] on div "check" at bounding box center [137, 165] width 42 height 132
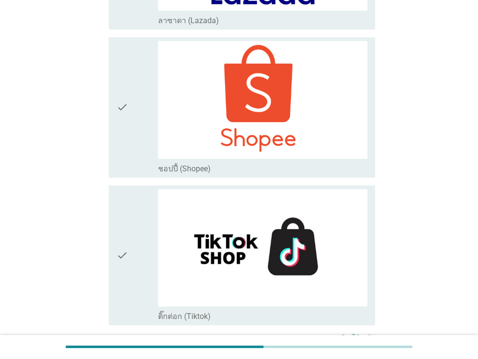
scroll to position [2768, 0]
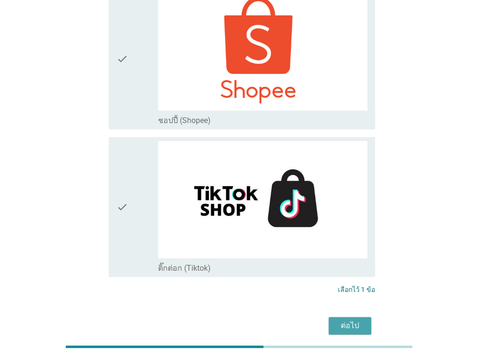
click at [344, 320] on div "ต่อไป" at bounding box center [349, 326] width 27 height 12
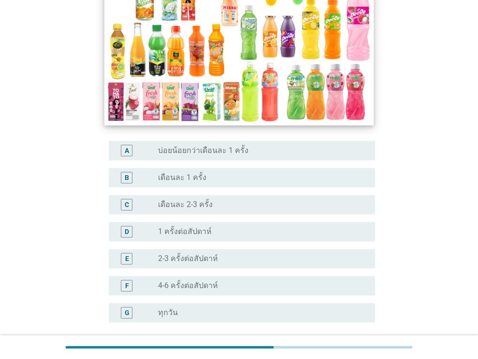
scroll to position [145, 0]
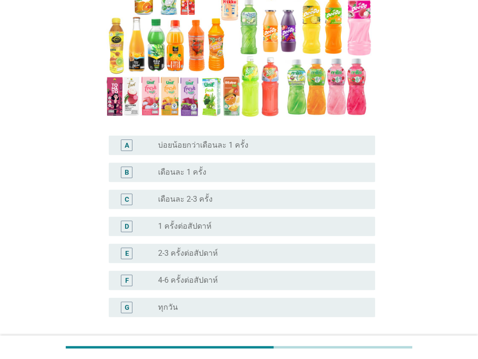
click at [212, 276] on label "4-6 ครั้งต่อสัปดาห์" at bounding box center [188, 281] width 60 height 10
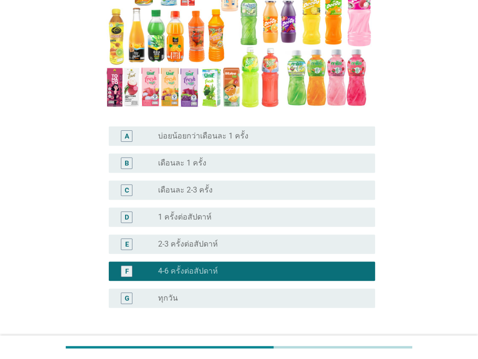
scroll to position [210, 0]
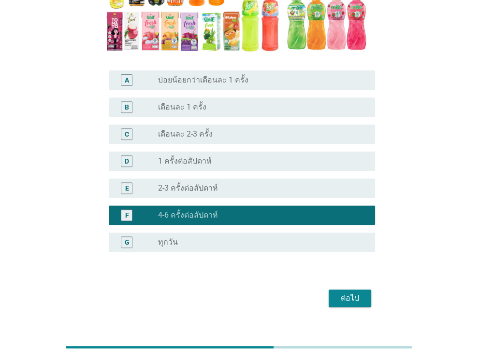
click at [335, 290] on button "ต่อไป" at bounding box center [349, 298] width 43 height 17
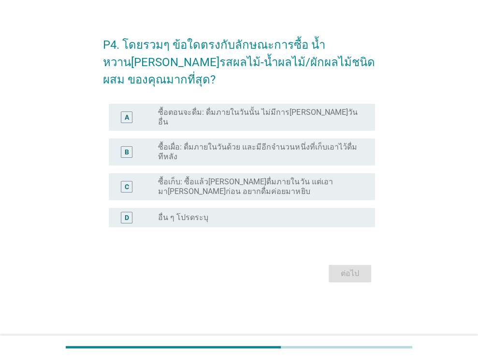
scroll to position [0, 0]
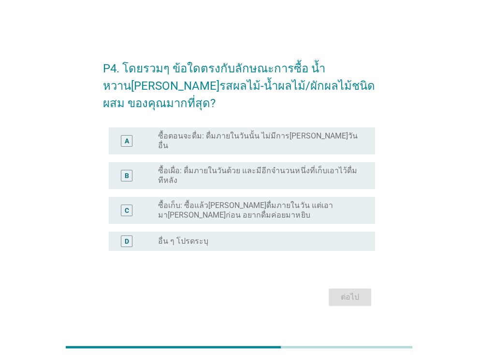
click at [268, 168] on label "ซื้อเผื่อ: ดื่มภายในวันด้วย และมีอีกจำนวนหนึ่งที่เก็บเอาไว้ดื่มทีหลัง" at bounding box center [258, 175] width 201 height 19
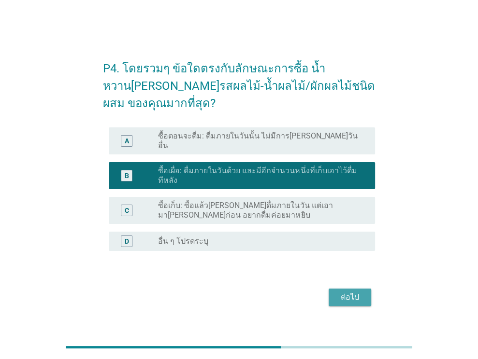
click at [350, 292] on div "ต่อไป" at bounding box center [349, 298] width 27 height 12
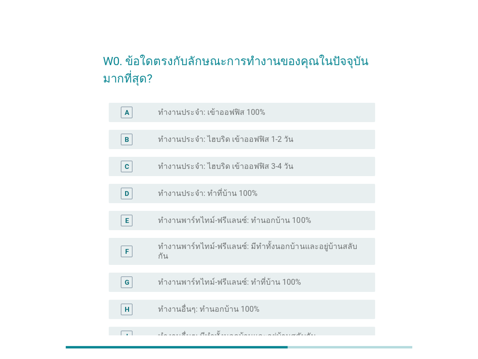
click at [248, 117] on div "radio_button_unchecked ทำงานประจำ: เข้าออฟฟิส 100%" at bounding box center [262, 113] width 209 height 12
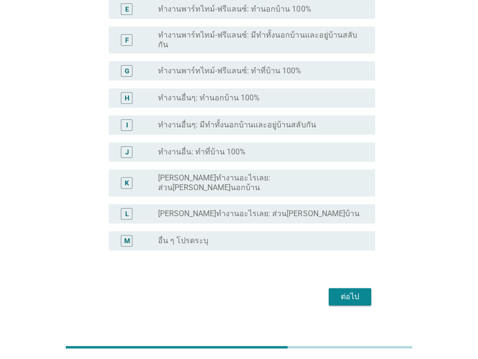
click at [357, 291] on div "ต่อไป" at bounding box center [349, 297] width 27 height 12
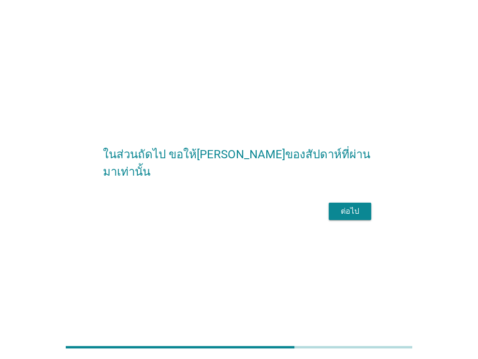
click at [348, 217] on div "ต่อไป" at bounding box center [349, 212] width 27 height 12
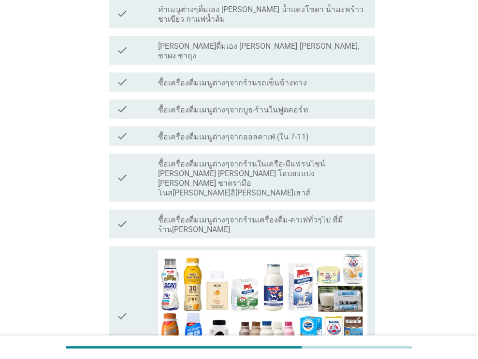
scroll to position [483, 0]
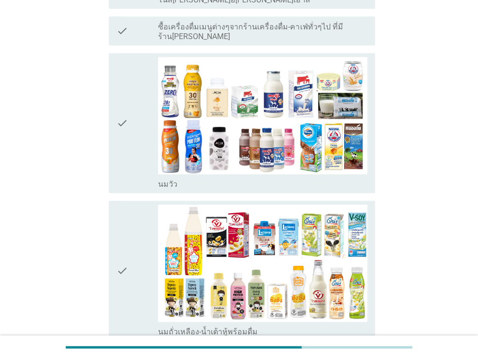
click at [141, 107] on div "check" at bounding box center [137, 123] width 42 height 132
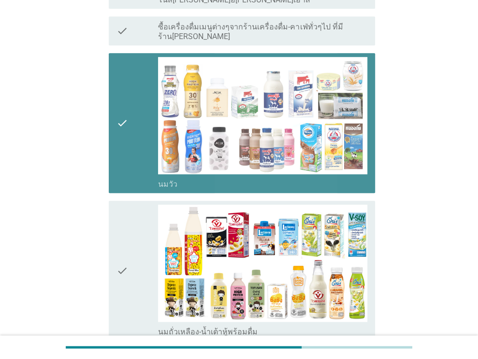
click at [136, 205] on div "check" at bounding box center [137, 271] width 42 height 132
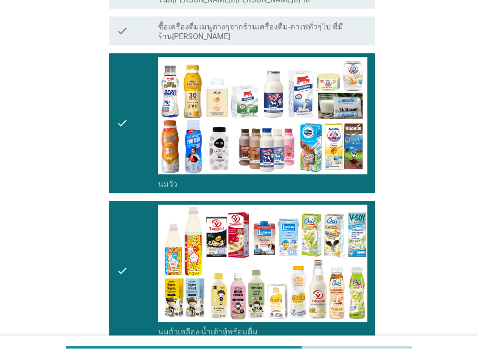
scroll to position [773, 0]
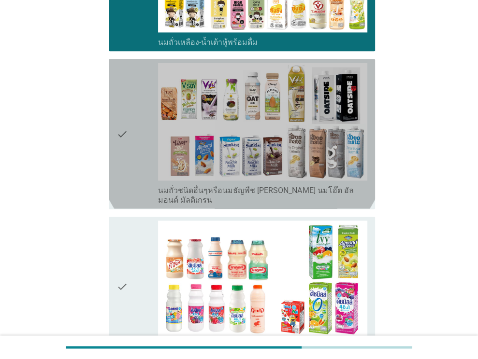
click at [131, 129] on div "check" at bounding box center [137, 134] width 42 height 142
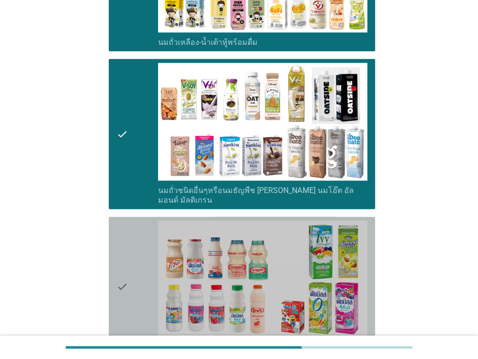
click at [128, 221] on div "check" at bounding box center [137, 287] width 42 height 132
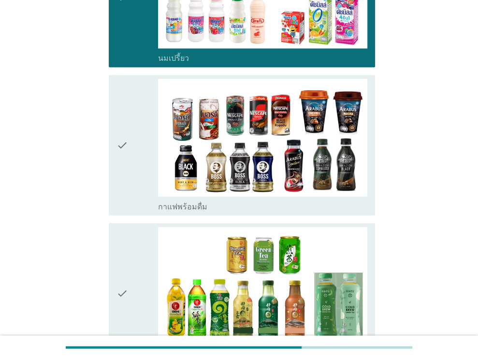
click at [126, 142] on icon "check" at bounding box center [122, 145] width 12 height 132
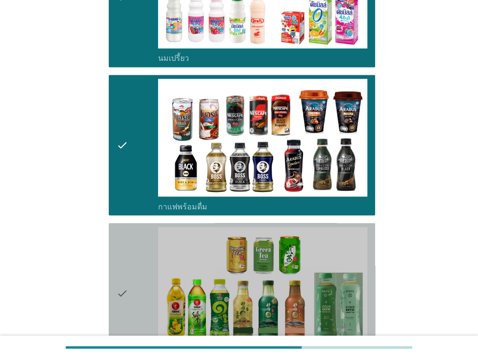
click at [120, 227] on icon "check" at bounding box center [122, 293] width 12 height 132
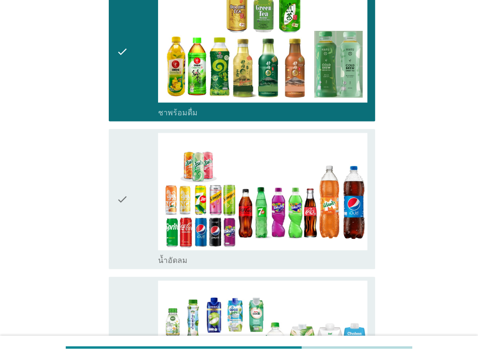
click at [121, 162] on icon "check" at bounding box center [122, 199] width 12 height 132
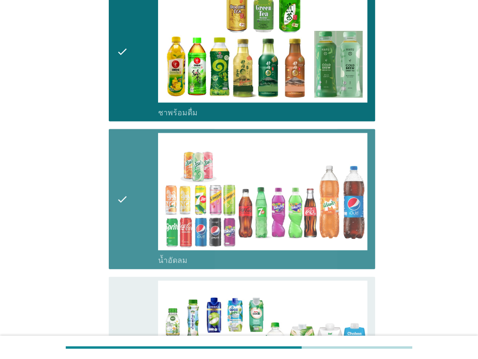
click at [117, 281] on icon "check" at bounding box center [122, 347] width 12 height 132
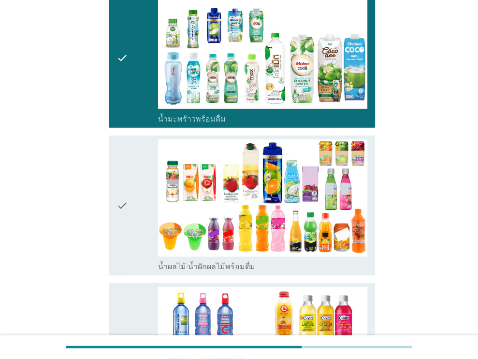
click at [124, 193] on icon "check" at bounding box center [122, 206] width 12 height 132
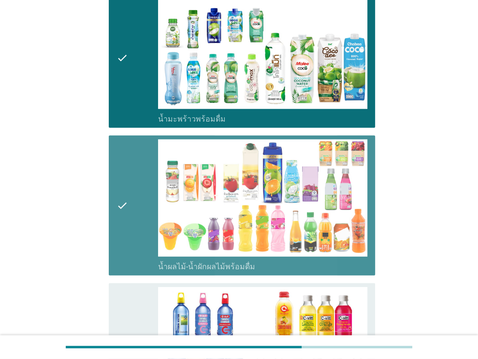
click at [121, 287] on icon "check" at bounding box center [122, 353] width 12 height 132
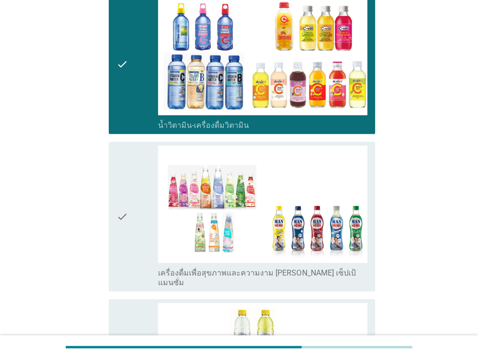
click at [129, 200] on div "check" at bounding box center [137, 217] width 42 height 142
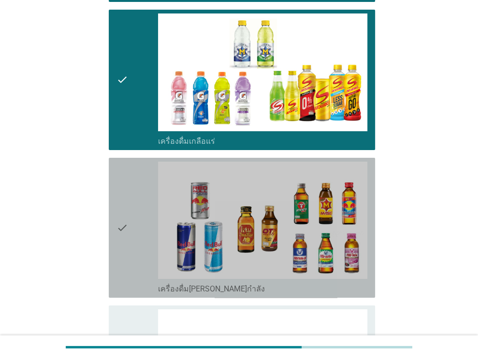
click at [131, 205] on div "check" at bounding box center [137, 228] width 42 height 132
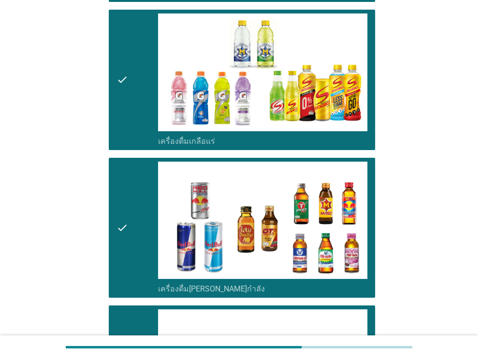
scroll to position [2328, 0]
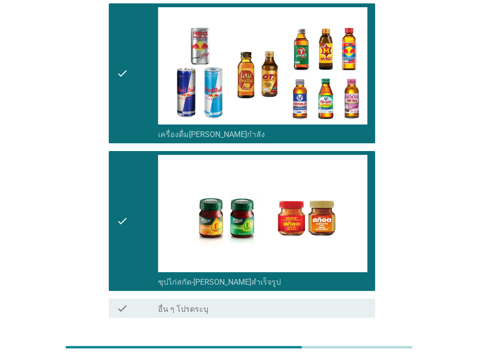
click at [336, 344] on button "ต่อไป" at bounding box center [349, 352] width 43 height 17
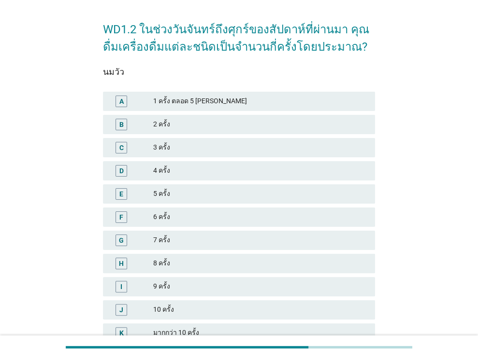
scroll to position [48, 0]
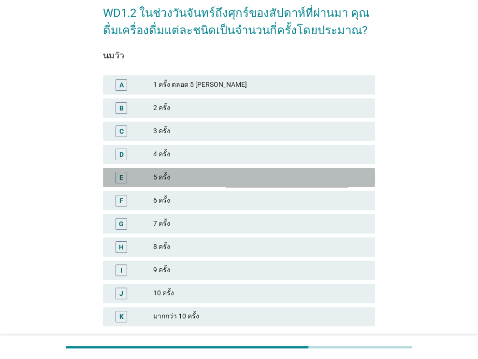
click at [182, 173] on div "5 ครั้ง" at bounding box center [260, 178] width 214 height 12
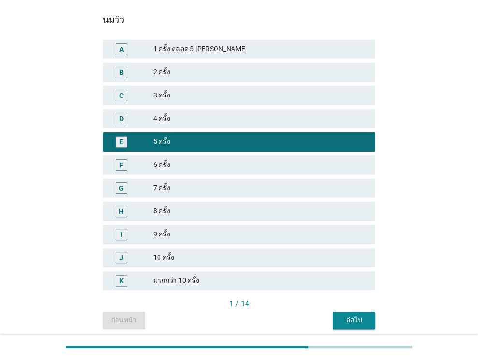
scroll to position [120, 0]
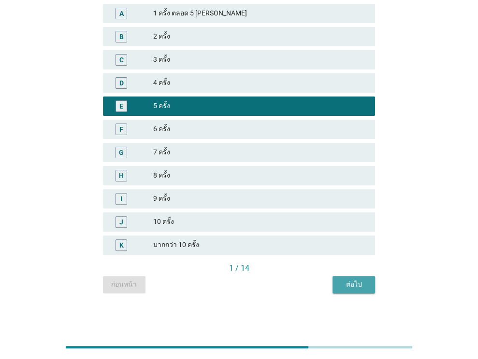
click at [343, 282] on div "ต่อไป" at bounding box center [353, 285] width 27 height 10
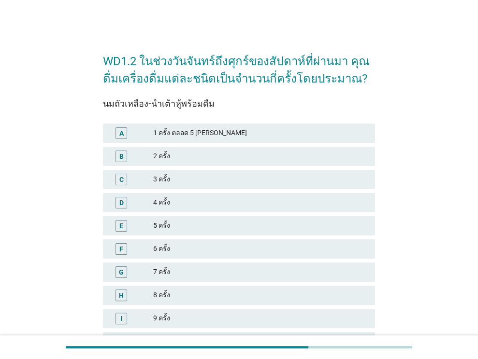
scroll to position [48, 0]
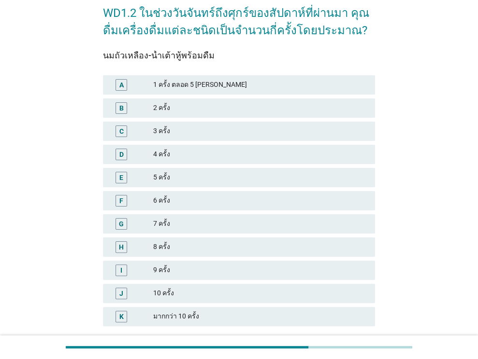
click at [211, 158] on div "4 ครั้ง" at bounding box center [260, 155] width 214 height 12
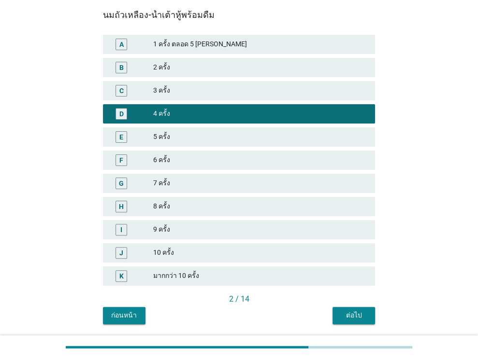
scroll to position [120, 0]
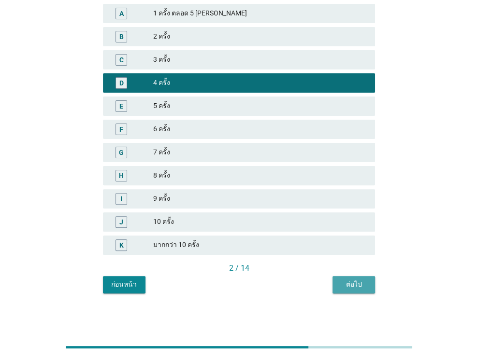
click at [349, 284] on div "ต่อไป" at bounding box center [353, 285] width 27 height 10
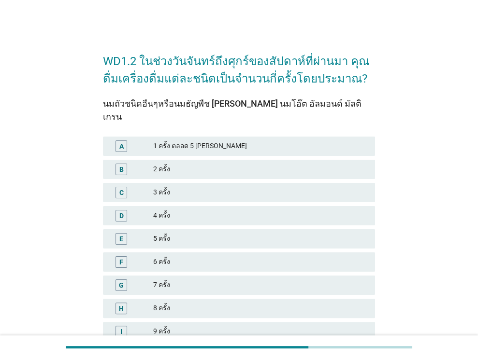
click at [200, 210] on div "4 ครั้ง" at bounding box center [260, 216] width 214 height 12
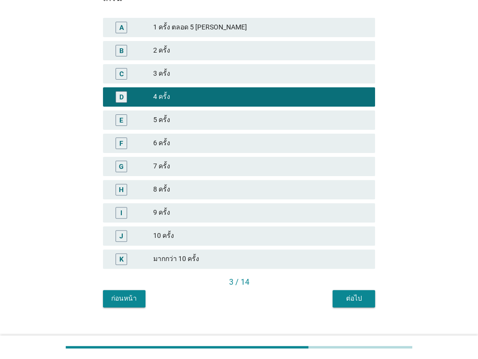
scroll to position [120, 0]
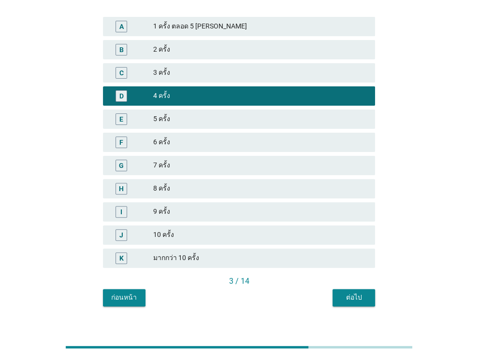
click at [341, 293] on div "ต่อไป" at bounding box center [353, 298] width 27 height 10
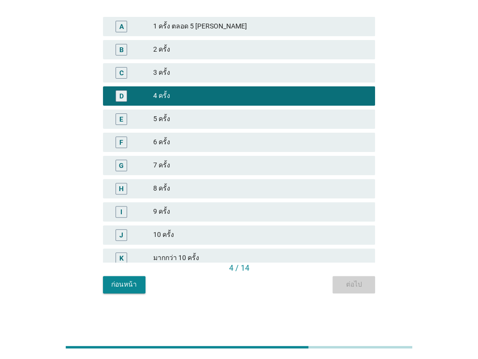
scroll to position [0, 0]
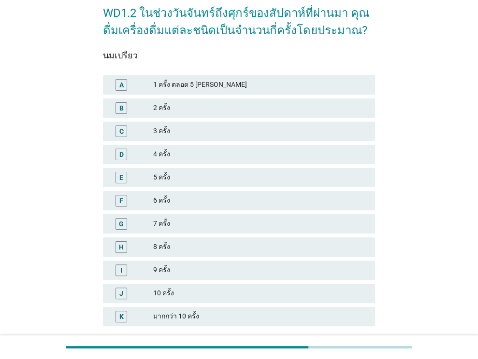
click at [199, 170] on div "E 5 ครั้ง" at bounding box center [239, 177] width 272 height 19
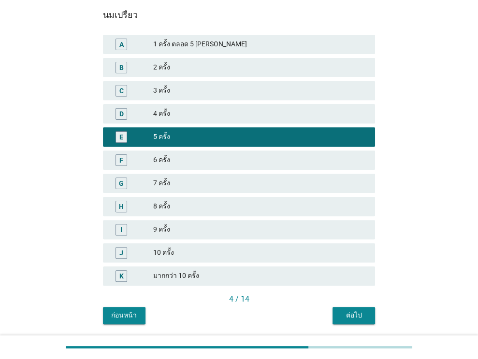
scroll to position [120, 0]
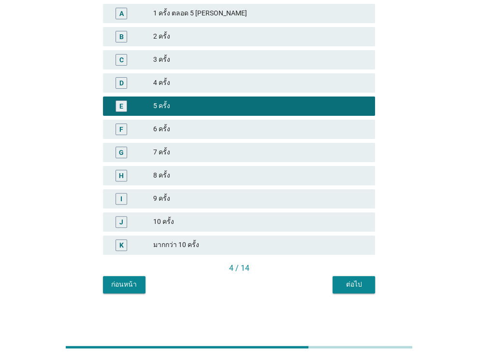
click at [342, 292] on button "ต่อไป" at bounding box center [353, 284] width 43 height 17
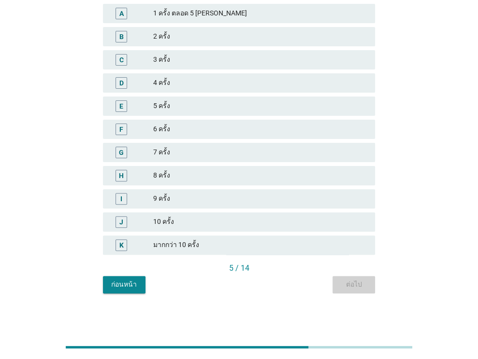
scroll to position [0, 0]
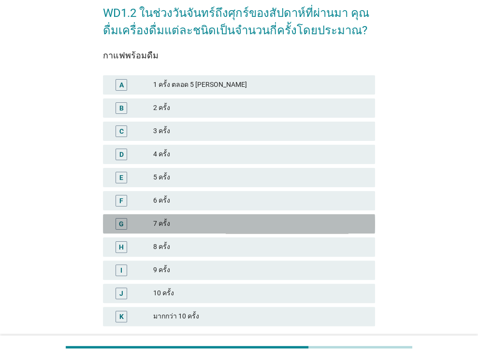
click at [191, 224] on div "7 ครั้ง" at bounding box center [260, 224] width 214 height 12
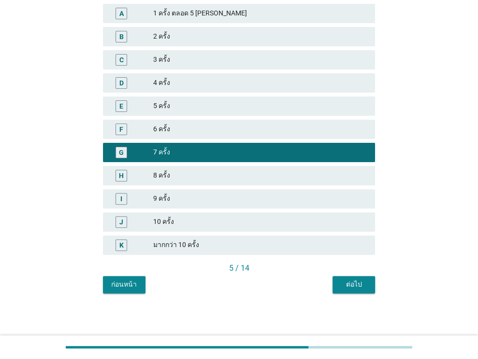
scroll to position [120, 0]
click at [338, 280] on button "ต่อไป" at bounding box center [353, 284] width 43 height 17
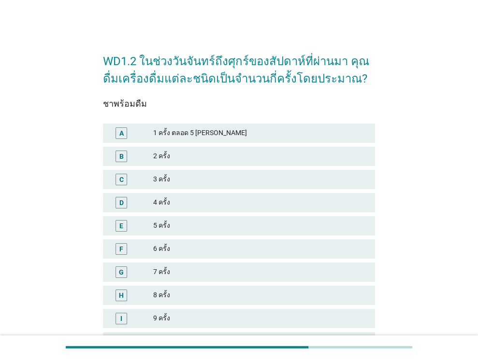
scroll to position [97, 0]
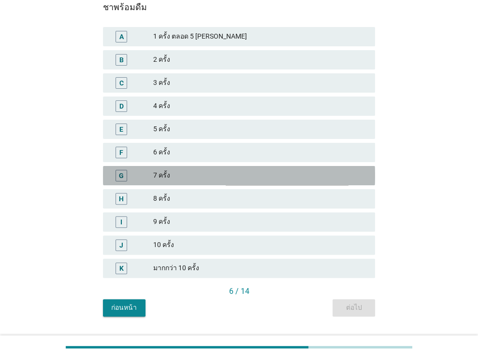
click at [234, 174] on div "7 ครั้ง" at bounding box center [260, 176] width 214 height 12
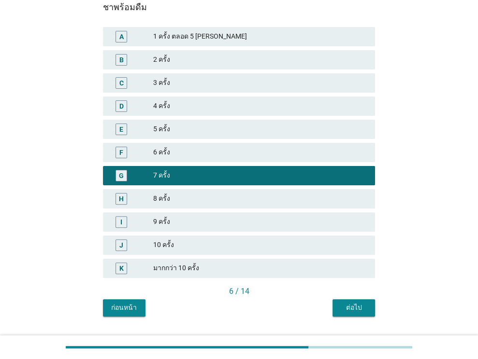
click at [255, 160] on div "F 6 ครั้ง" at bounding box center [239, 152] width 272 height 19
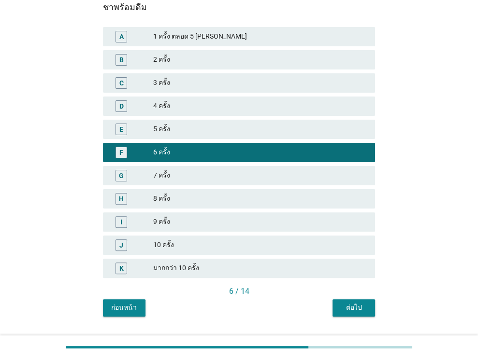
click at [355, 306] on div "ต่อไป" at bounding box center [353, 308] width 27 height 10
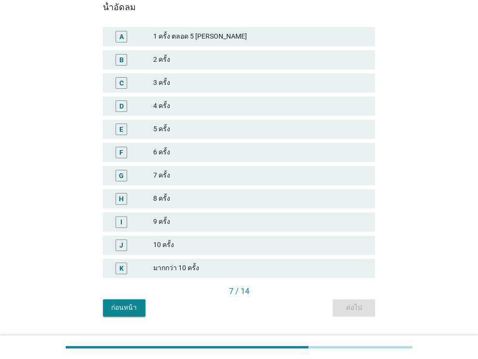
click at [273, 133] on div "5 ครั้ง" at bounding box center [260, 130] width 214 height 12
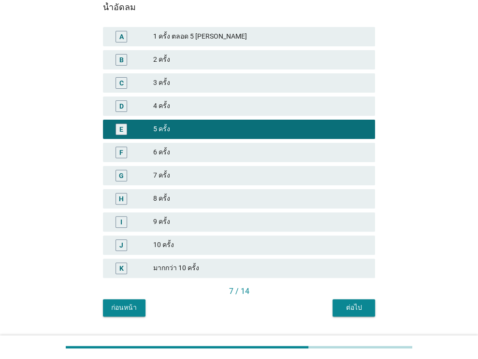
click at [373, 308] on button "ต่อไป" at bounding box center [353, 307] width 43 height 17
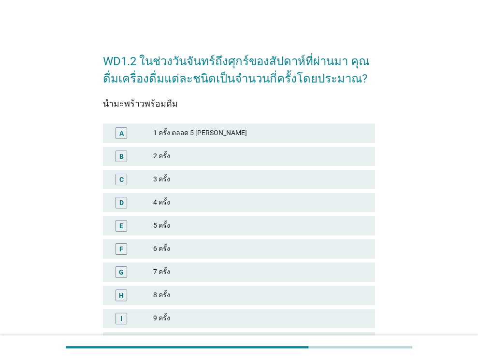
scroll to position [48, 0]
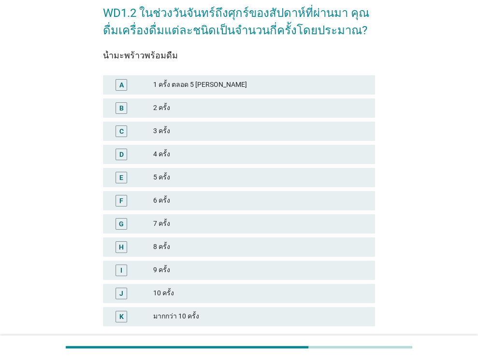
click at [218, 135] on div "3 ครั้ง" at bounding box center [260, 132] width 214 height 12
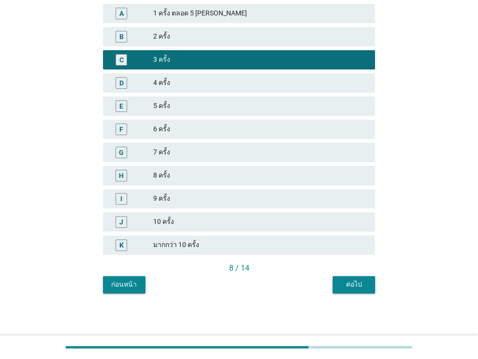
scroll to position [120, 0]
click at [346, 282] on div "ต่อไป" at bounding box center [353, 285] width 27 height 10
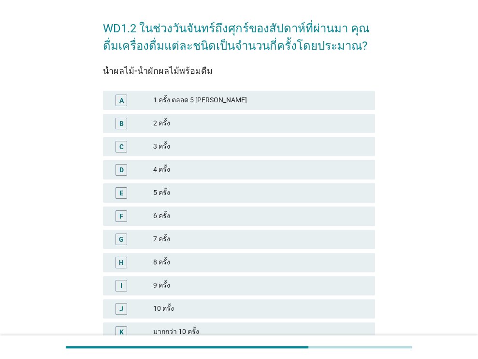
scroll to position [48, 0]
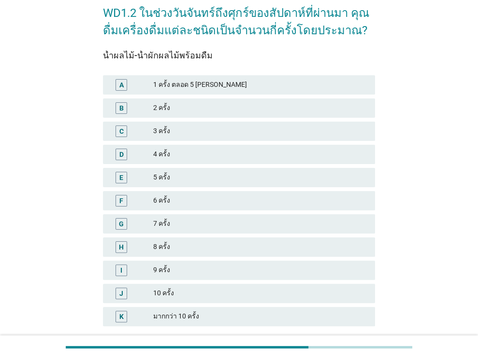
click at [199, 227] on div "7 ครั้ง" at bounding box center [260, 224] width 214 height 12
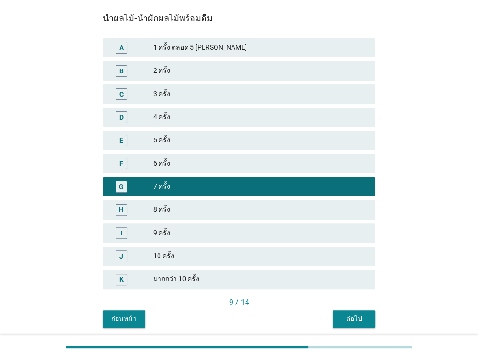
scroll to position [120, 0]
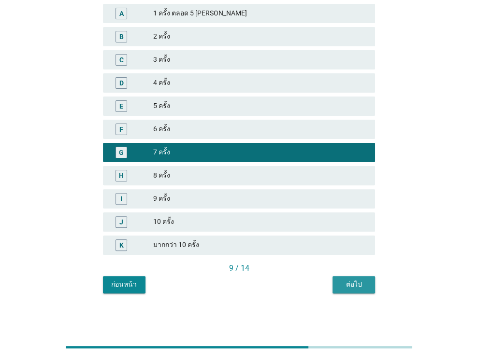
click at [350, 276] on button "ต่อไป" at bounding box center [353, 284] width 43 height 17
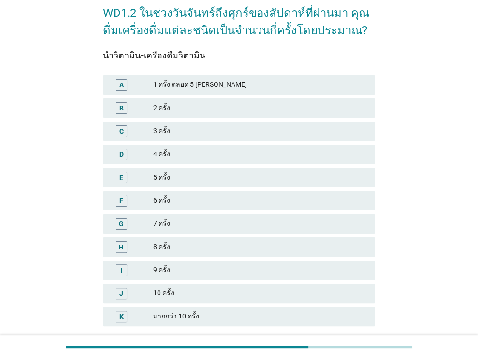
click at [244, 135] on div "3 ครั้ง" at bounding box center [260, 132] width 214 height 12
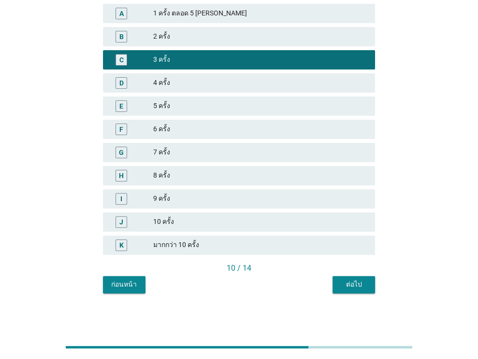
click at [354, 281] on div "ต่อไป" at bounding box center [353, 285] width 27 height 10
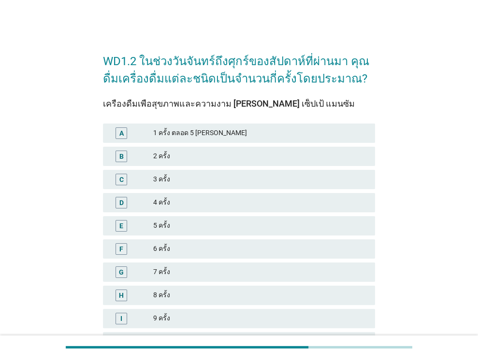
click at [223, 198] on div "4 ครั้ง" at bounding box center [260, 203] width 214 height 12
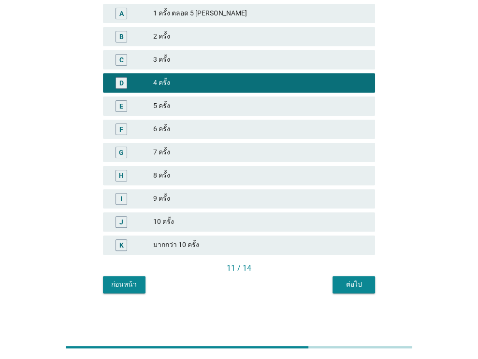
click at [346, 285] on div "ต่อไป" at bounding box center [353, 285] width 27 height 10
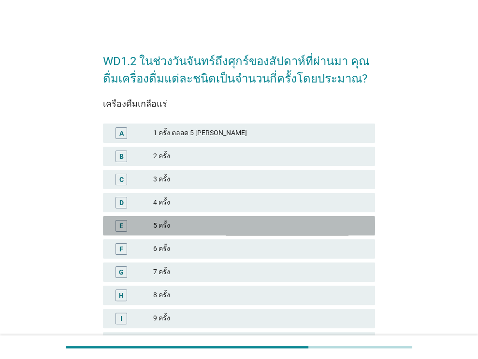
click at [209, 227] on div "5 ครั้ง" at bounding box center [260, 226] width 214 height 12
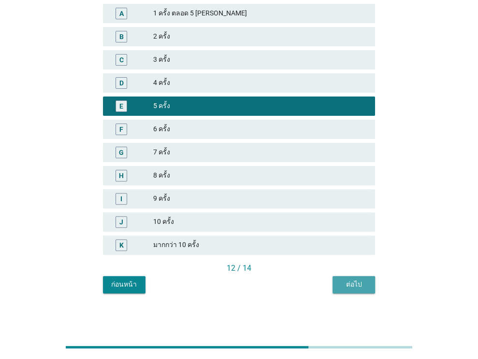
click at [338, 282] on button "ต่อไป" at bounding box center [353, 284] width 43 height 17
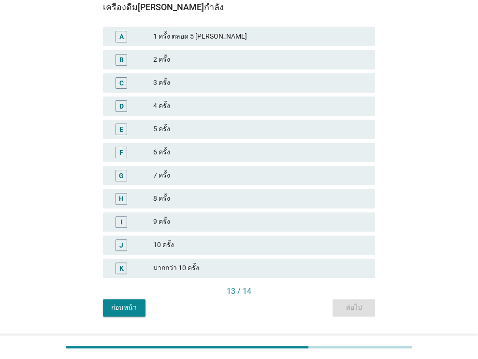
click at [257, 133] on div "5 ครั้ง" at bounding box center [260, 130] width 214 height 12
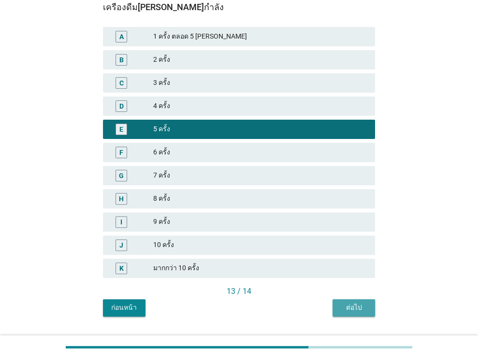
click at [347, 305] on div "ต่อไป" at bounding box center [353, 308] width 27 height 10
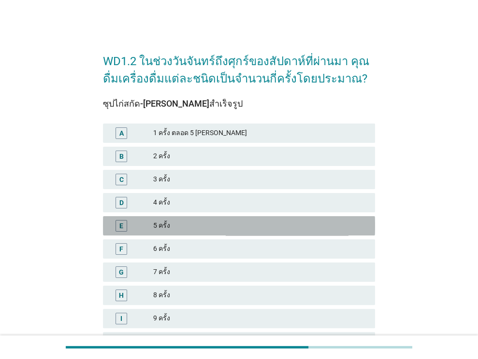
drag, startPoint x: 222, startPoint y: 224, endPoint x: 251, endPoint y: 239, distance: 33.3
click at [222, 225] on div "5 ครั้ง" at bounding box center [260, 226] width 214 height 12
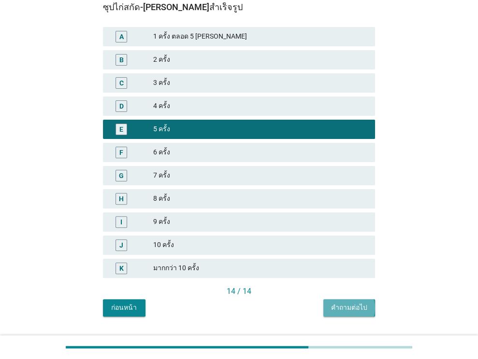
click at [346, 300] on button "คำถามต่อไป" at bounding box center [349, 307] width 52 height 17
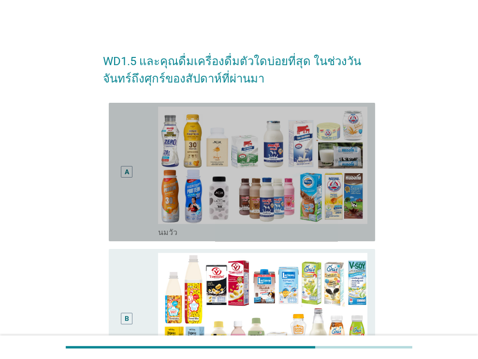
drag, startPoint x: 121, startPoint y: 186, endPoint x: 128, endPoint y: 202, distance: 17.8
click at [121, 187] on div "A" at bounding box center [126, 172] width 21 height 131
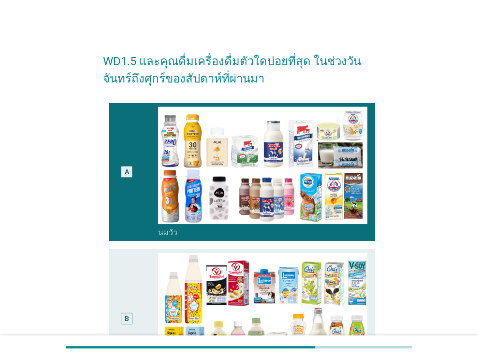
click at [133, 255] on div "B" at bounding box center [126, 318] width 21 height 131
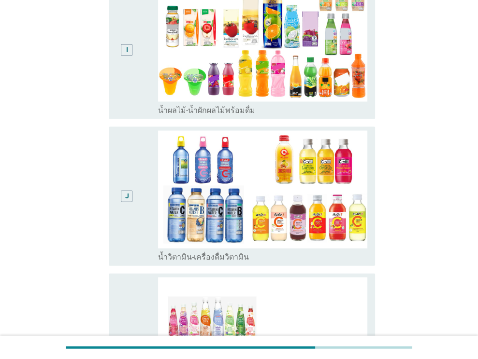
click at [121, 83] on div "I" at bounding box center [126, 50] width 21 height 131
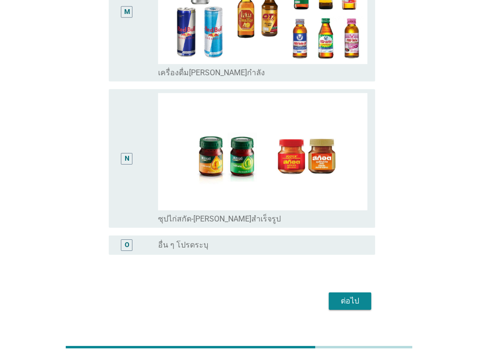
click at [340, 296] on div "ต่อไป" at bounding box center [349, 302] width 27 height 12
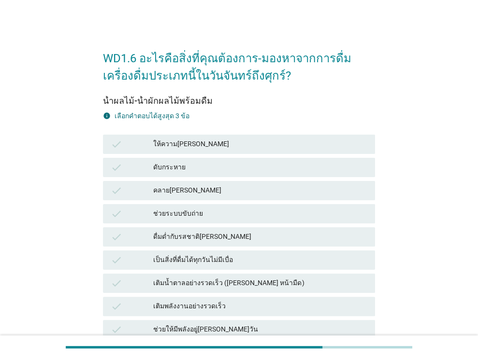
click at [190, 147] on div "ให้ความ[PERSON_NAME]" at bounding box center [260, 145] width 214 height 12
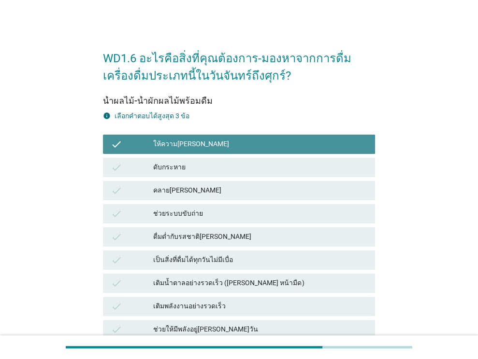
click at [191, 168] on div "ดับกระหาย" at bounding box center [260, 168] width 214 height 12
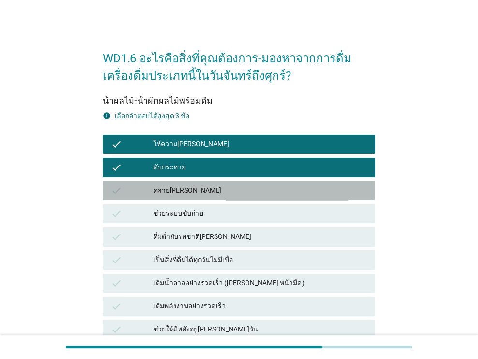
click at [195, 197] on div "check คลาย[PERSON_NAME]" at bounding box center [239, 190] width 272 height 19
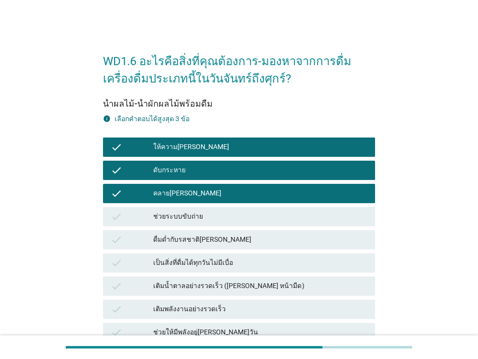
click at [242, 184] on div "check คลาย[PERSON_NAME]" at bounding box center [239, 193] width 272 height 19
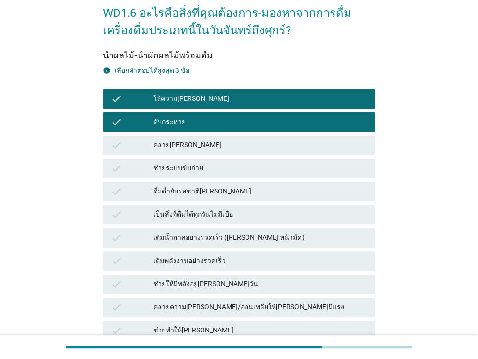
click at [249, 144] on div "คลาย[PERSON_NAME]" at bounding box center [260, 146] width 214 height 12
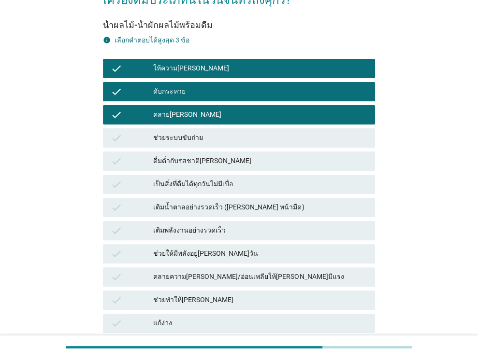
click at [241, 279] on div "คลายความ[PERSON_NAME]/อ่อนเพลียให้[PERSON_NAME]มีแรง" at bounding box center [260, 277] width 214 height 12
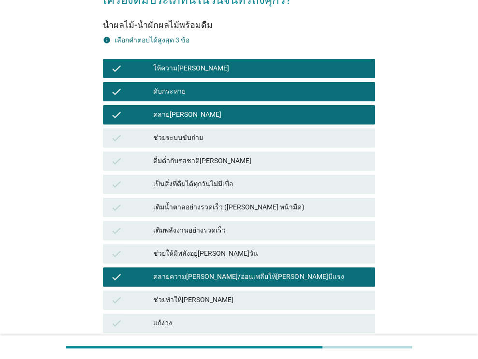
click at [223, 118] on div "คลาย[PERSON_NAME]" at bounding box center [260, 115] width 214 height 12
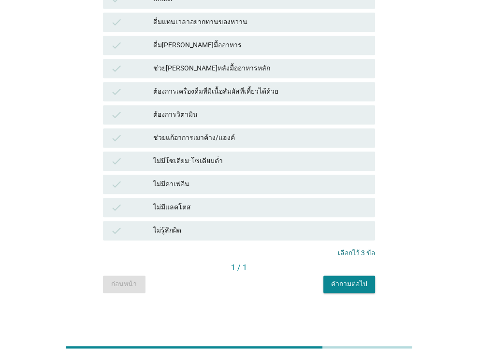
click at [343, 286] on div "คำถามต่อไป" at bounding box center [349, 284] width 36 height 10
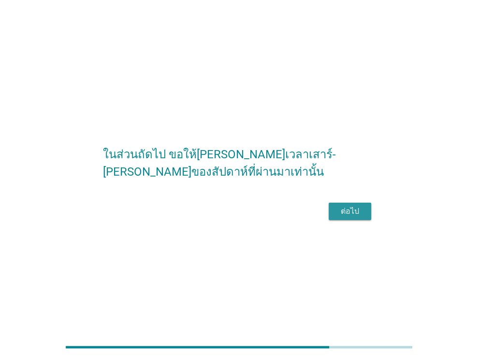
click at [340, 216] on div "ต่อไป" at bounding box center [349, 212] width 27 height 12
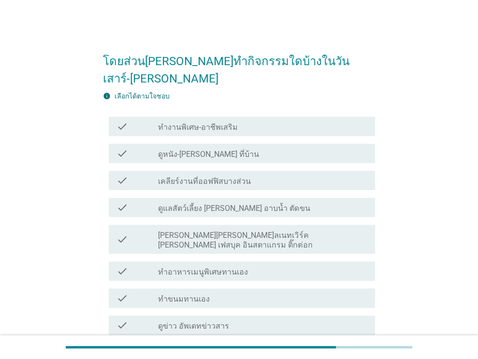
click at [255, 148] on div "check_box_outline_blank ดูหนัง-[PERSON_NAME] ที่บ้าน" at bounding box center [262, 154] width 209 height 12
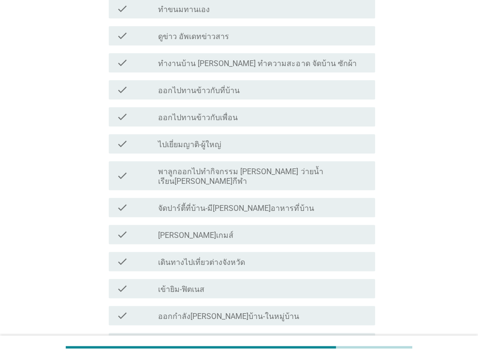
click at [249, 229] on div "check_box_outline_blank [PERSON_NAME]เกมส์" at bounding box center [262, 235] width 209 height 12
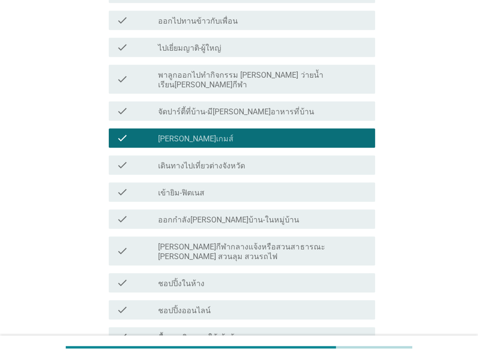
click at [255, 186] on div "check_box_outline_blank เข้ายิม-ฟิตเนส" at bounding box center [262, 192] width 209 height 12
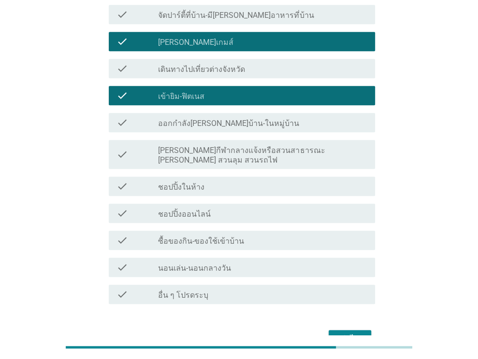
click at [253, 208] on div "check_box_outline_blank ชอปปิ้งออนไลน์" at bounding box center [262, 214] width 209 height 12
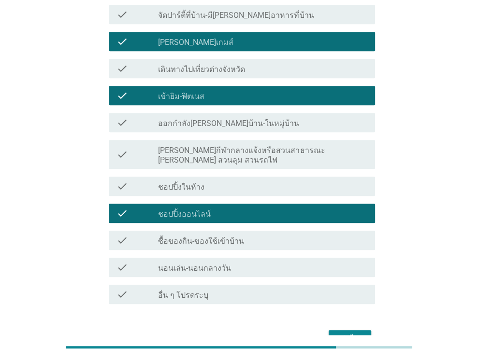
click at [245, 181] on div "check_box_outline_blank ชอปปิ้งในห้าง" at bounding box center [262, 187] width 209 height 12
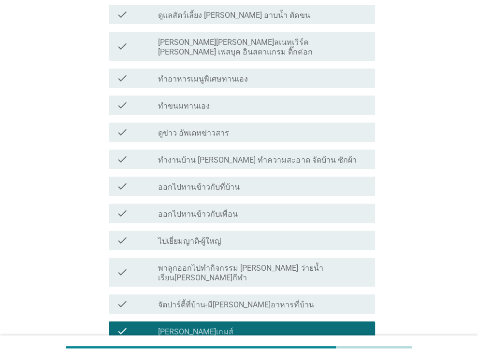
scroll to position [145, 0]
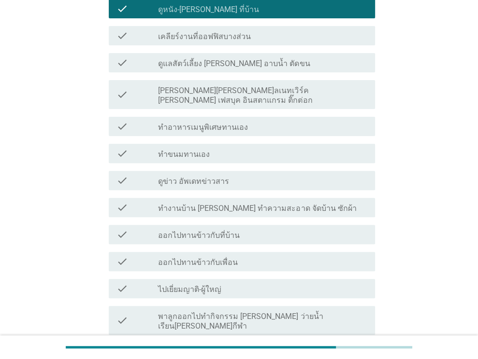
click at [240, 175] on div "check_box_outline_blank ดูข่าว อัพเดทข่าวสาร" at bounding box center [262, 181] width 209 height 12
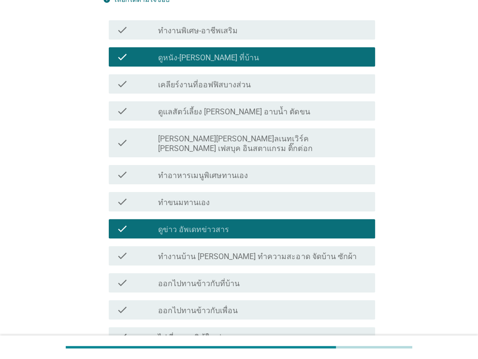
scroll to position [97, 0]
click at [245, 129] on div "check check_box_outline_blank [PERSON_NAME][PERSON_NAME]ลเนทเวิร์ค [PERSON_NAME…" at bounding box center [242, 142] width 266 height 29
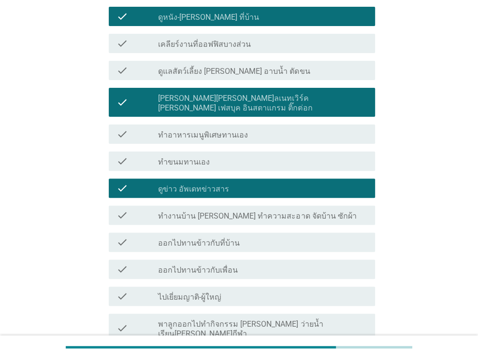
scroll to position [193, 0]
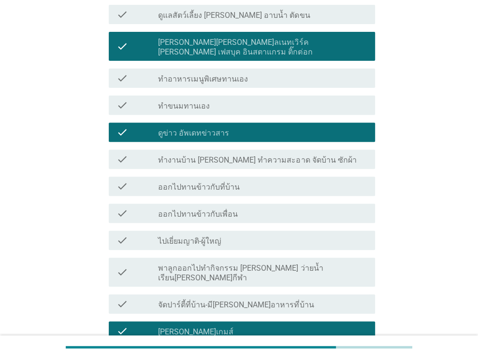
click at [265, 156] on label "ทำงานบ้าน [PERSON_NAME] ทำความสะอาด จัดบ้าน ซักผ้า" at bounding box center [257, 161] width 198 height 10
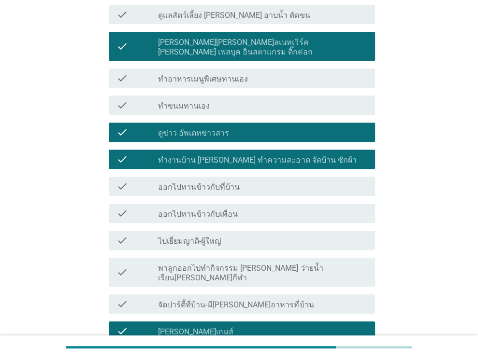
click at [272, 69] on div "check check_box_outline_blank ทำอาหารเมนูพิเศษทานเอง" at bounding box center [242, 78] width 266 height 19
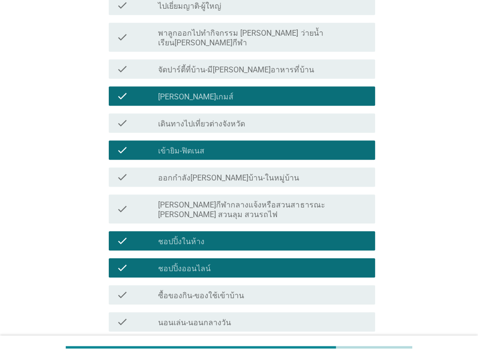
scroll to position [435, 0]
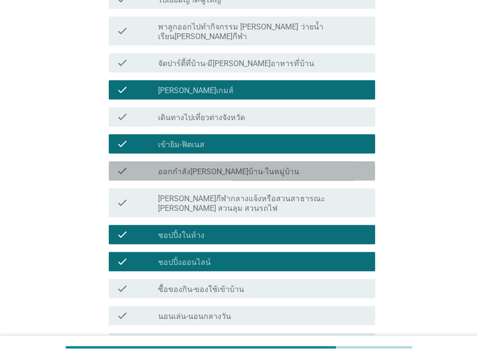
click at [269, 161] on div "check check_box_outline_blank ออกกำลัง[PERSON_NAME]บ้าน-ในหมู่บ้าน" at bounding box center [242, 170] width 266 height 19
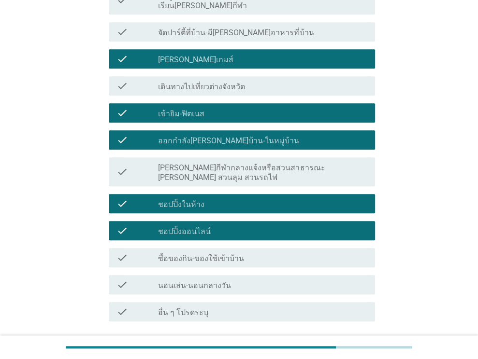
scroll to position [483, 0]
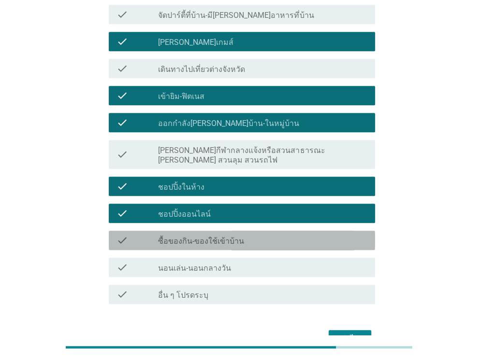
click at [313, 235] on div "check_box_outline_blank ซื้อของกิน-ของใช้เข้าบ้าน" at bounding box center [262, 241] width 209 height 12
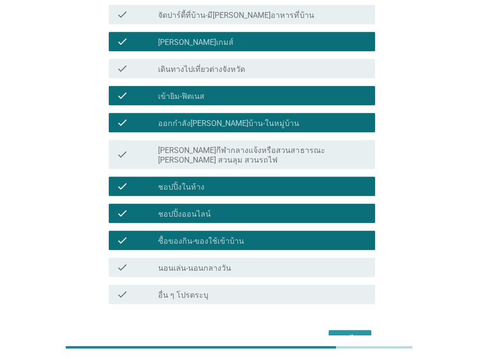
click at [350, 333] on div "ต่อไป" at bounding box center [349, 339] width 27 height 12
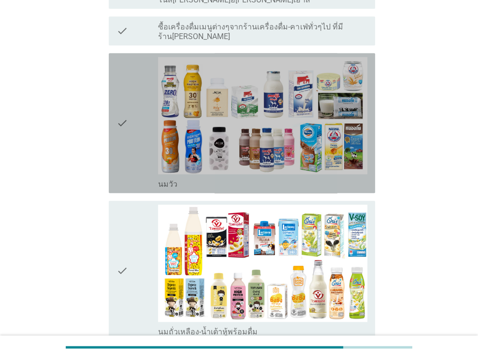
click at [133, 85] on div "check" at bounding box center [137, 123] width 42 height 132
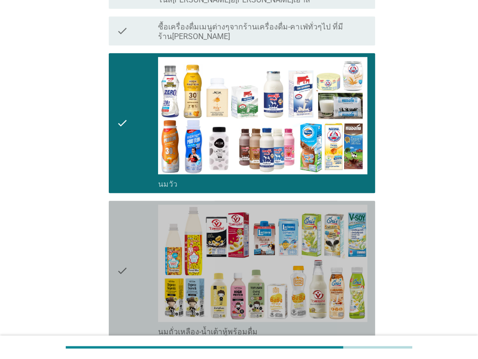
click at [126, 205] on icon "check" at bounding box center [122, 271] width 12 height 132
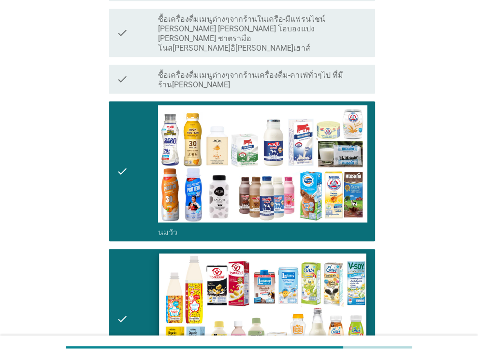
scroll to position [821, 0]
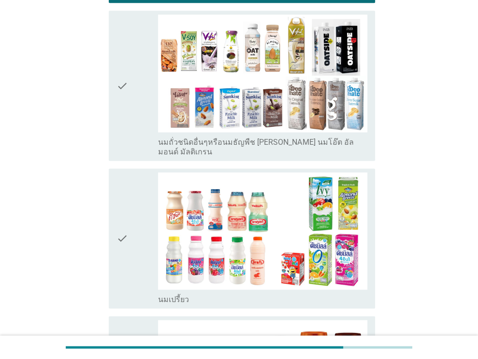
click at [139, 96] on div "check" at bounding box center [137, 85] width 42 height 142
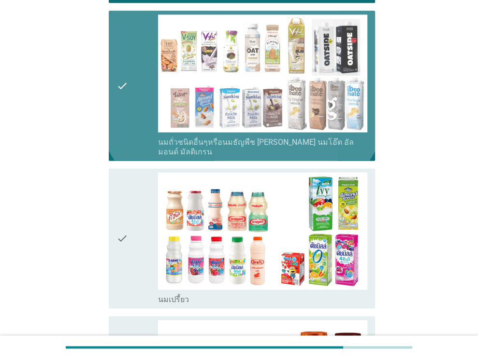
click at [145, 172] on div "check" at bounding box center [137, 238] width 42 height 132
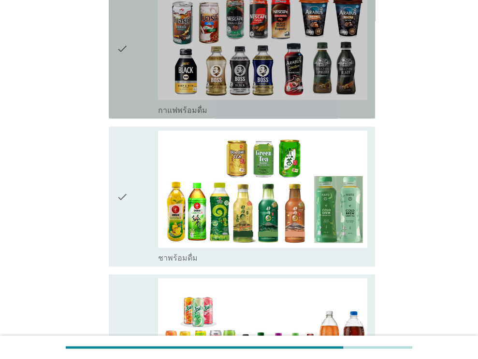
click at [137, 56] on div "check check_box_outline_blank กาแฟพร้อมดื่ม" at bounding box center [242, 48] width 266 height 140
click at [139, 130] on div "check" at bounding box center [137, 196] width 42 height 132
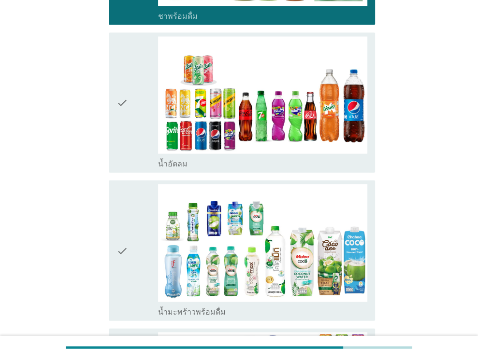
click at [129, 86] on div "check" at bounding box center [137, 103] width 42 height 132
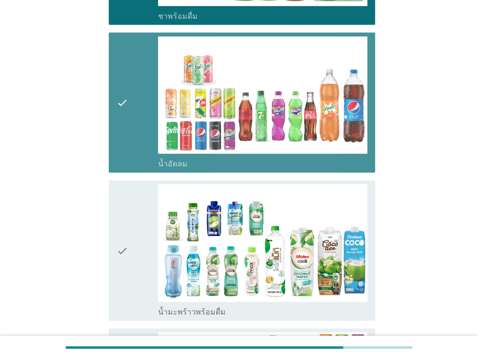
click at [132, 184] on div "check" at bounding box center [137, 250] width 42 height 132
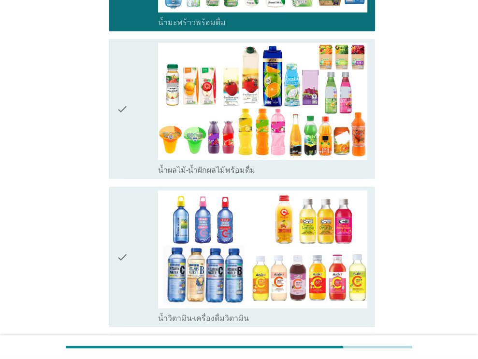
click at [137, 110] on div "check" at bounding box center [137, 109] width 42 height 132
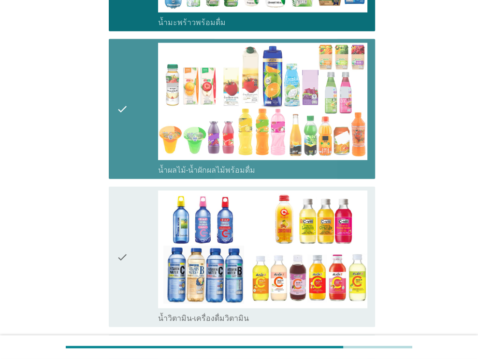
click at [139, 191] on div "check" at bounding box center [137, 257] width 42 height 132
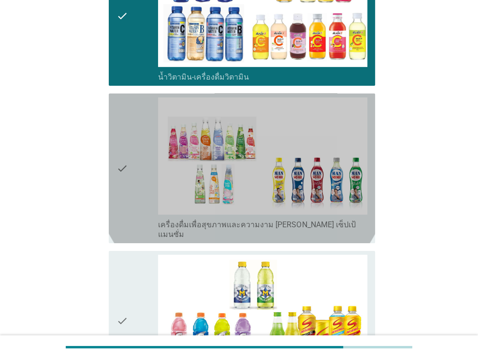
drag, startPoint x: 133, startPoint y: 122, endPoint x: 121, endPoint y: 229, distance: 108.4
click at [133, 122] on div "check" at bounding box center [137, 169] width 42 height 142
click at [121, 255] on icon "check" at bounding box center [122, 321] width 12 height 132
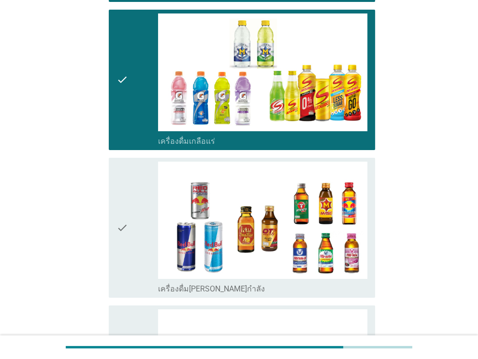
click at [131, 180] on div "check" at bounding box center [137, 228] width 42 height 132
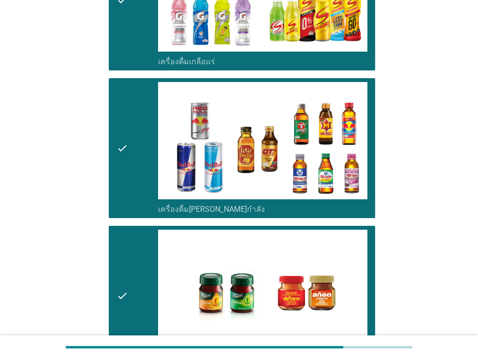
scroll to position [2328, 0]
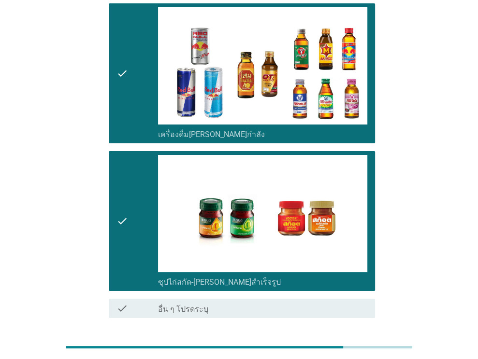
click at [363, 344] on button "ต่อไป" at bounding box center [349, 352] width 43 height 17
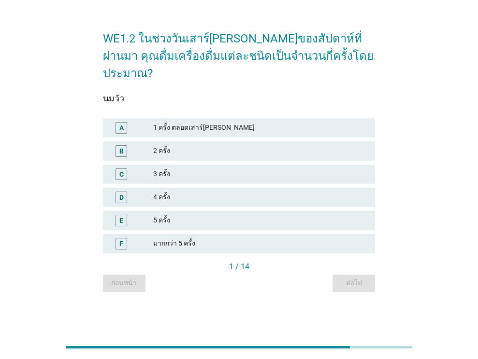
scroll to position [0, 0]
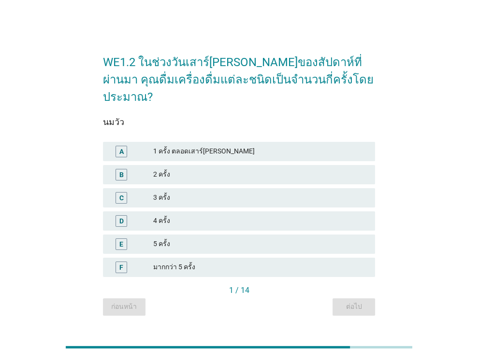
click at [186, 239] on div "5 ครั้ง" at bounding box center [260, 245] width 214 height 12
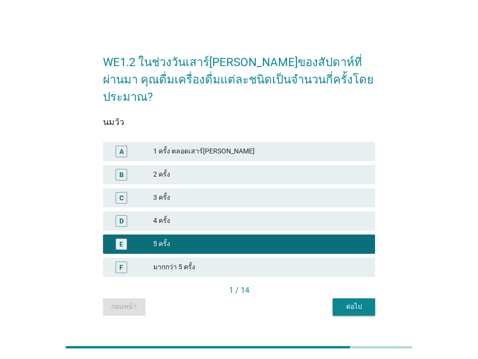
click at [347, 302] on div "ต่อไป" at bounding box center [353, 307] width 27 height 10
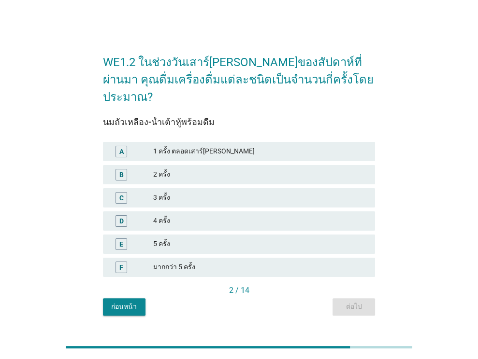
click at [185, 193] on div "3 ครั้ง" at bounding box center [260, 198] width 214 height 12
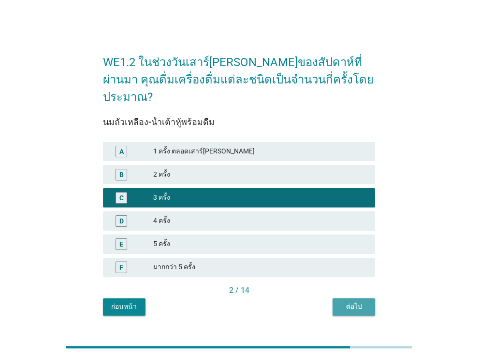
click at [344, 298] on button "ต่อไป" at bounding box center [353, 306] width 43 height 17
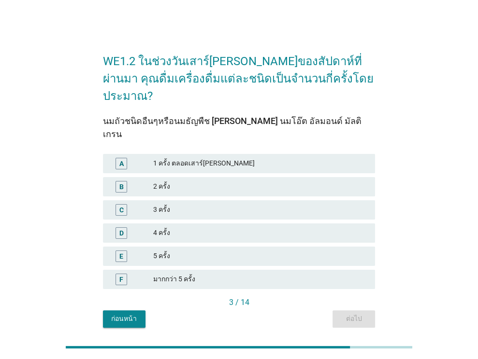
click at [184, 204] on div "3 ครั้ง" at bounding box center [260, 210] width 214 height 12
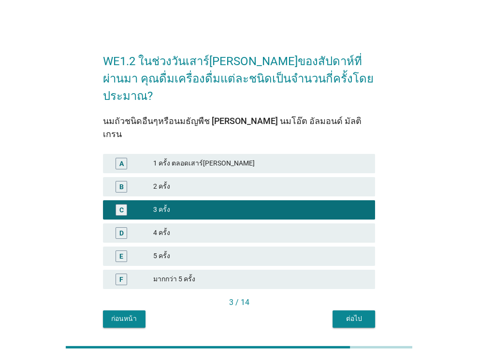
click at [354, 314] on div "ต่อไป" at bounding box center [353, 319] width 27 height 10
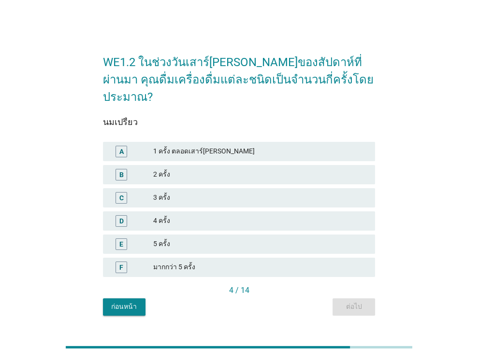
click at [209, 215] on div "4 ครั้ง" at bounding box center [260, 221] width 214 height 12
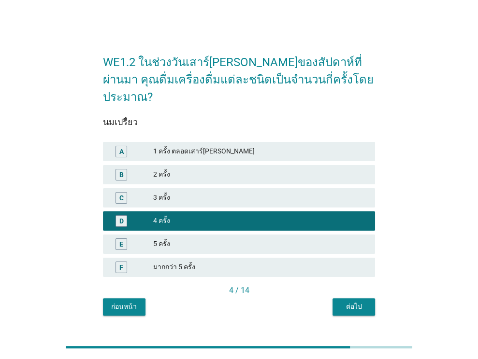
click at [355, 304] on button "ต่อไป" at bounding box center [353, 306] width 43 height 17
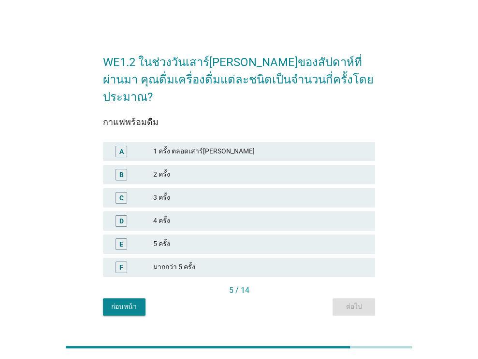
drag, startPoint x: 187, startPoint y: 234, endPoint x: 213, endPoint y: 246, distance: 28.9
click at [188, 239] on div "5 ครั้ง" at bounding box center [260, 245] width 214 height 12
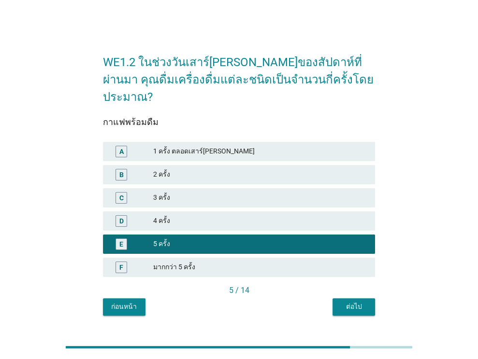
drag, startPoint x: 252, startPoint y: 262, endPoint x: 269, endPoint y: 269, distance: 17.9
click at [254, 262] on div "มากกว่า 5 ครั้ง" at bounding box center [260, 268] width 214 height 12
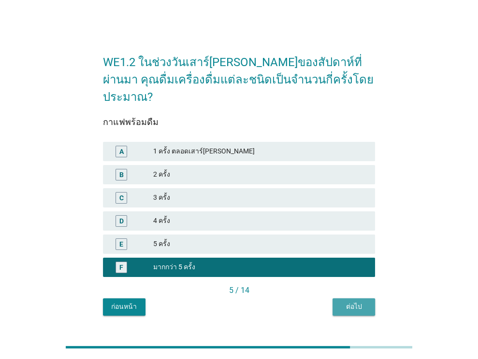
click at [363, 302] on div "ต่อไป" at bounding box center [353, 307] width 27 height 10
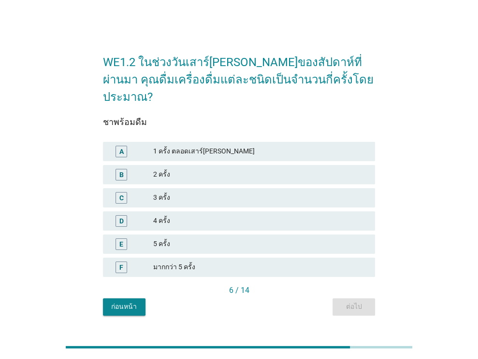
drag, startPoint x: 193, startPoint y: 230, endPoint x: 205, endPoint y: 237, distance: 13.2
click at [193, 239] on div "5 ครั้ง" at bounding box center [260, 245] width 214 height 12
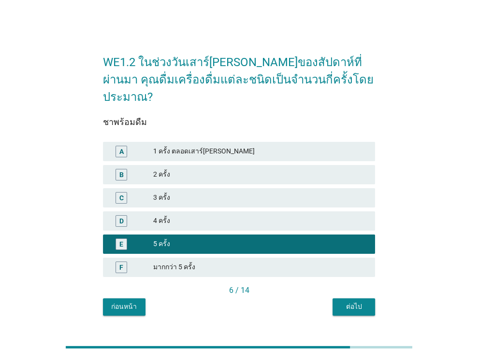
click at [342, 302] on div "ต่อไป" at bounding box center [353, 307] width 27 height 10
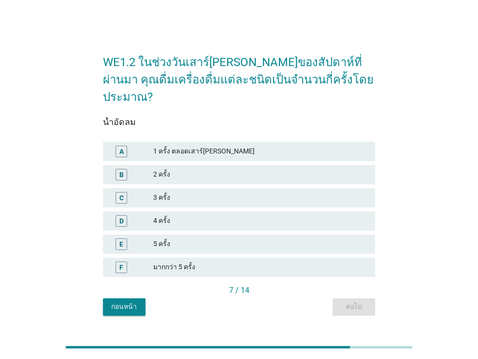
click at [184, 239] on div "5 ครั้ง" at bounding box center [260, 245] width 214 height 12
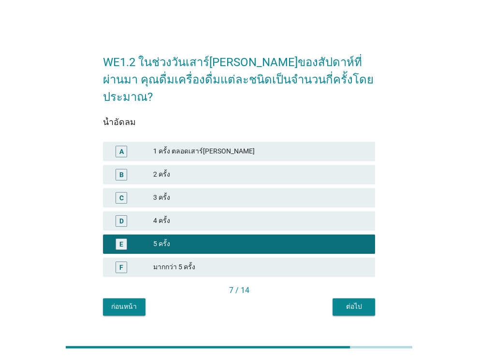
click at [348, 302] on div "ต่อไป" at bounding box center [353, 307] width 27 height 10
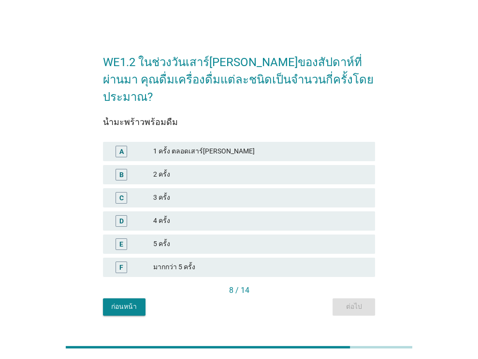
drag, startPoint x: 187, startPoint y: 191, endPoint x: 300, endPoint y: 260, distance: 132.4
click at [187, 192] on div "3 ครั้ง" at bounding box center [260, 198] width 214 height 12
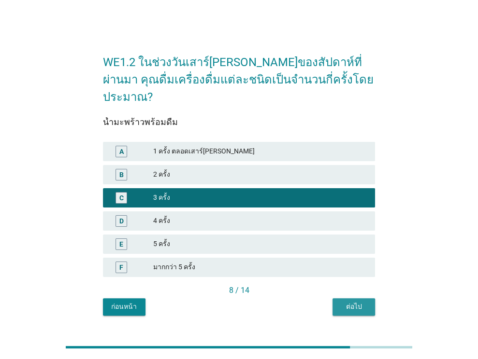
click at [344, 302] on div "ต่อไป" at bounding box center [353, 307] width 27 height 10
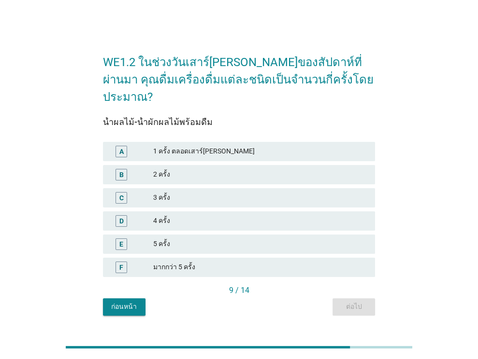
click at [199, 262] on div "มากกว่า 5 ครั้ง" at bounding box center [260, 268] width 214 height 12
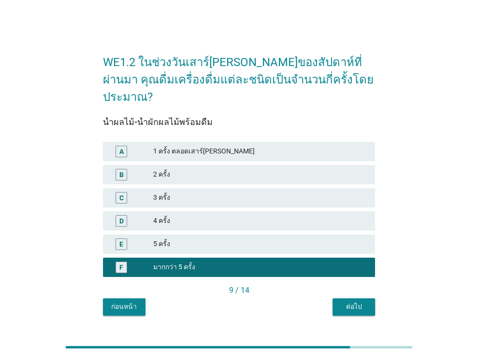
click at [350, 302] on div "ต่อไป" at bounding box center [353, 307] width 27 height 10
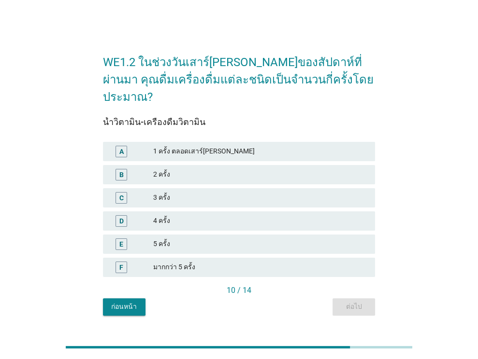
drag, startPoint x: 184, startPoint y: 187, endPoint x: 271, endPoint y: 237, distance: 100.6
click at [184, 192] on div "3 ครั้ง" at bounding box center [260, 198] width 214 height 12
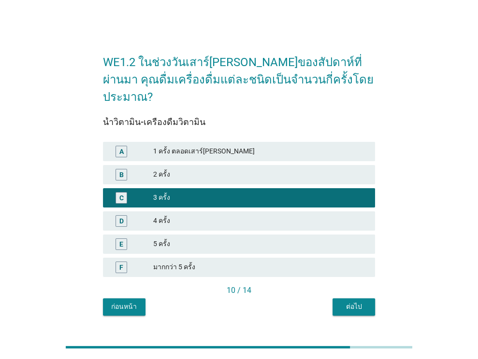
click at [352, 302] on div "ต่อไป" at bounding box center [353, 307] width 27 height 10
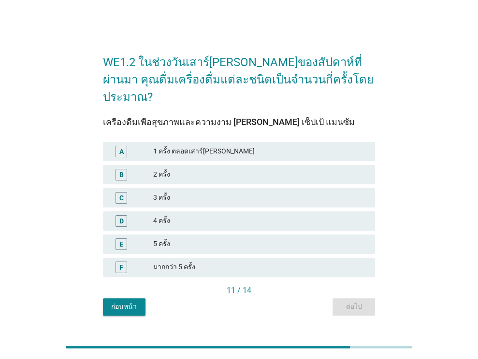
click at [203, 196] on div "C 3 ครั้ง" at bounding box center [239, 197] width 272 height 19
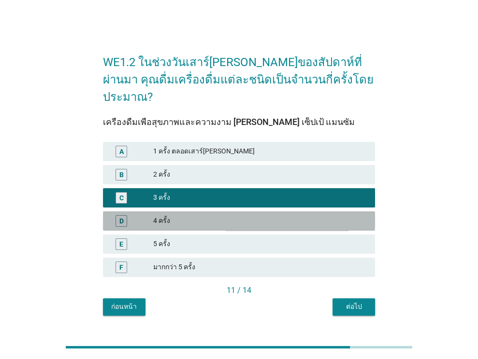
drag, startPoint x: 286, startPoint y: 210, endPoint x: 326, endPoint y: 260, distance: 64.6
click at [286, 215] on div "4 ครั้ง" at bounding box center [260, 221] width 214 height 12
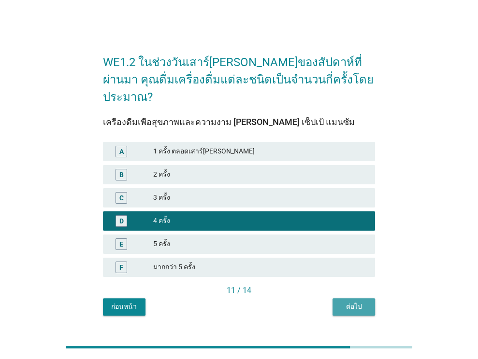
click at [347, 302] on div "ต่อไป" at bounding box center [353, 307] width 27 height 10
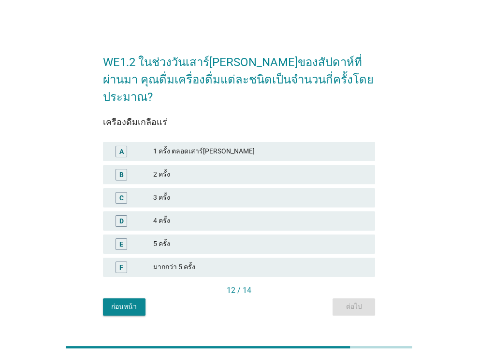
drag, startPoint x: 193, startPoint y: 232, endPoint x: 251, endPoint y: 255, distance: 62.2
click at [194, 239] on div "5 ครั้ง" at bounding box center [260, 245] width 214 height 12
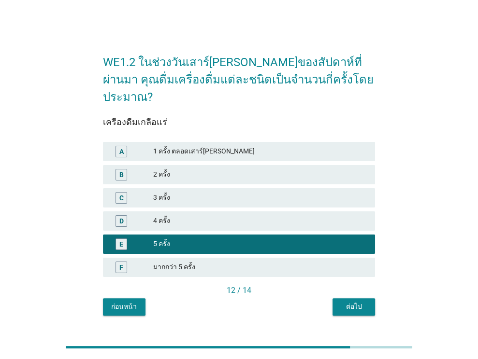
click at [347, 302] on div "ต่อไป" at bounding box center [353, 307] width 27 height 10
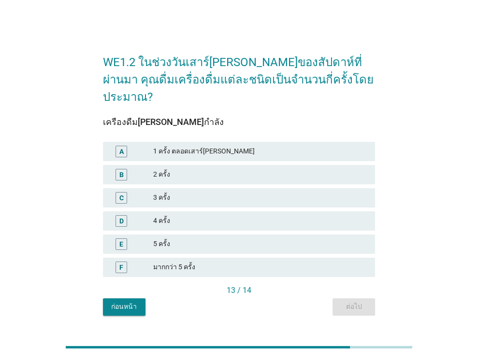
drag, startPoint x: 207, startPoint y: 236, endPoint x: 211, endPoint y: 238, distance: 5.0
click at [208, 239] on div "5 ครั้ง" at bounding box center [260, 245] width 214 height 12
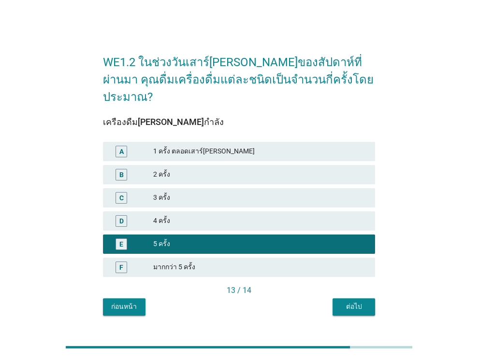
click at [357, 302] on div "ต่อไป" at bounding box center [353, 307] width 27 height 10
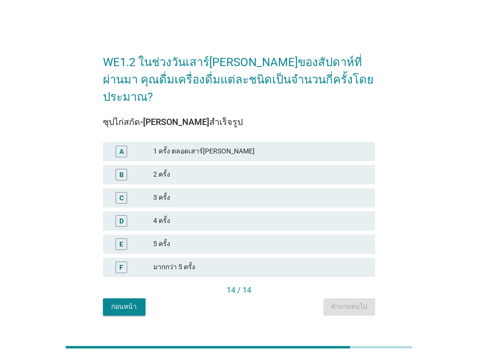
click at [213, 192] on div "3 ครั้ง" at bounding box center [260, 198] width 214 height 12
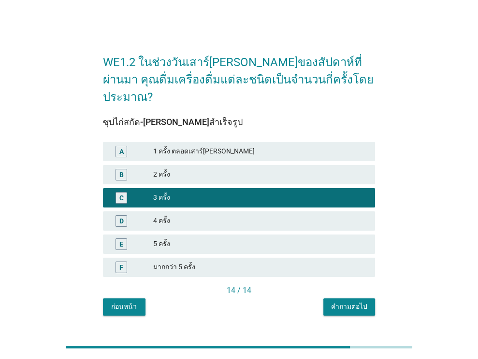
click at [335, 302] on div "คำถามต่อไป" at bounding box center [349, 307] width 36 height 10
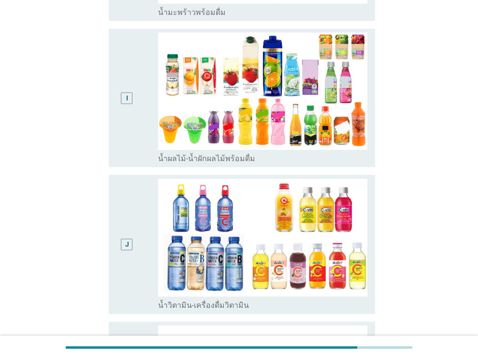
click at [139, 134] on div "I" at bounding box center [137, 98] width 42 height 131
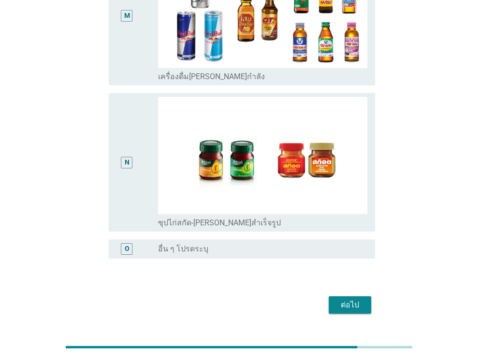
scroll to position [1938, 0]
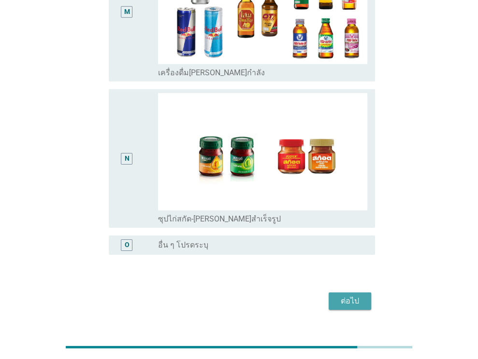
click at [338, 296] on div "ต่อไป" at bounding box center [349, 302] width 27 height 12
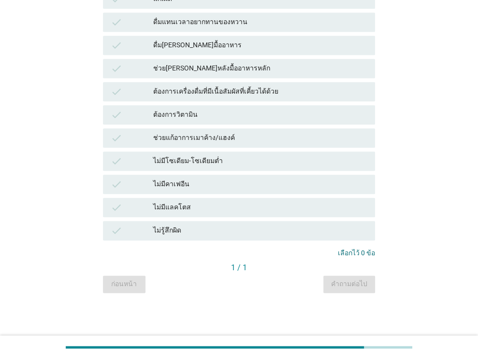
scroll to position [0, 0]
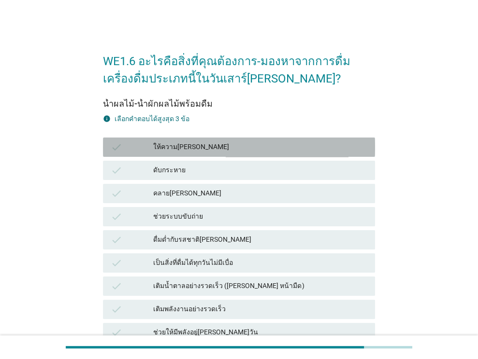
drag, startPoint x: 189, startPoint y: 152, endPoint x: 191, endPoint y: 161, distance: 9.4
click at [189, 151] on div "ให้ความ[PERSON_NAME]" at bounding box center [260, 148] width 214 height 12
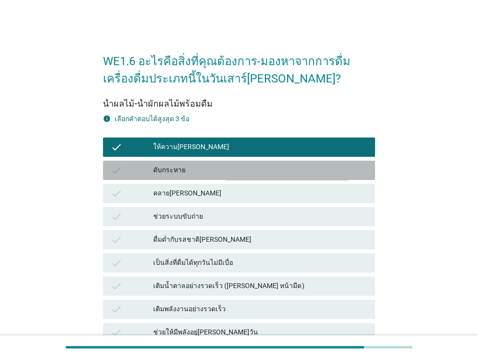
click at [193, 175] on div "ดับกระหาย" at bounding box center [260, 171] width 214 height 12
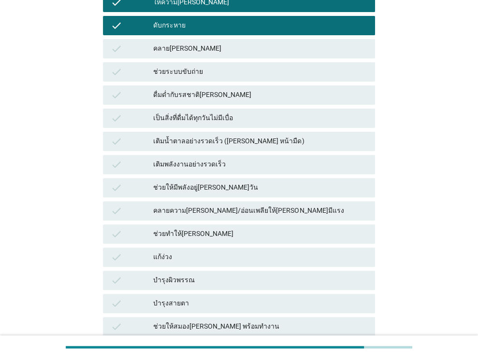
click at [218, 214] on div "คลายความ[PERSON_NAME]/อ่อนเพลียให้[PERSON_NAME]มีแรง" at bounding box center [260, 211] width 214 height 12
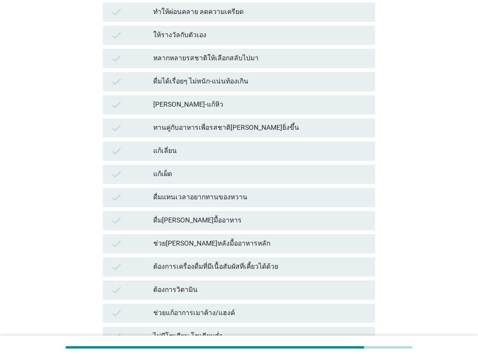
scroll to position [658, 0]
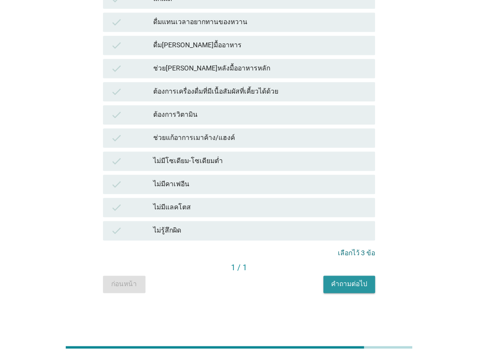
click at [367, 278] on button "คำถามต่อไป" at bounding box center [349, 284] width 52 height 17
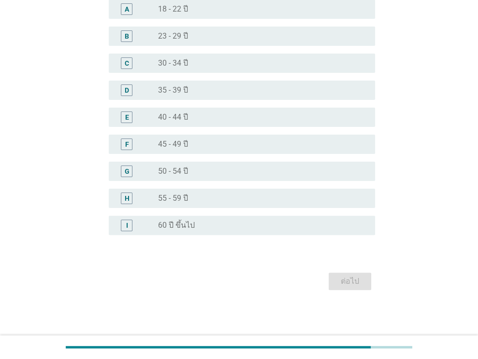
scroll to position [0, 0]
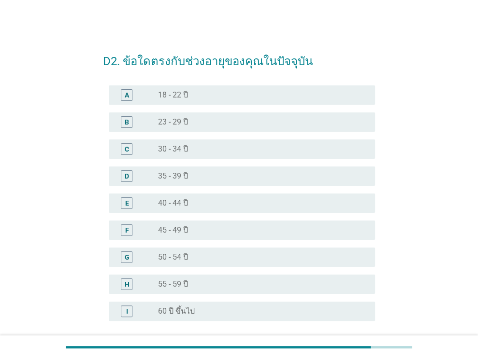
click at [214, 154] on div "radio_button_unchecked 30 - 34 ปี" at bounding box center [262, 149] width 209 height 12
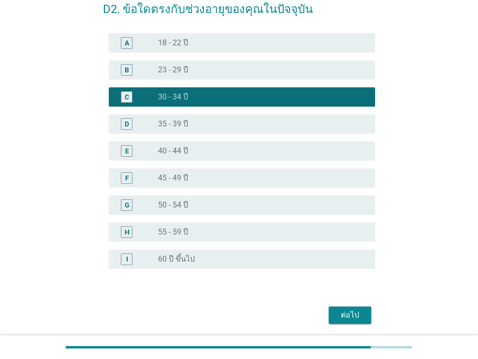
scroll to position [86, 0]
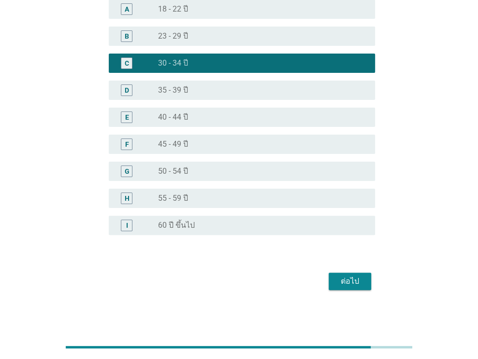
click at [352, 276] on div "ต่อไป" at bounding box center [349, 282] width 27 height 12
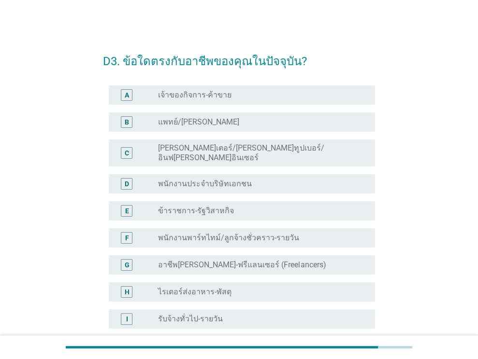
drag, startPoint x: 247, startPoint y: 179, endPoint x: 259, endPoint y: 192, distance: 17.1
click at [247, 179] on div "radio_button_unchecked พนักงานประจำบริษัทเอกชน" at bounding box center [258, 184] width 201 height 10
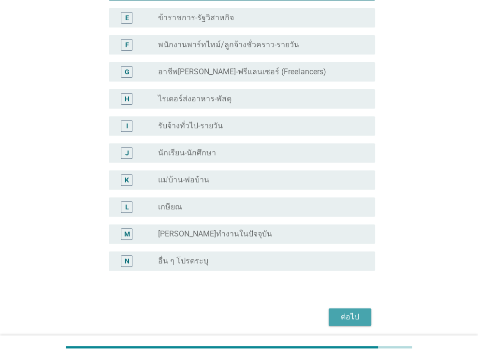
click at [343, 312] on div "ต่อไป" at bounding box center [349, 318] width 27 height 12
